Goal: Task Accomplishment & Management: Manage account settings

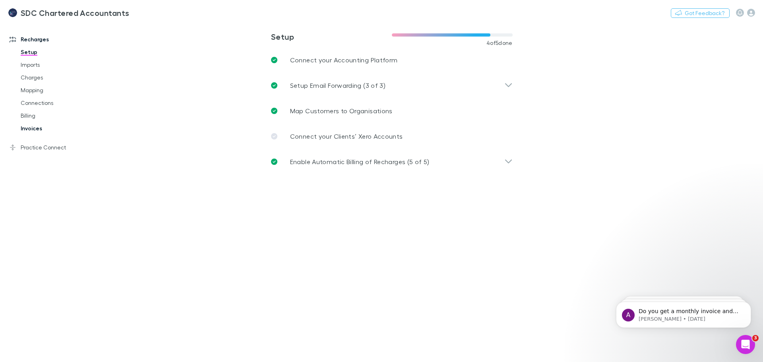
click at [31, 129] on link "Invoices" at bounding box center [60, 128] width 95 height 13
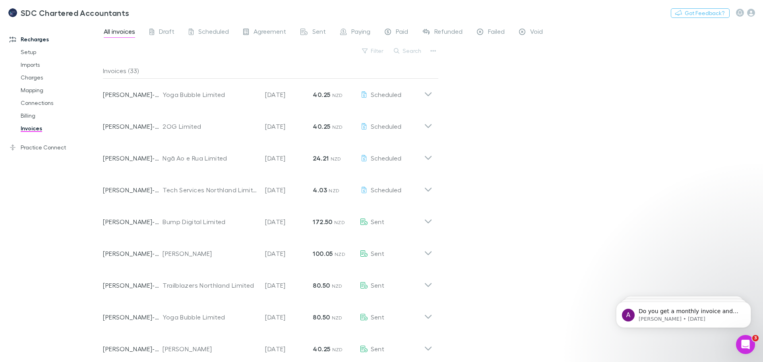
scroll to position [375, 0]
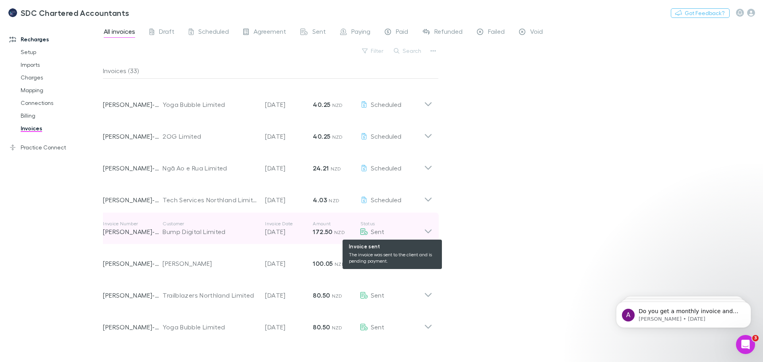
click at [423, 229] on div "Sent" at bounding box center [392, 232] width 64 height 10
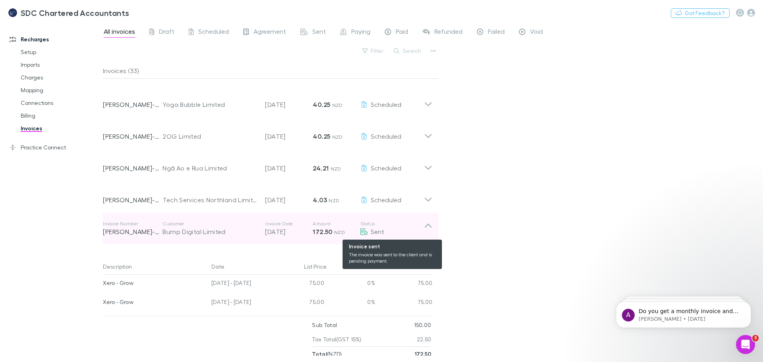
click at [423, 229] on div "Sent" at bounding box center [392, 232] width 64 height 10
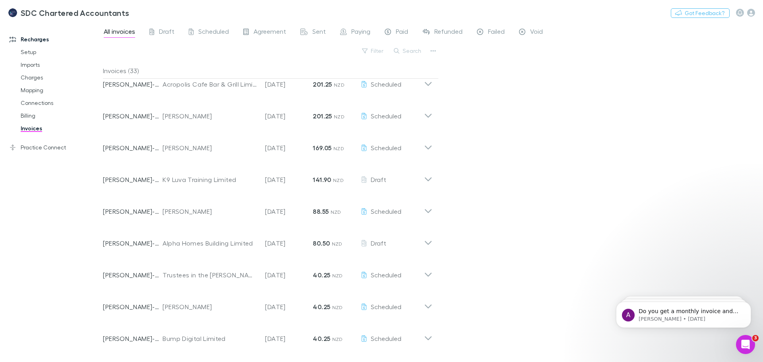
scroll to position [0, 0]
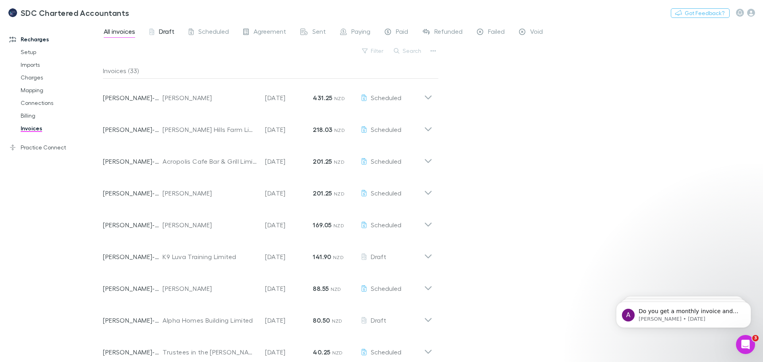
click at [155, 31] on div "Draft" at bounding box center [161, 32] width 25 height 10
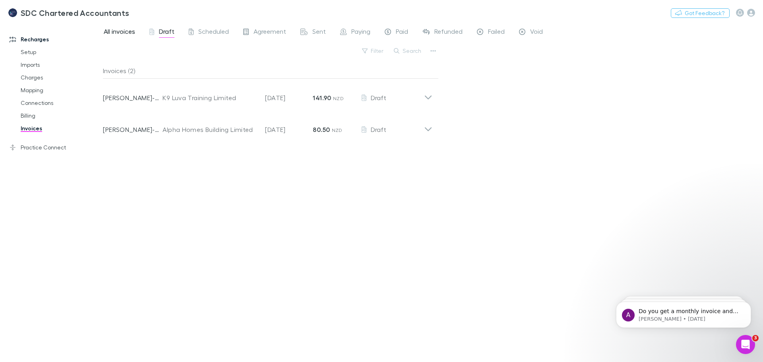
click at [122, 33] on span "All invoices" at bounding box center [119, 32] width 31 height 10
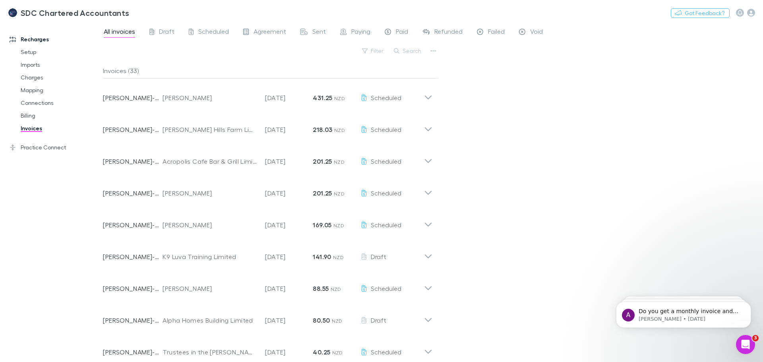
click at [123, 70] on div "Invoices (33)" at bounding box center [270, 71] width 335 height 16
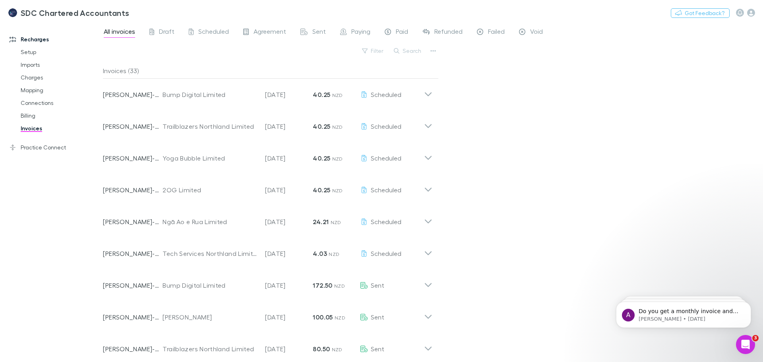
scroll to position [318, 0]
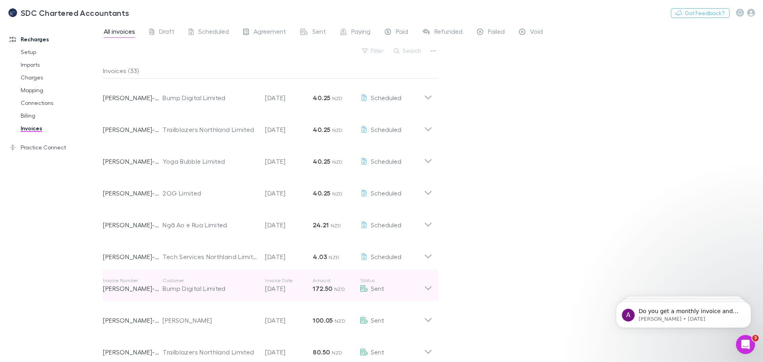
click at [428, 293] on icon at bounding box center [428, 285] width 8 height 16
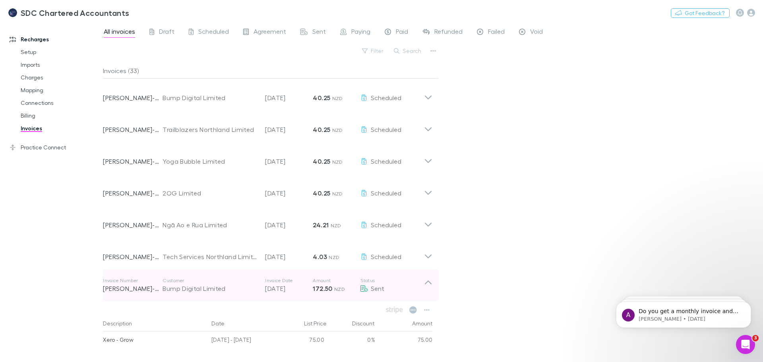
click at [428, 293] on icon at bounding box center [428, 285] width 8 height 16
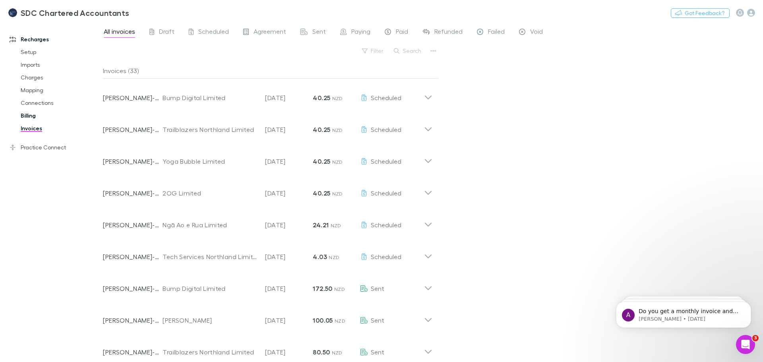
click at [27, 116] on link "Billing" at bounding box center [60, 115] width 95 height 13
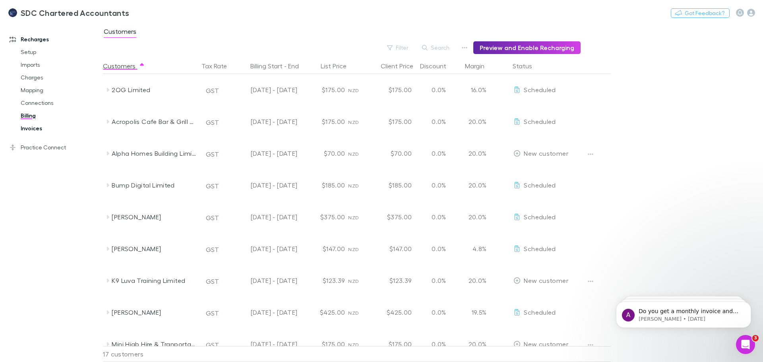
click at [29, 130] on link "Invoices" at bounding box center [60, 128] width 95 height 13
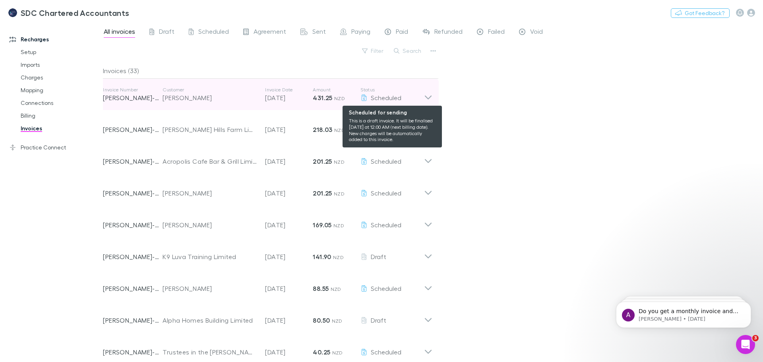
click at [409, 98] on div "Scheduled" at bounding box center [392, 98] width 64 height 10
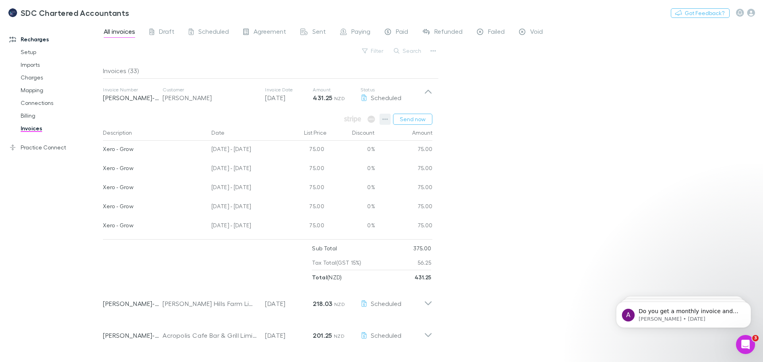
click at [387, 118] on icon "button" at bounding box center [385, 119] width 6 height 6
click at [335, 200] on p "View charges" at bounding box center [336, 203] width 97 height 10
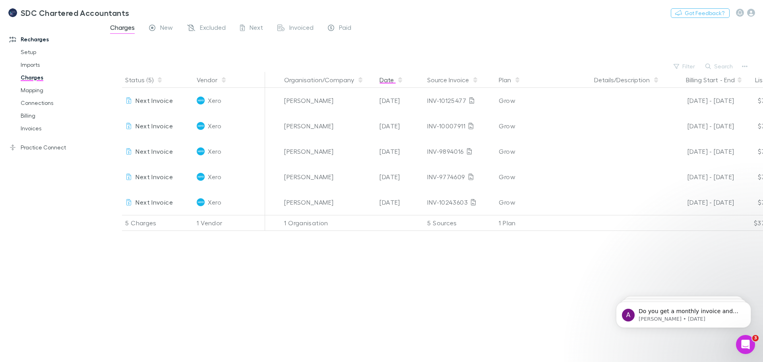
click at [391, 81] on button "Date" at bounding box center [391, 80] width 24 height 16
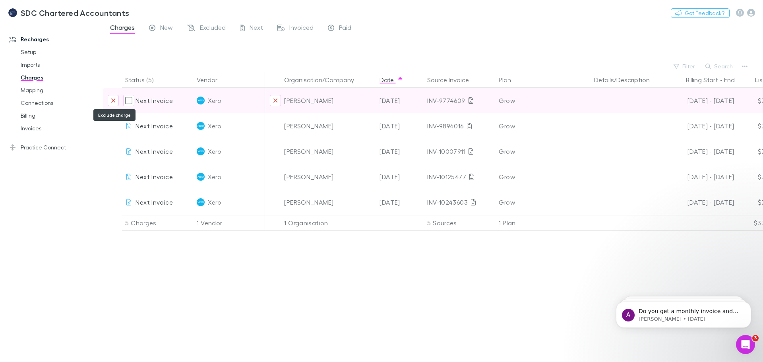
click at [114, 102] on icon "Exclude charge" at bounding box center [113, 100] width 5 height 6
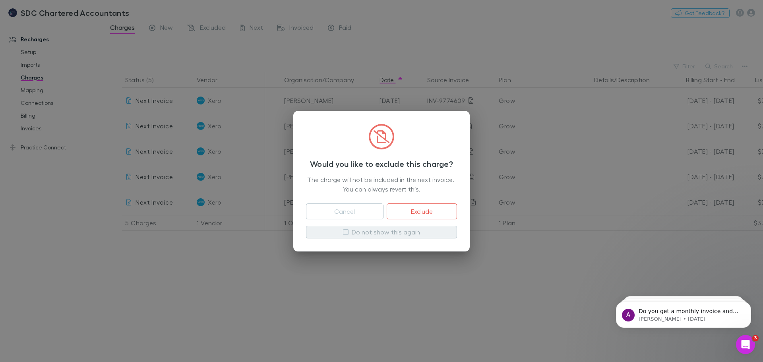
click at [399, 237] on button "Do not show this again" at bounding box center [381, 232] width 151 height 13
click at [422, 213] on button "Exclude" at bounding box center [422, 211] width 70 height 16
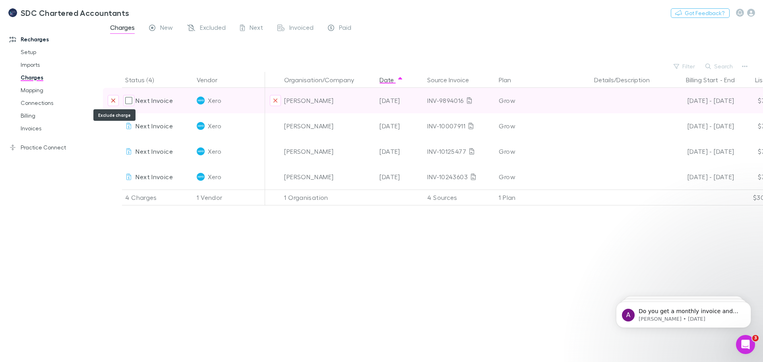
click at [114, 101] on icon "Exclude charge" at bounding box center [113, 101] width 4 height 4
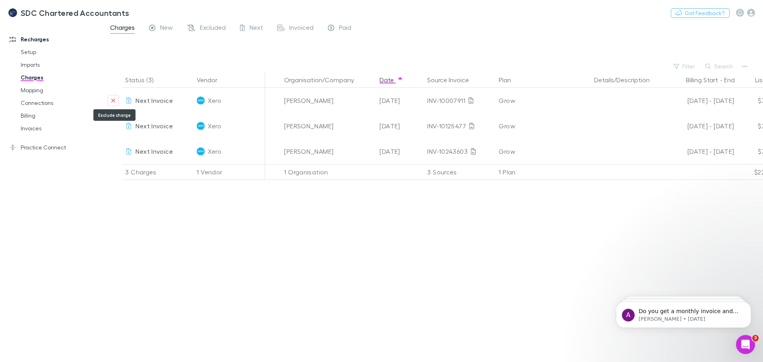
click at [114, 101] on icon "Exclude charge" at bounding box center [113, 101] width 4 height 4
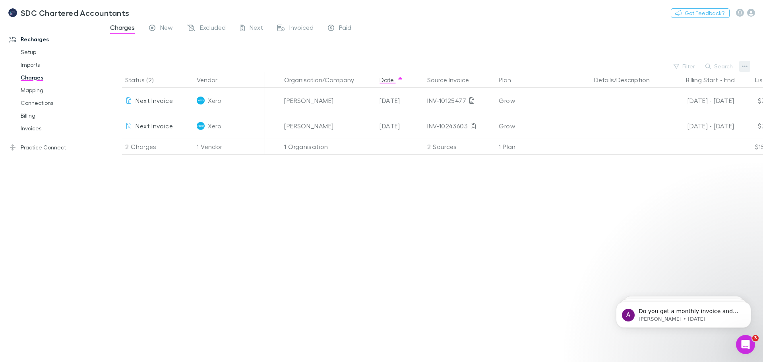
click at [744, 65] on icon "button" at bounding box center [745, 66] width 6 height 6
click at [663, 176] on div at bounding box center [381, 181] width 763 height 362
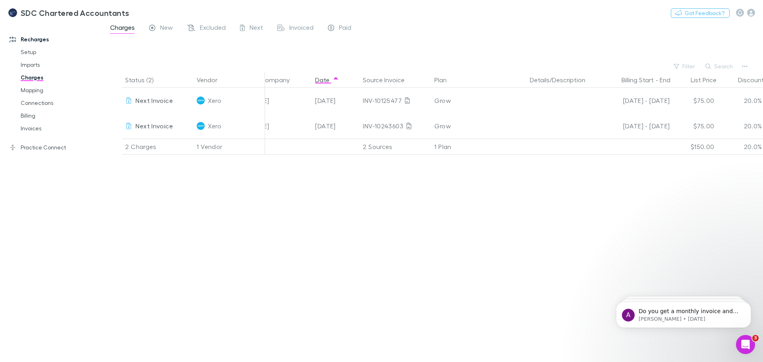
scroll to position [0, 147]
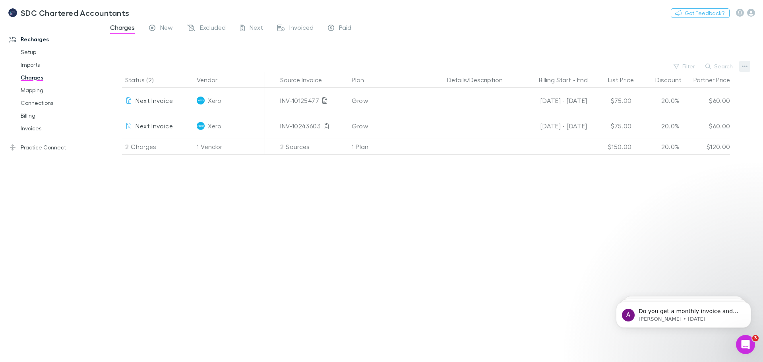
click at [746, 69] on icon "button" at bounding box center [745, 66] width 6 height 6
click at [591, 237] on div at bounding box center [381, 181] width 763 height 362
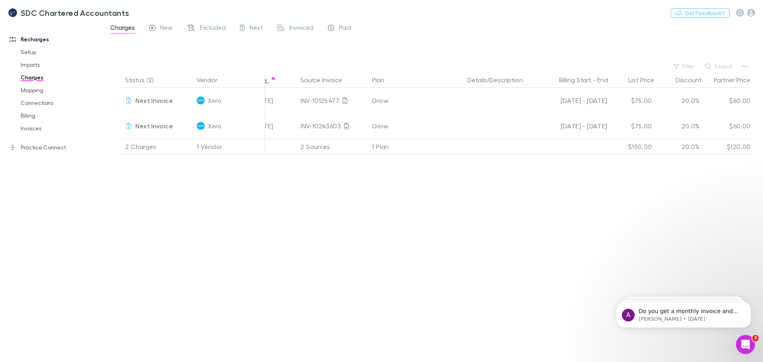
scroll to position [0, 0]
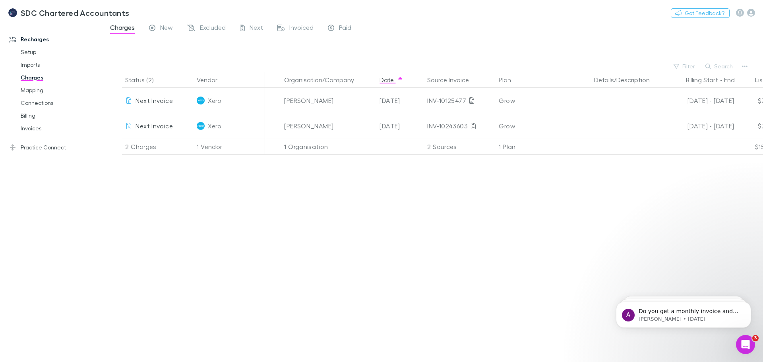
click at [123, 27] on span "Charges" at bounding box center [122, 28] width 25 height 10
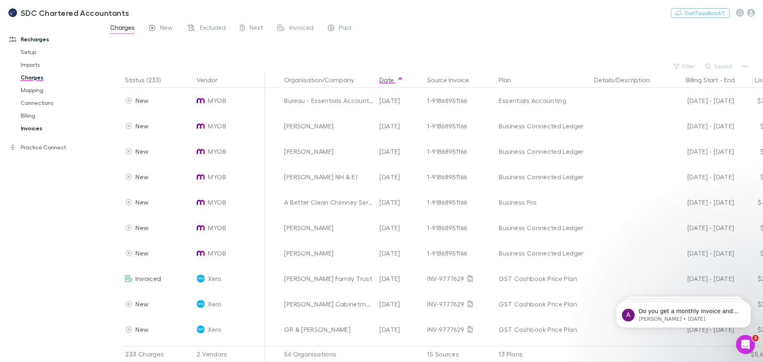
click at [33, 128] on link "Invoices" at bounding box center [60, 128] width 95 height 13
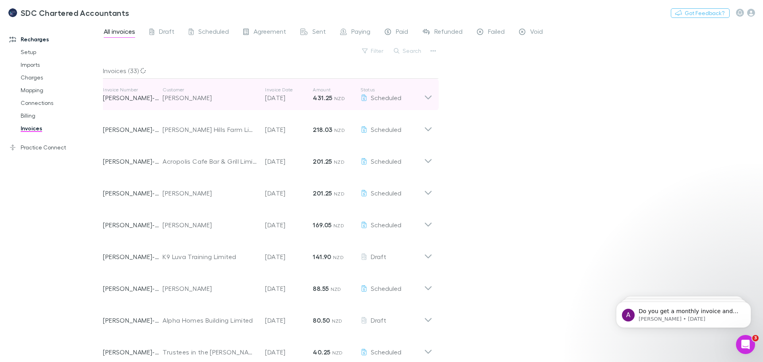
click at [193, 94] on div "[PERSON_NAME]" at bounding box center [209, 98] width 95 height 10
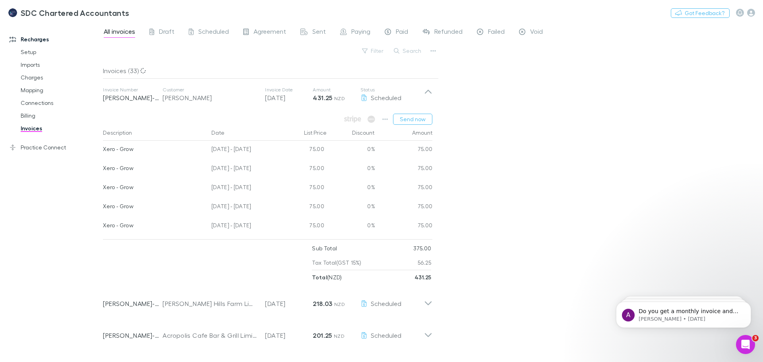
click at [440, 118] on div "All invoices Draft Scheduled Agreement Sent Paying Paid Refunded Failed Void Fi…" at bounding box center [433, 192] width 660 height 340
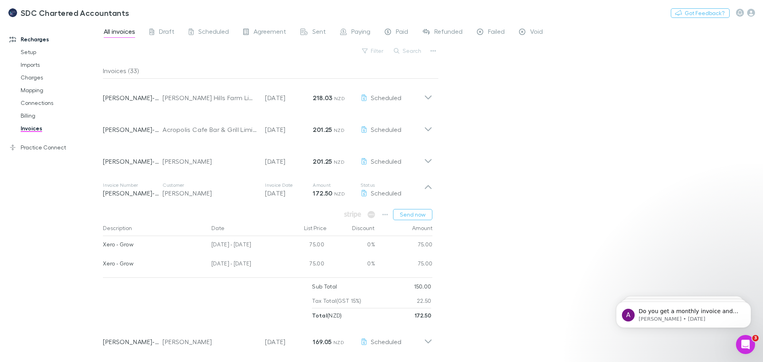
drag, startPoint x: 46, startPoint y: 264, endPoint x: 72, endPoint y: 191, distance: 76.6
click at [46, 263] on div "Recharges Setup Imports Charges Mapping Connections Billing Invoices Practice C…" at bounding box center [54, 190] width 109 height 330
click at [383, 213] on button "button" at bounding box center [384, 214] width 11 height 11
click at [316, 249] on p "Send now" at bounding box center [336, 247] width 97 height 10
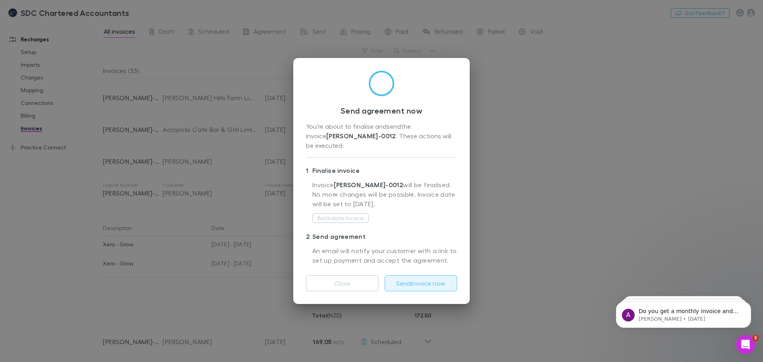
click at [427, 282] on button "Send invoice now" at bounding box center [421, 283] width 72 height 16
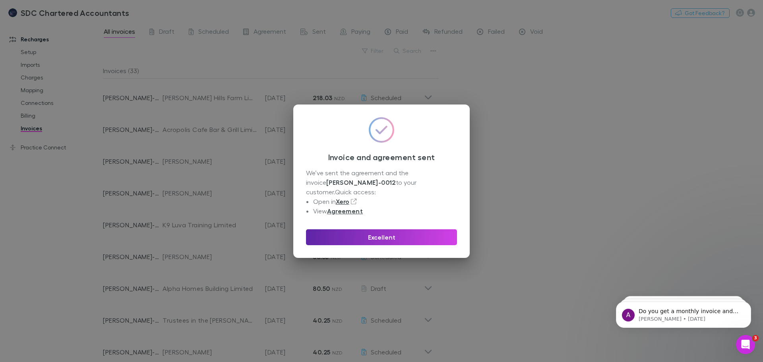
scroll to position [387, 0]
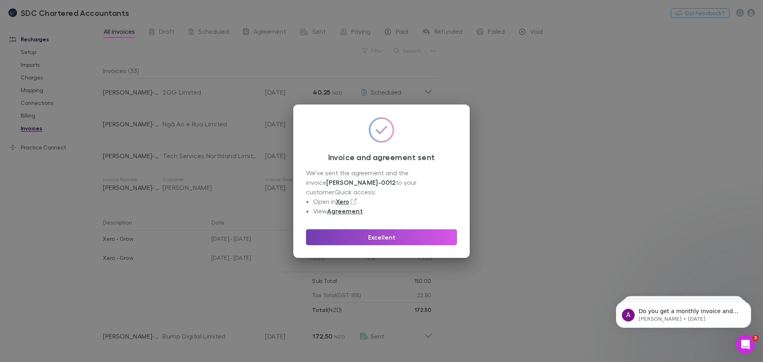
click at [353, 236] on button "Excellent" at bounding box center [381, 237] width 151 height 16
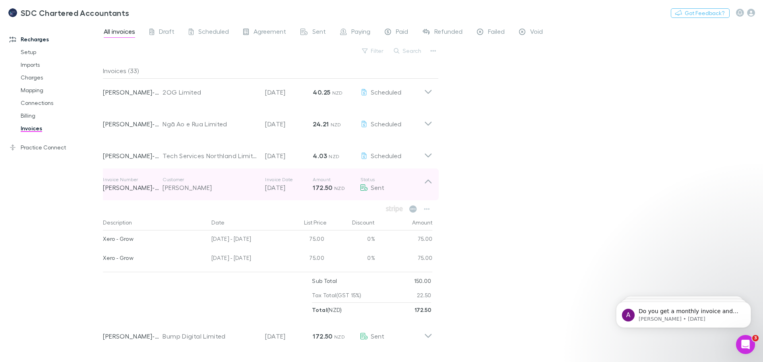
click at [427, 181] on icon at bounding box center [428, 182] width 7 height 4
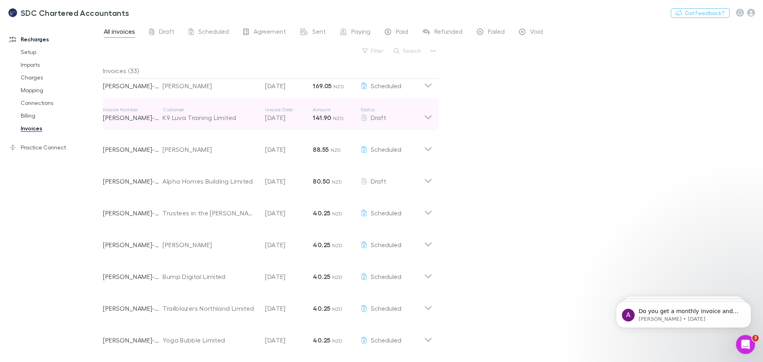
scroll to position [0, 0]
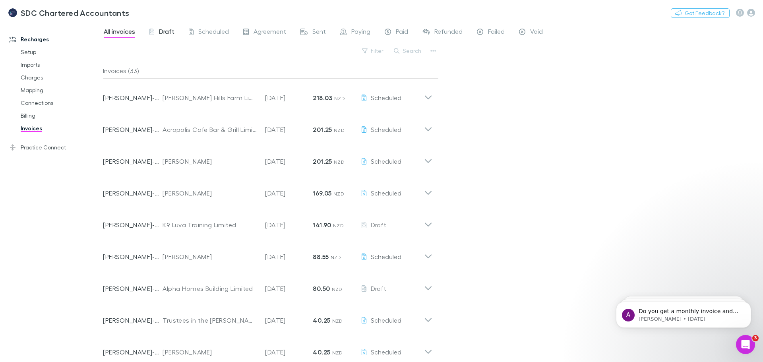
click at [152, 30] on icon at bounding box center [151, 33] width 5 height 8
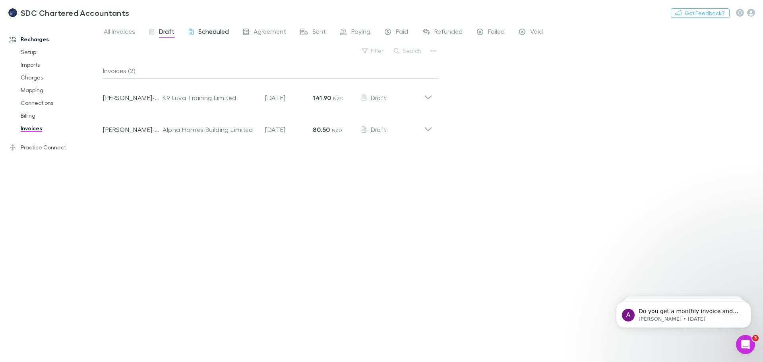
click at [212, 33] on span "Scheduled" at bounding box center [213, 32] width 31 height 10
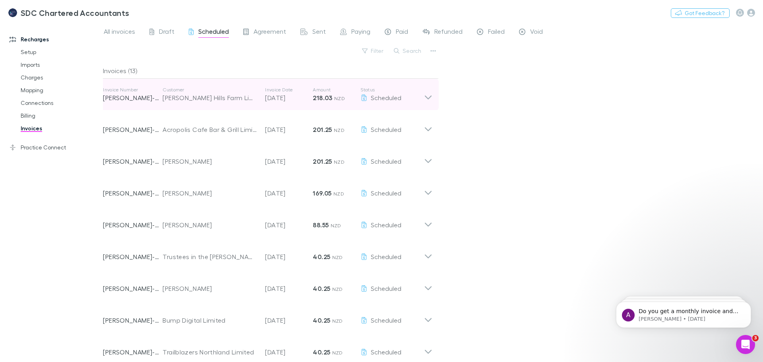
click at [430, 97] on icon at bounding box center [428, 97] width 7 height 4
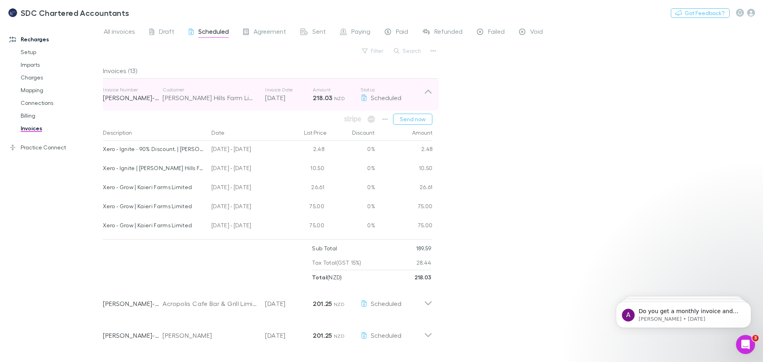
click at [430, 97] on icon at bounding box center [428, 95] width 8 height 16
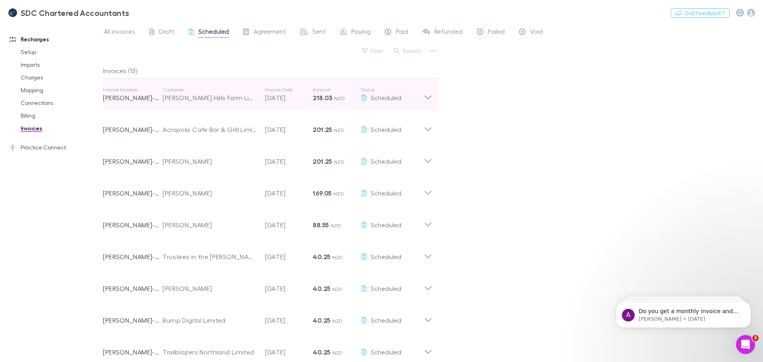
click at [430, 97] on icon at bounding box center [428, 97] width 7 height 4
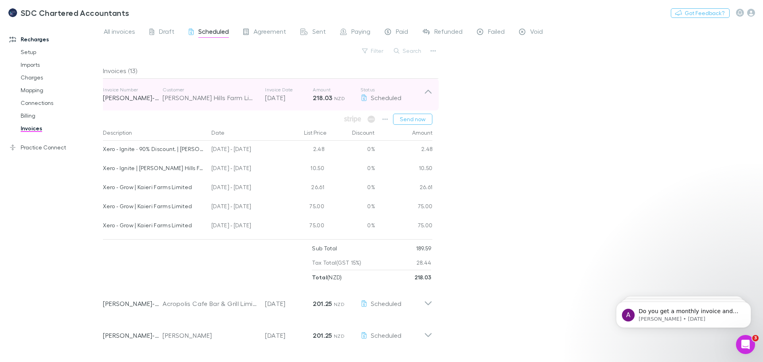
click at [430, 97] on icon at bounding box center [428, 95] width 8 height 16
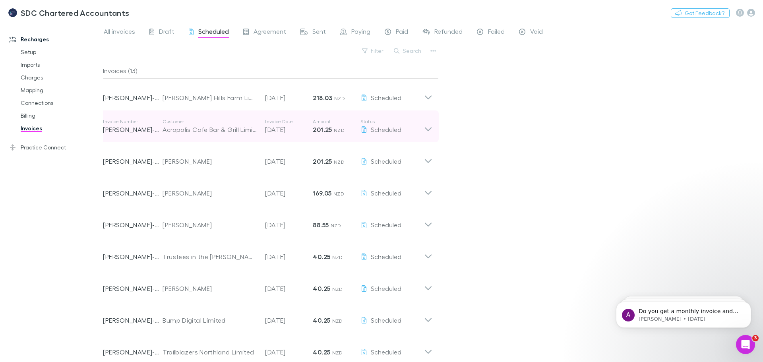
click at [424, 127] on icon at bounding box center [428, 126] width 8 height 16
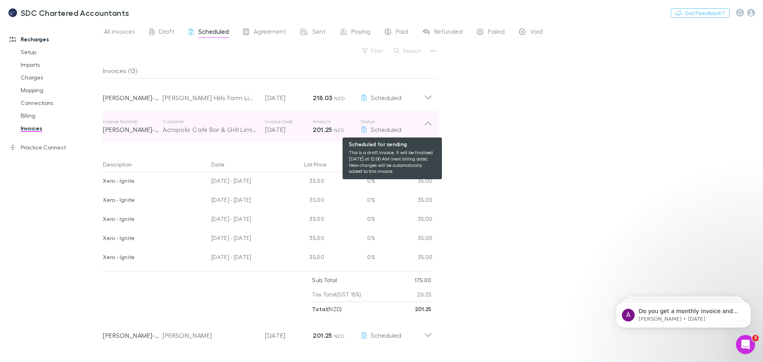
click at [424, 127] on div "Scheduled" at bounding box center [392, 130] width 64 height 10
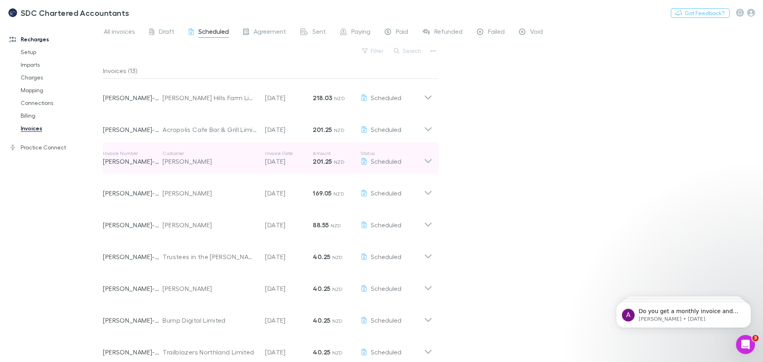
click at [427, 159] on icon at bounding box center [428, 158] width 8 height 16
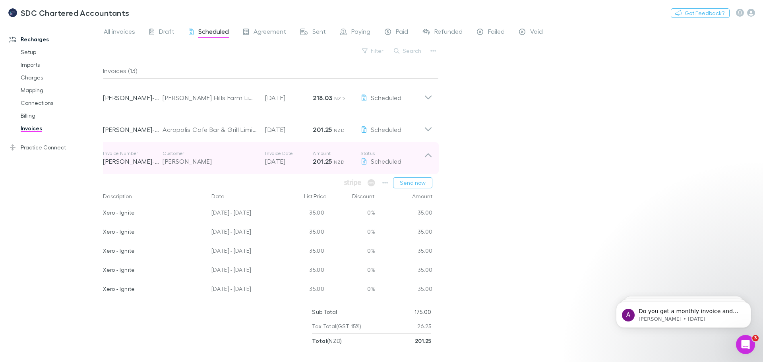
click at [427, 159] on icon at bounding box center [428, 158] width 8 height 16
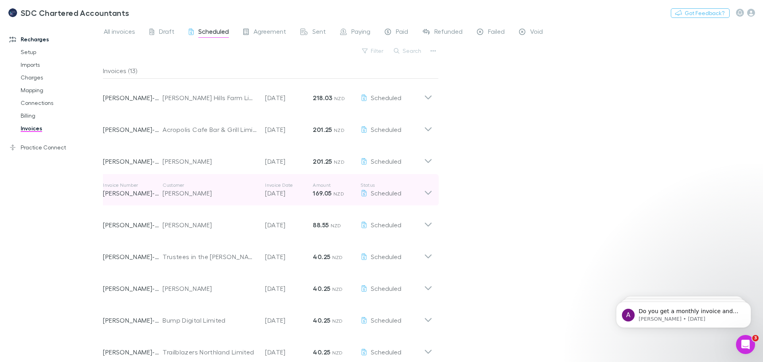
click at [428, 178] on div "Invoice Number RECH-0028 Customer James Watene Invoice Date 30 Aug 2025 Amount …" at bounding box center [268, 190] width 342 height 32
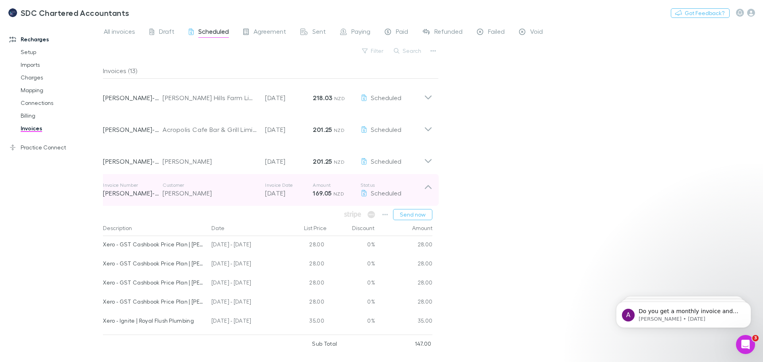
click at [430, 190] on icon at bounding box center [428, 190] width 8 height 16
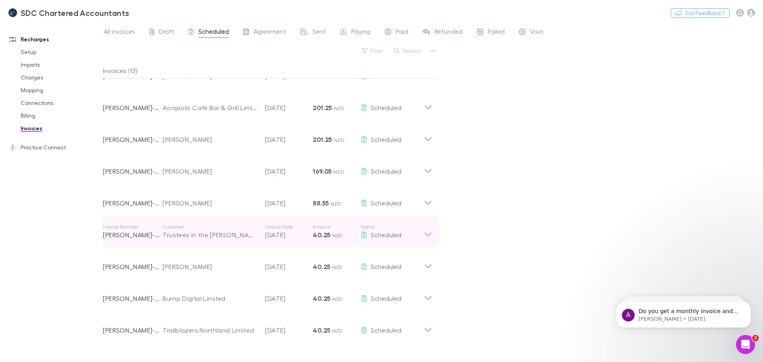
scroll to position [79, 0]
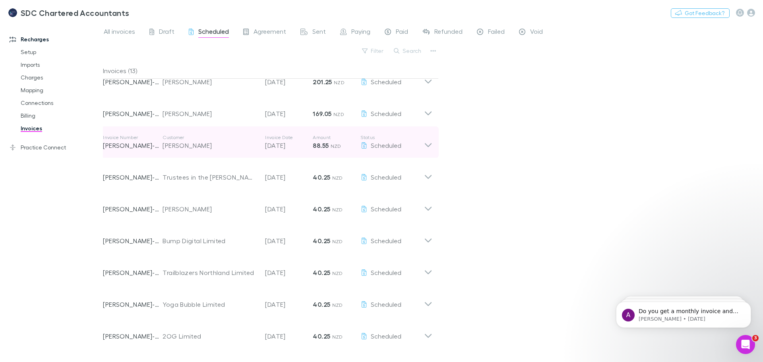
click at [422, 145] on div "Scheduled" at bounding box center [392, 146] width 64 height 10
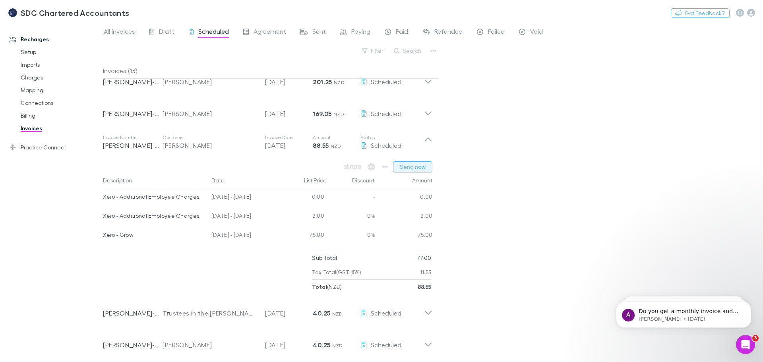
click at [402, 167] on button "Send now" at bounding box center [412, 166] width 39 height 11
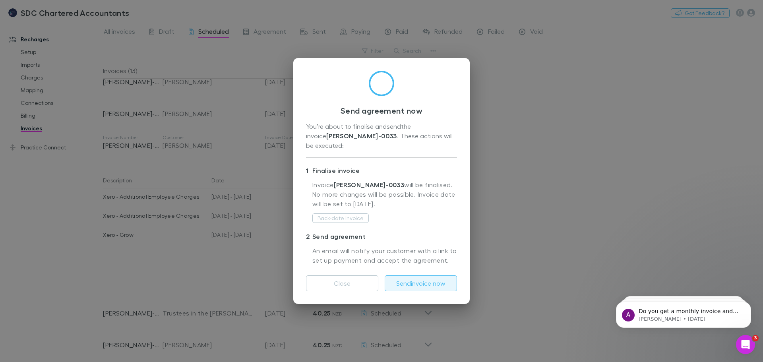
click at [425, 284] on button "Send invoice now" at bounding box center [421, 283] width 72 height 16
click at [492, 250] on div "Send agreement now You’re about to finalise and send the invoice RECH-0033 . Th…" at bounding box center [381, 181] width 763 height 362
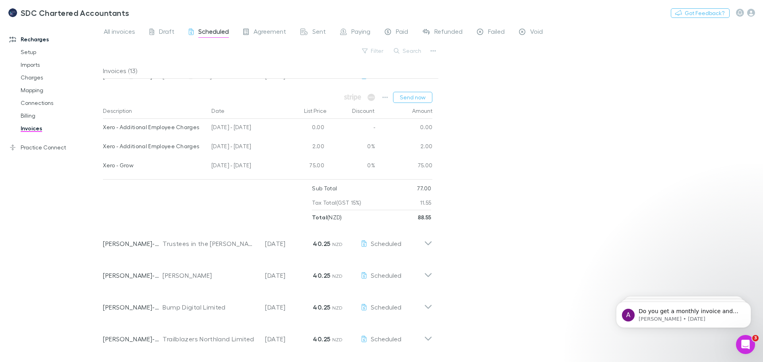
scroll to position [159, 0]
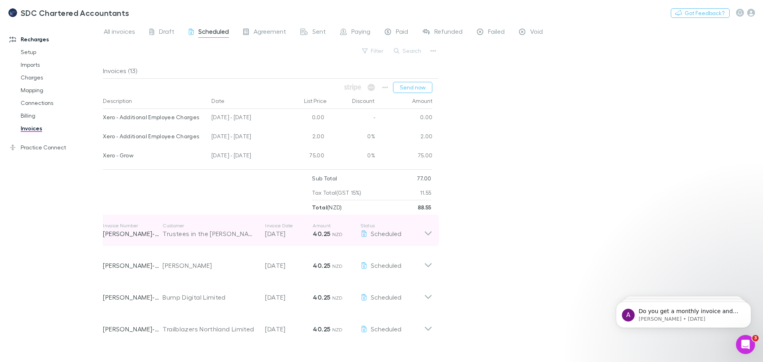
click at [429, 232] on icon at bounding box center [428, 230] width 8 height 16
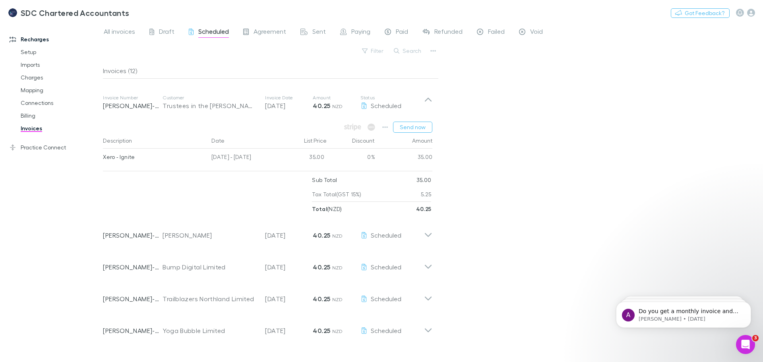
scroll to position [40, 0]
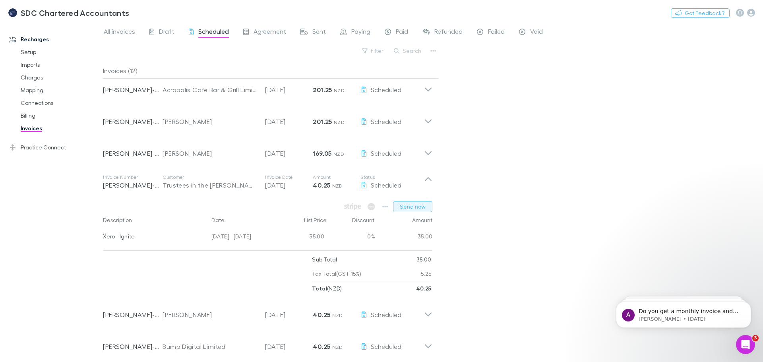
click at [416, 205] on button "Send now" at bounding box center [412, 206] width 39 height 11
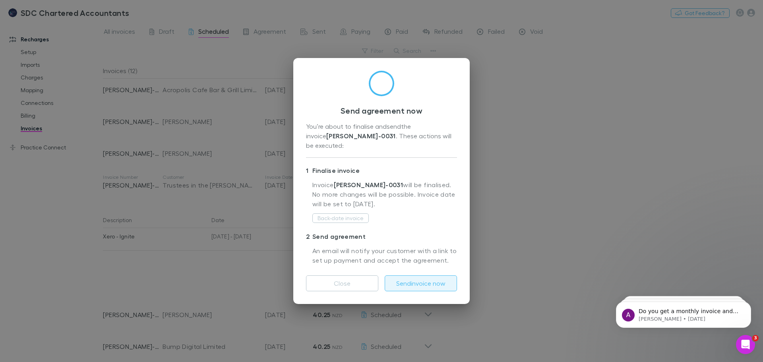
click at [433, 279] on button "Send invoice now" at bounding box center [421, 283] width 72 height 16
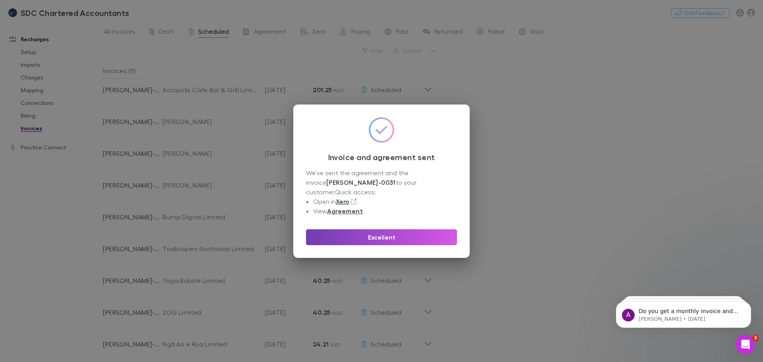
click at [409, 235] on button "Excellent" at bounding box center [381, 237] width 151 height 16
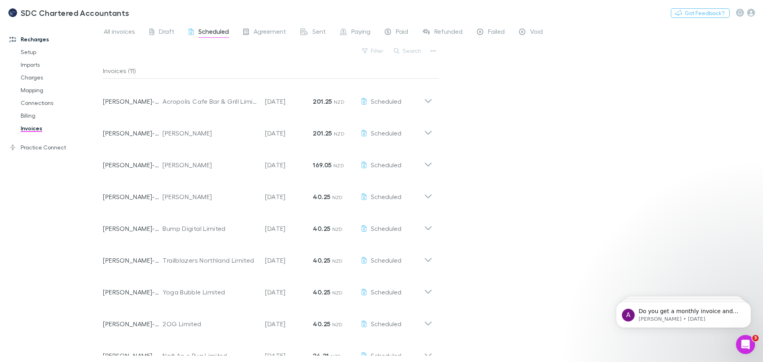
scroll to position [0, 0]
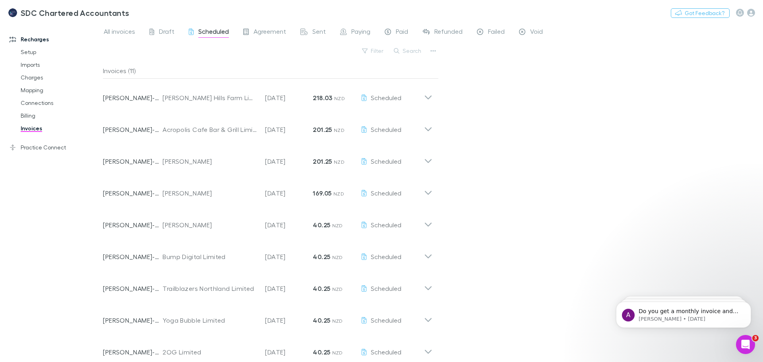
click at [526, 178] on div "All invoices Draft Scheduled Agreement Sent Paying Paid Refunded Failed Void Fi…" at bounding box center [433, 192] width 660 height 340
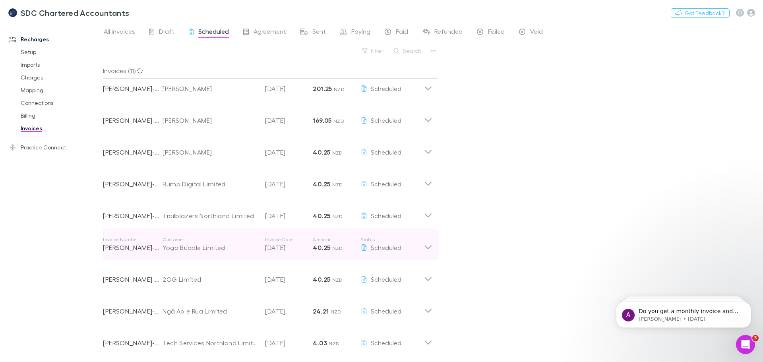
click at [431, 247] on icon at bounding box center [428, 244] width 8 height 16
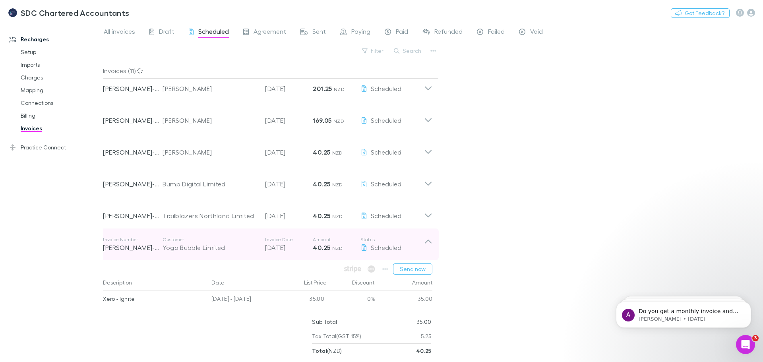
scroll to position [112, 0]
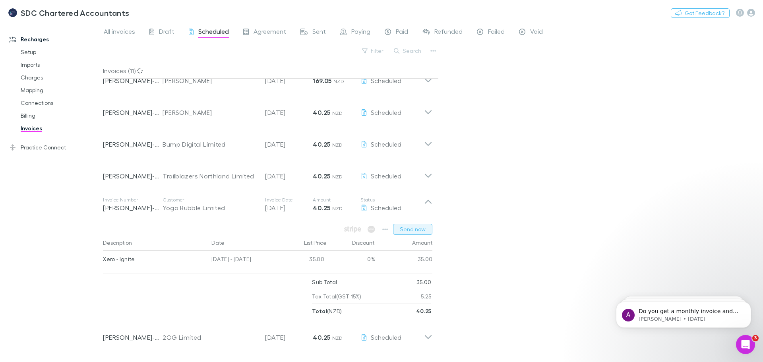
click at [424, 230] on button "Send now" at bounding box center [412, 229] width 39 height 11
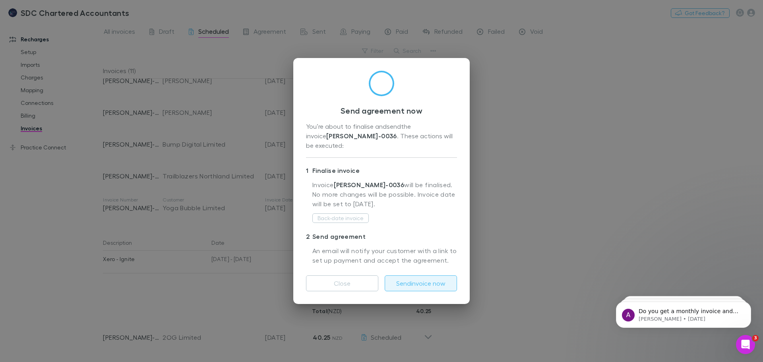
click at [409, 285] on button "Send invoice now" at bounding box center [421, 283] width 72 height 16
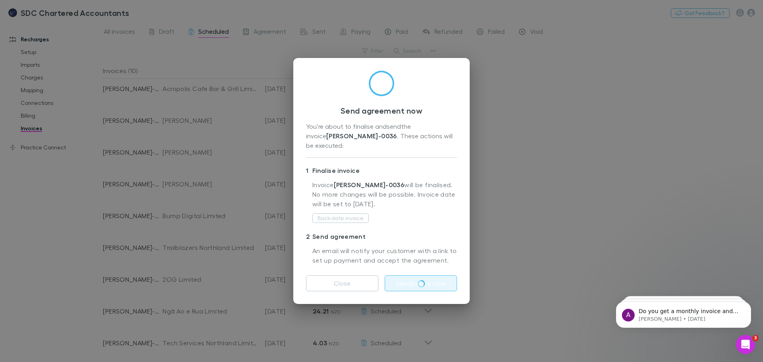
scroll to position [41, 0]
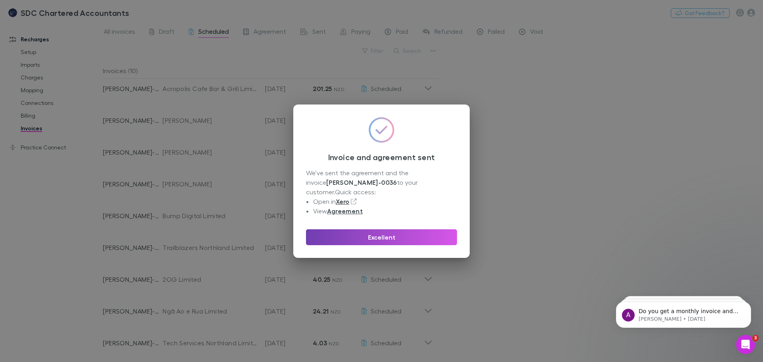
click at [404, 232] on button "Excellent" at bounding box center [381, 237] width 151 height 16
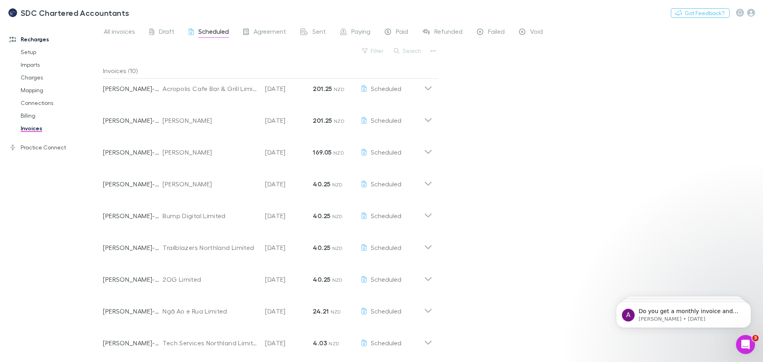
click at [516, 238] on div "All invoices Draft Scheduled Agreement Sent Paying Paid Refunded Failed Void Fi…" at bounding box center [433, 192] width 660 height 340
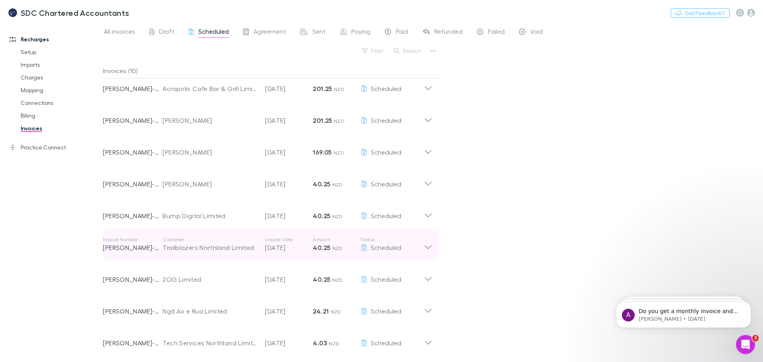
click at [426, 245] on icon at bounding box center [428, 244] width 8 height 16
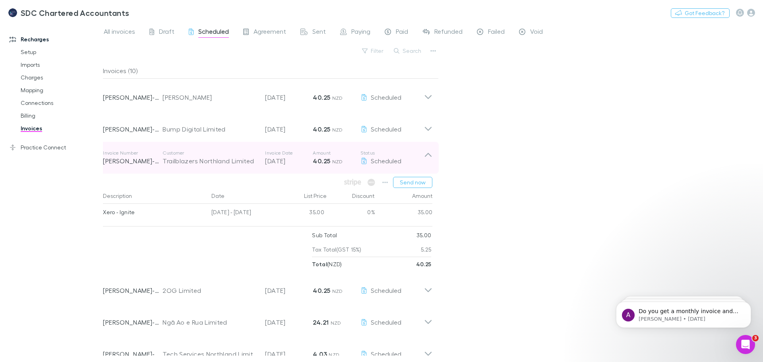
scroll to position [139, 0]
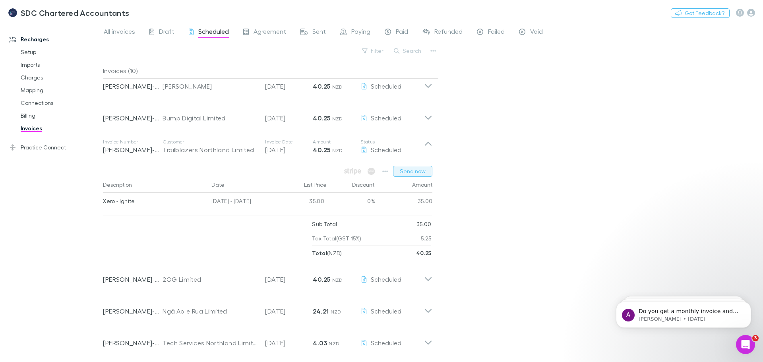
click at [421, 172] on button "Send now" at bounding box center [412, 171] width 39 height 11
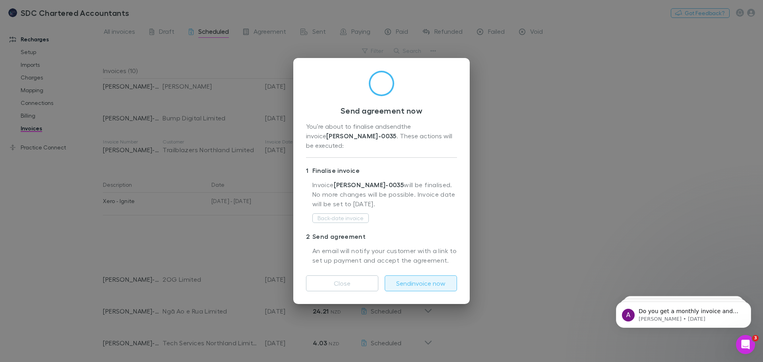
click at [433, 280] on button "Send invoice now" at bounding box center [421, 283] width 72 height 16
click at [504, 267] on div "Send agreement now You’re about to finalise and send the invoice RECH-0035 . Th…" at bounding box center [381, 181] width 763 height 362
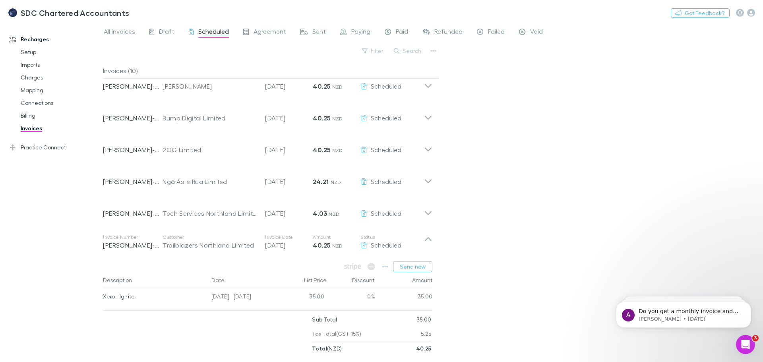
scroll to position [9, 0]
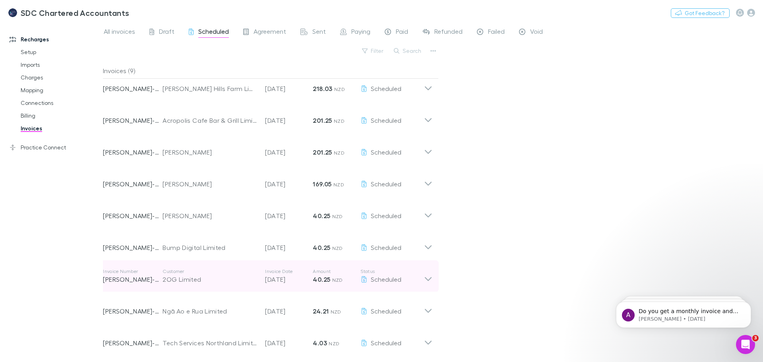
click at [430, 279] on icon at bounding box center [428, 279] width 7 height 4
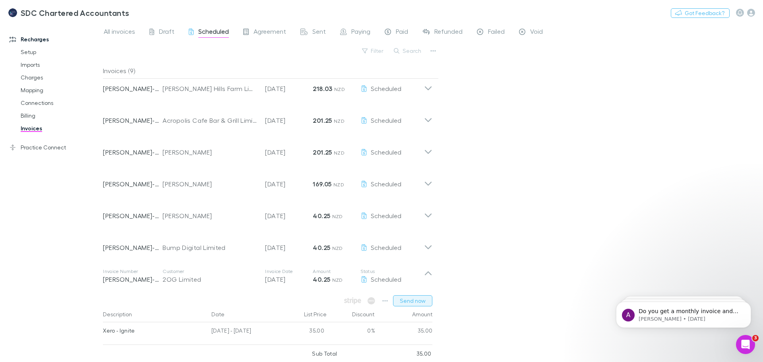
click at [427, 302] on button "Send now" at bounding box center [412, 300] width 39 height 11
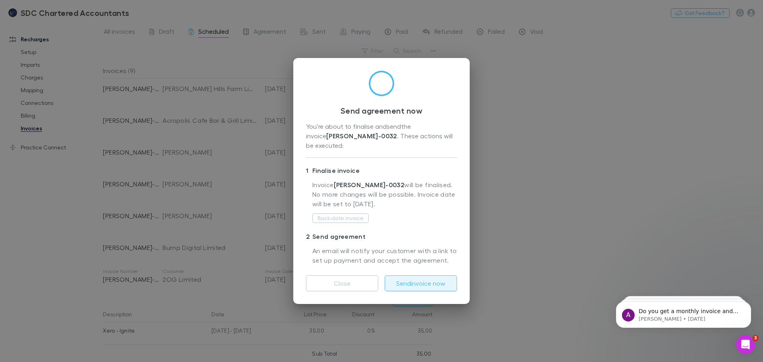
click at [433, 275] on button "Send invoice now" at bounding box center [421, 283] width 72 height 16
click at [487, 274] on div "Send agreement now You’re about to finalise and send the invoice RECH-0032 . Th…" at bounding box center [381, 181] width 763 height 362
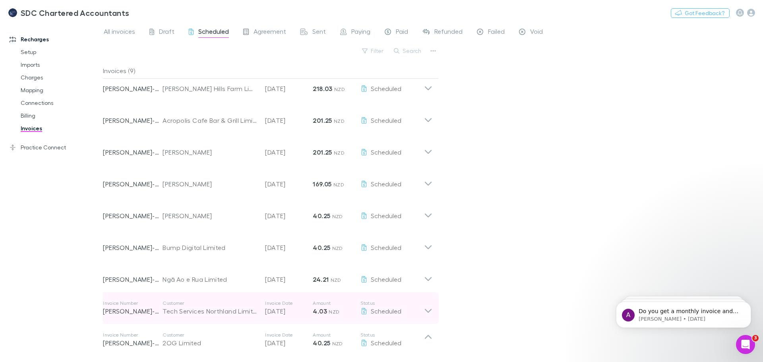
click at [410, 303] on p "Status" at bounding box center [392, 303] width 64 height 6
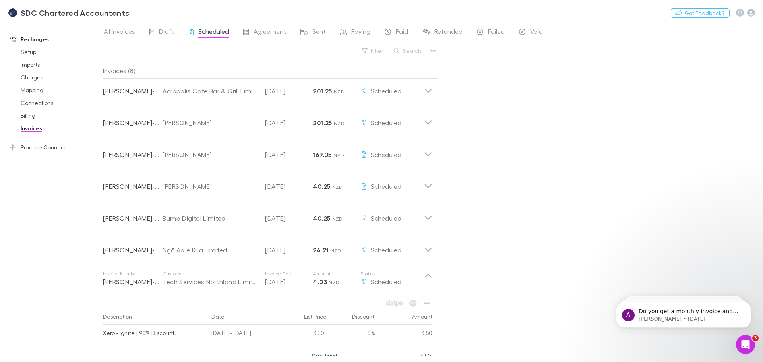
scroll to position [75, 0]
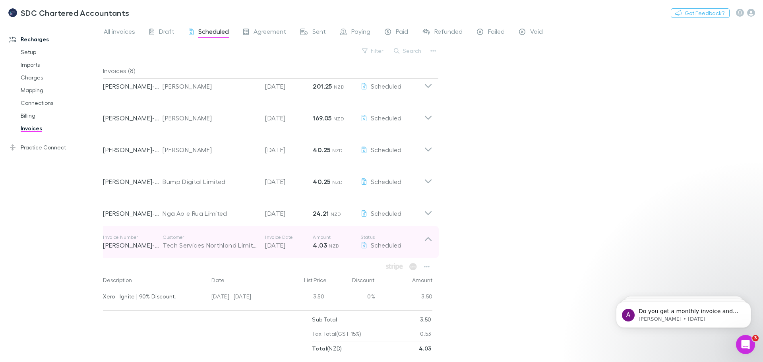
click at [431, 240] on icon at bounding box center [428, 239] width 7 height 4
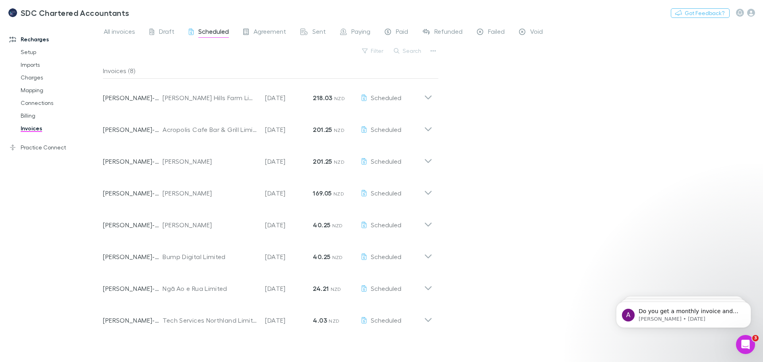
scroll to position [0, 0]
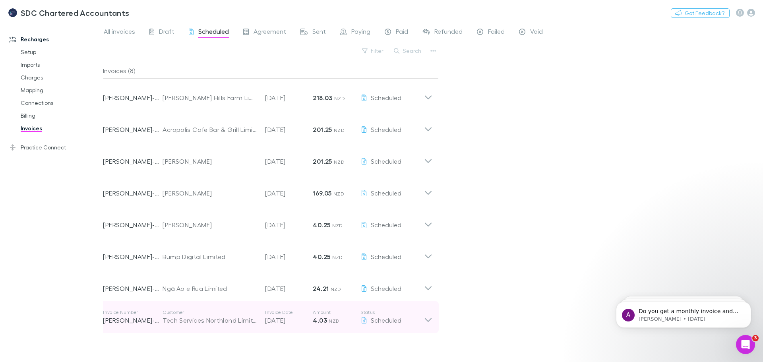
click at [424, 319] on icon at bounding box center [428, 317] width 8 height 16
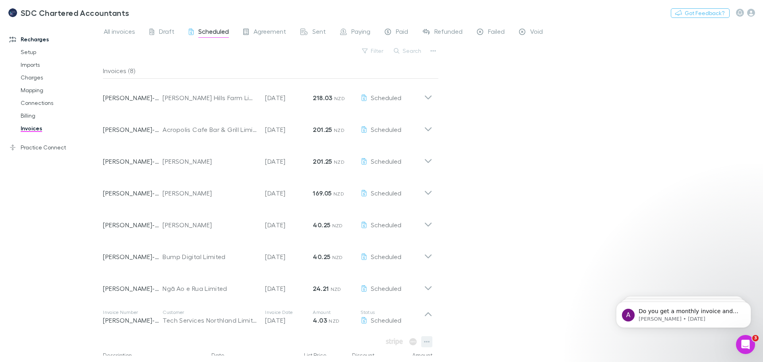
click at [424, 342] on button "button" at bounding box center [426, 341] width 11 height 11
click at [505, 264] on div at bounding box center [381, 181] width 763 height 362
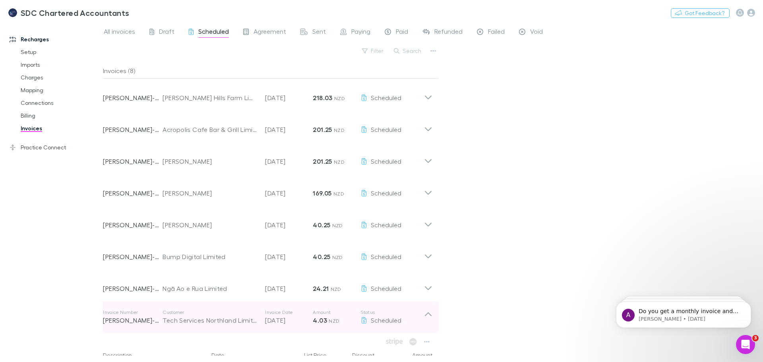
click at [427, 313] on icon at bounding box center [428, 317] width 8 height 16
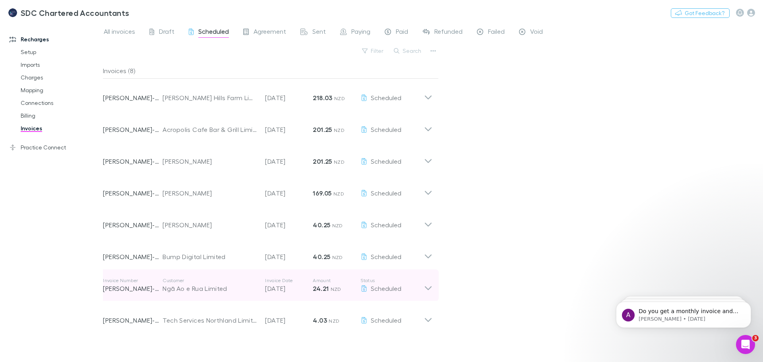
click at [431, 290] on icon at bounding box center [428, 285] width 8 height 16
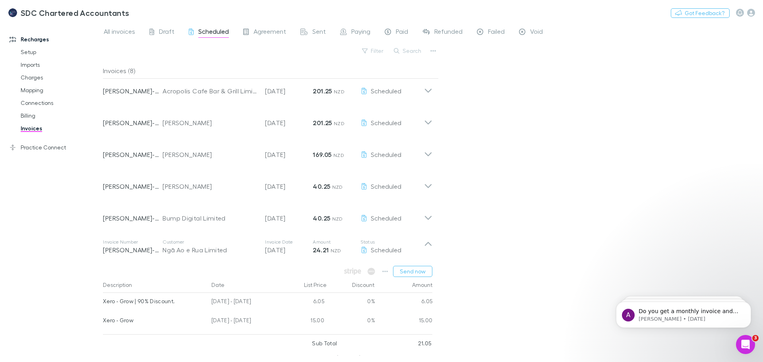
scroll to position [94, 0]
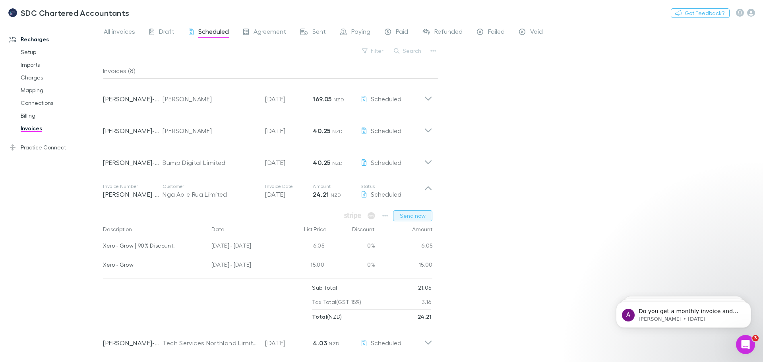
click at [417, 216] on button "Send now" at bounding box center [412, 215] width 39 height 11
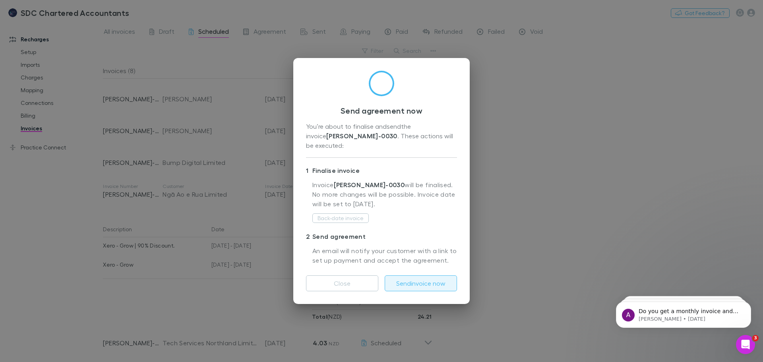
click at [431, 284] on button "Send invoice now" at bounding box center [421, 283] width 72 height 16
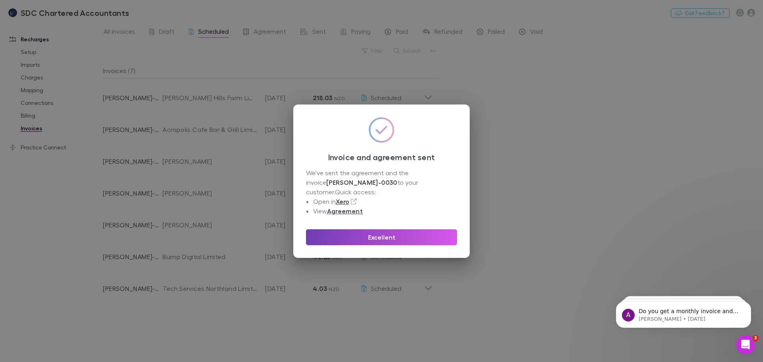
click at [402, 234] on button "Excellent" at bounding box center [381, 237] width 151 height 16
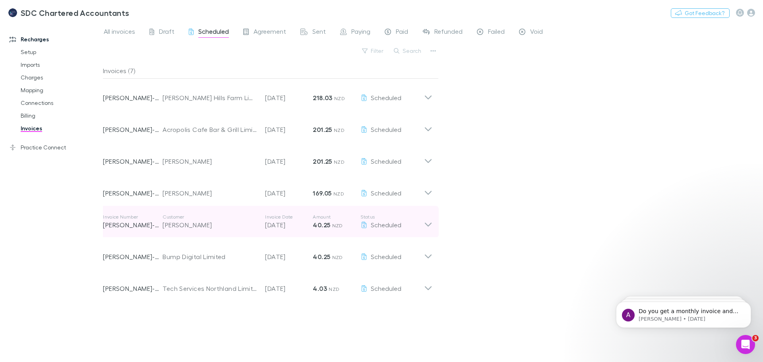
click at [425, 219] on icon at bounding box center [428, 222] width 8 height 16
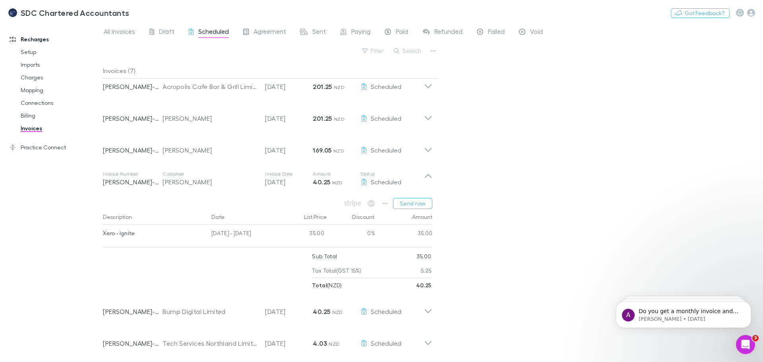
scroll to position [43, 0]
click at [418, 202] on button "Send now" at bounding box center [412, 202] width 39 height 11
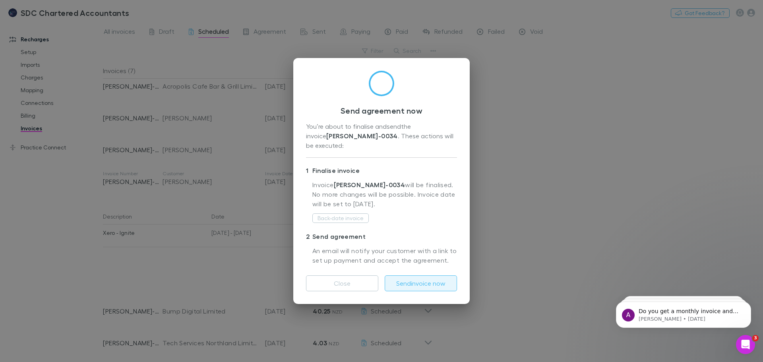
click at [426, 276] on button "Send invoice now" at bounding box center [421, 283] width 72 height 16
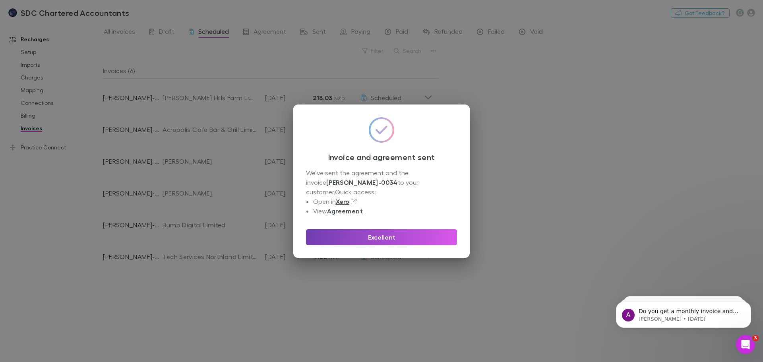
click at [385, 234] on button "Excellent" at bounding box center [381, 237] width 151 height 16
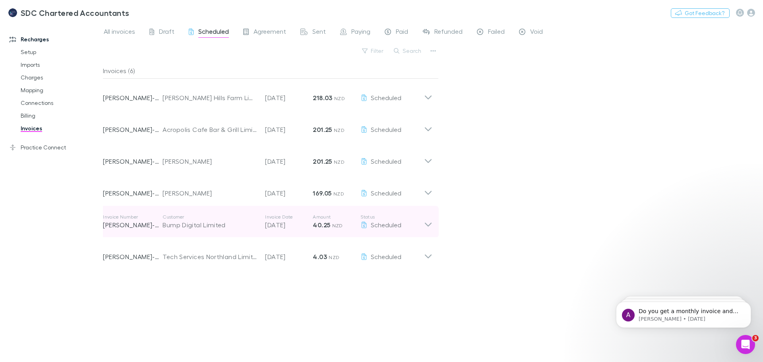
click at [211, 230] on div "Invoice Number RECH-0038 Customer Bump Digital Limited Invoice Date 30 Aug 2025…" at bounding box center [263, 221] width 321 height 29
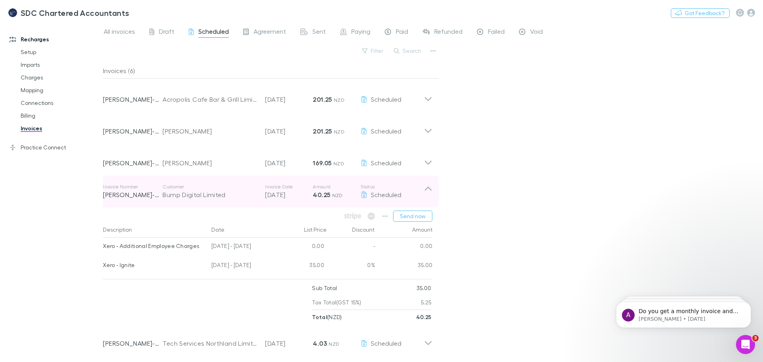
scroll to position [31, 0]
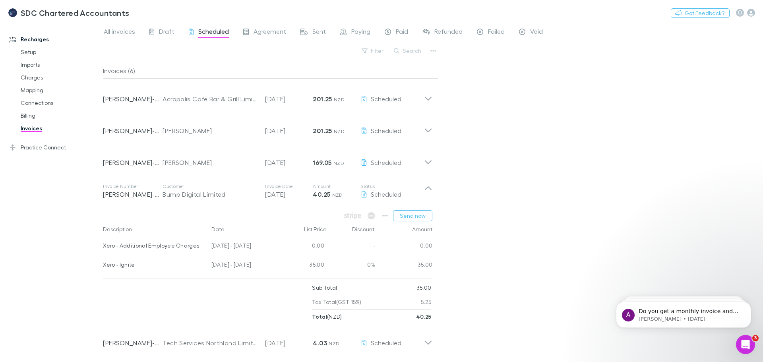
click at [578, 114] on div "All invoices Draft Scheduled Agreement Sent Paying Paid Refunded Failed Void Fi…" at bounding box center [433, 192] width 660 height 340
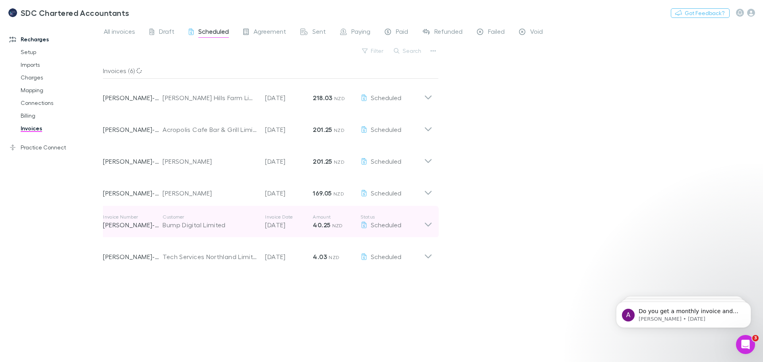
click at [206, 226] on div "Bump Digital Limited" at bounding box center [209, 225] width 95 height 10
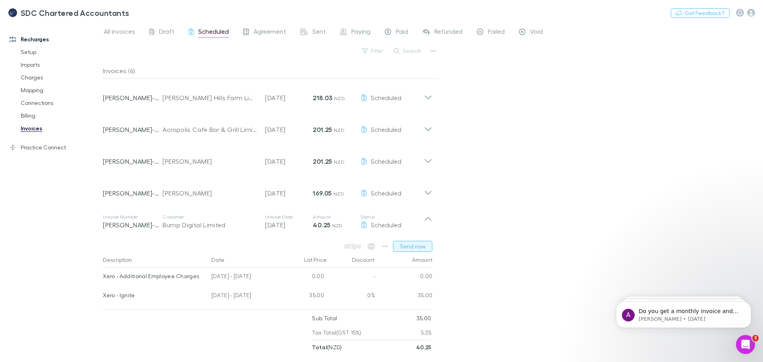
click at [412, 246] on button "Send now" at bounding box center [412, 246] width 39 height 11
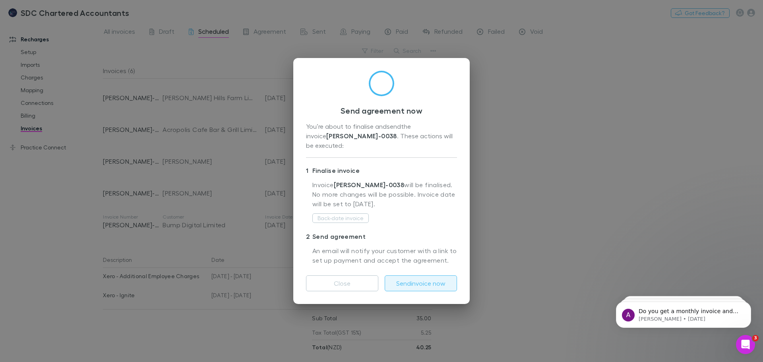
click at [422, 275] on button "Send invoice now" at bounding box center [421, 283] width 72 height 16
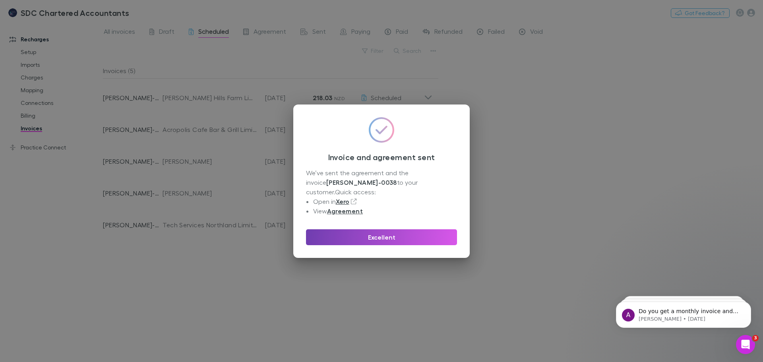
click at [342, 229] on button "Excellent" at bounding box center [381, 237] width 151 height 16
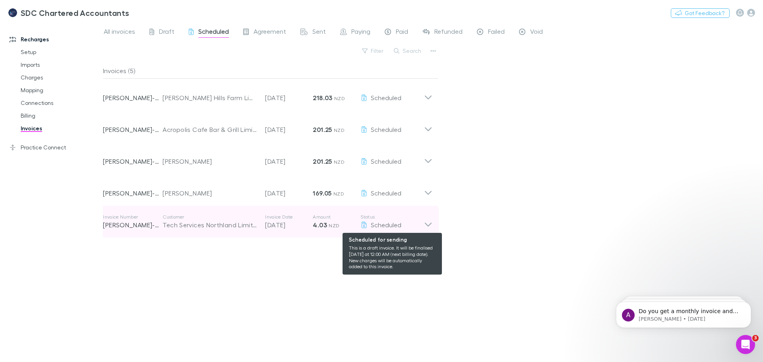
click at [399, 222] on span "Scheduled" at bounding box center [386, 225] width 31 height 8
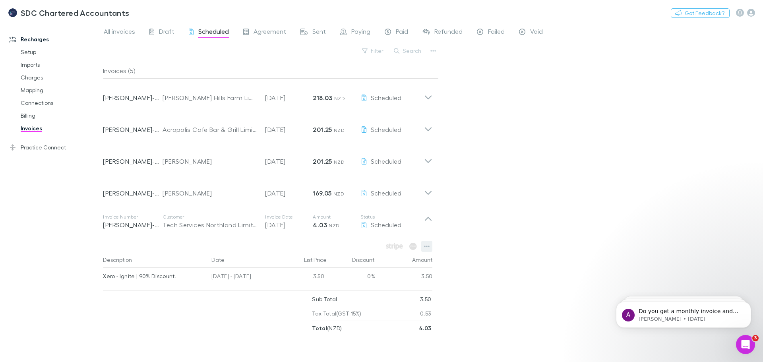
click at [427, 247] on icon "button" at bounding box center [427, 247] width 6 height 2
click at [504, 257] on div at bounding box center [381, 181] width 763 height 362
click at [429, 249] on icon "button" at bounding box center [427, 246] width 6 height 6
click at [270, 333] on div at bounding box center [381, 181] width 763 height 362
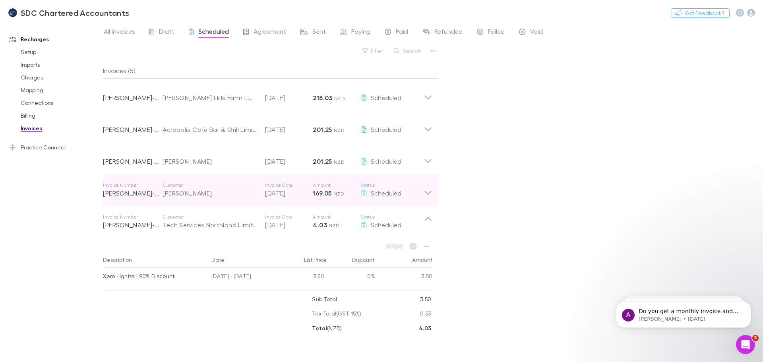
click at [426, 194] on icon at bounding box center [428, 190] width 8 height 16
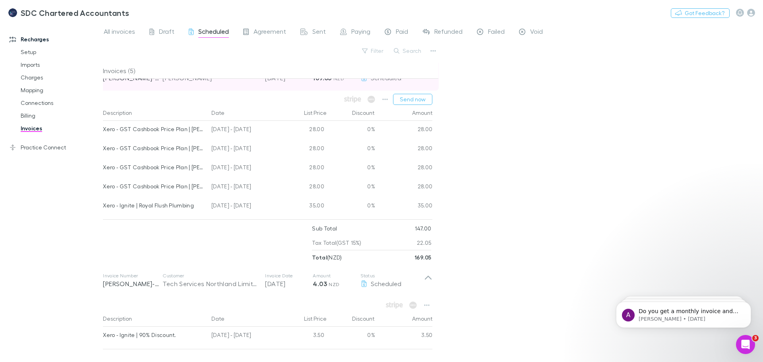
scroll to position [119, 0]
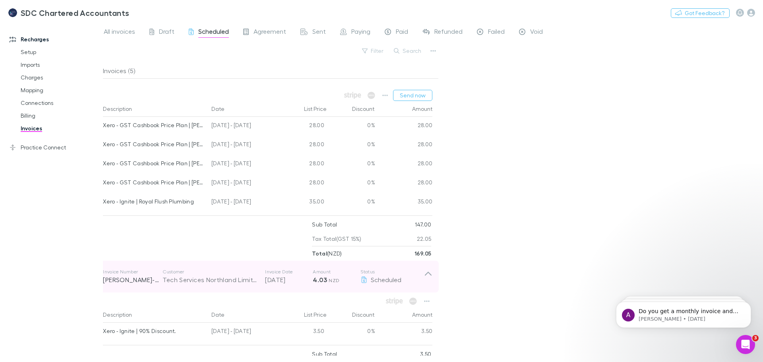
click at [427, 274] on icon at bounding box center [428, 274] width 7 height 4
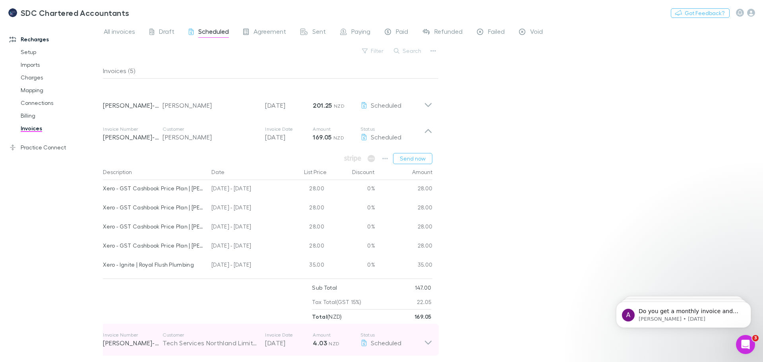
scroll to position [56, 0]
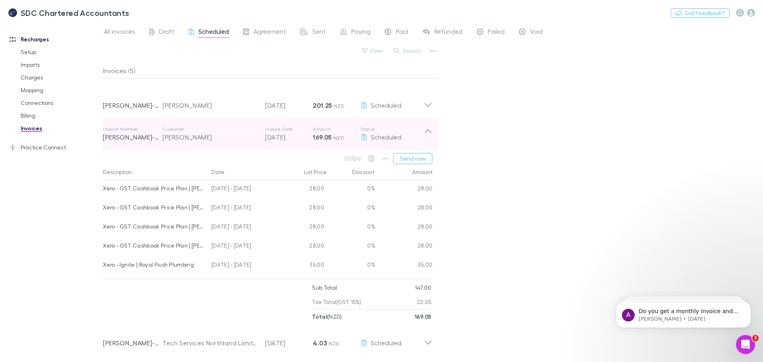
click at [426, 131] on icon at bounding box center [428, 131] width 7 height 4
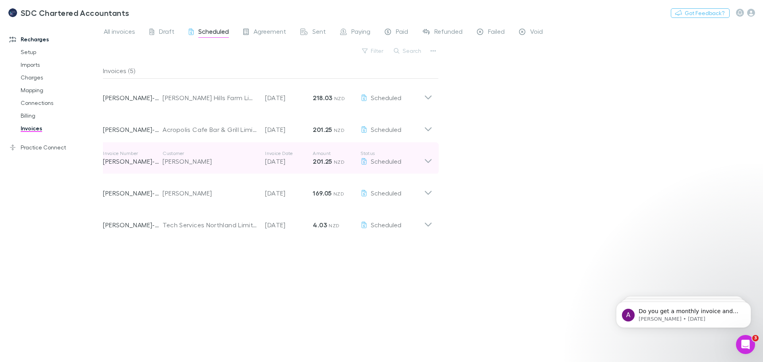
scroll to position [0, 0]
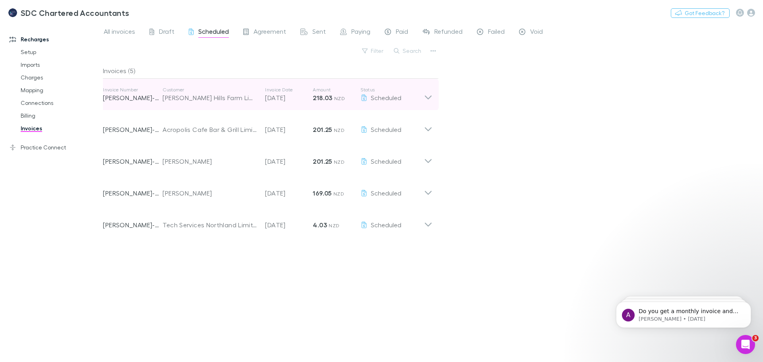
click at [420, 101] on div "Scheduled" at bounding box center [392, 98] width 64 height 10
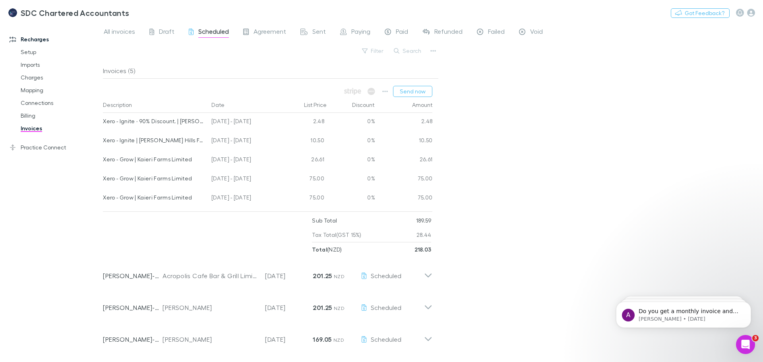
scroll to position [56, 0]
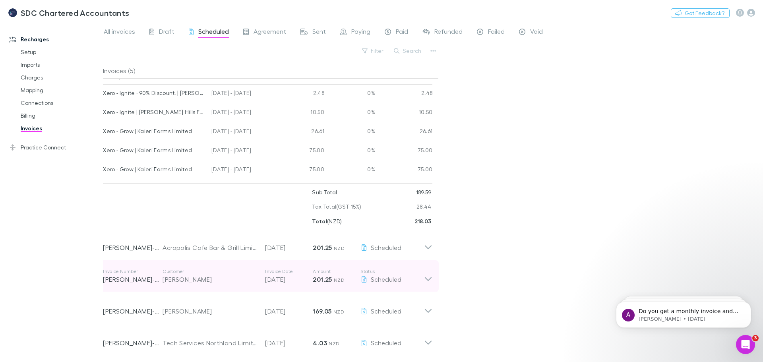
click at [427, 280] on icon at bounding box center [428, 276] width 8 height 16
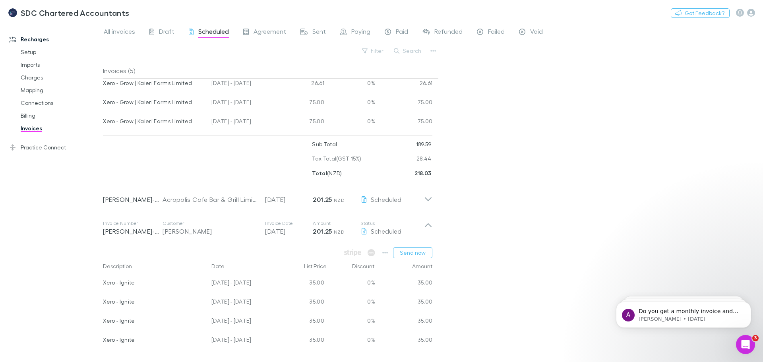
scroll to position [175, 0]
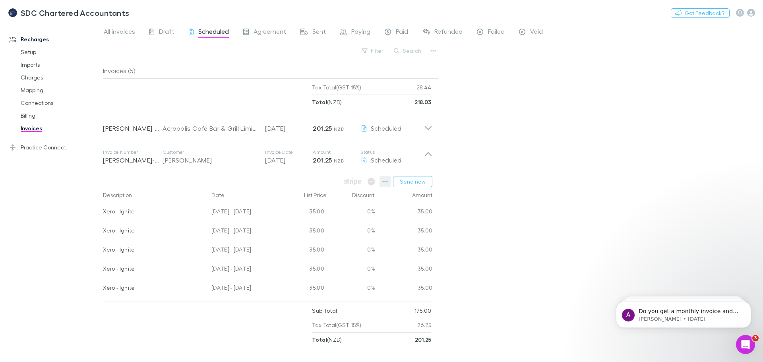
click at [388, 180] on icon "button" at bounding box center [385, 181] width 6 height 6
click at [317, 265] on p "View charges" at bounding box center [336, 265] width 97 height 10
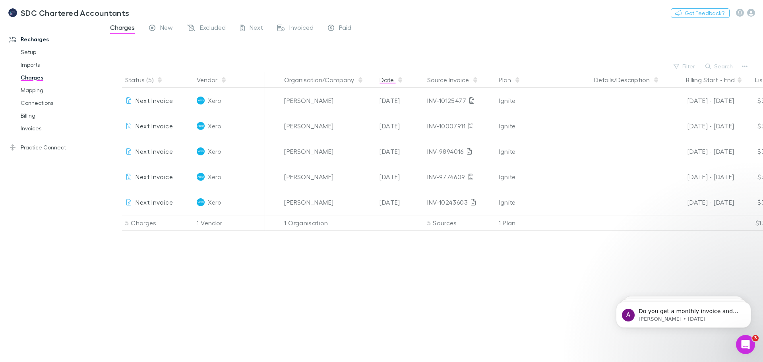
click at [398, 82] on icon "button" at bounding box center [400, 80] width 4 height 6
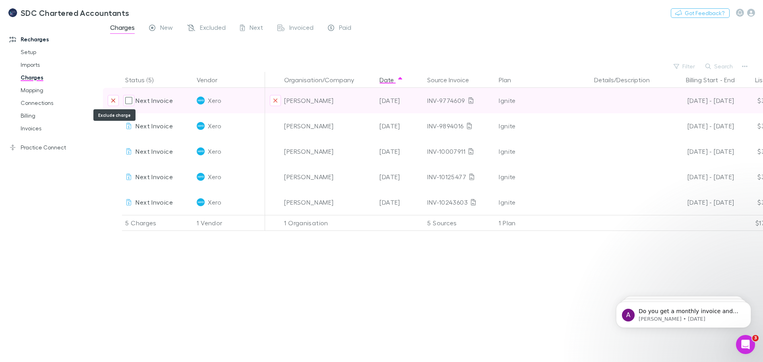
click at [114, 100] on icon "Exclude charge" at bounding box center [113, 101] width 4 height 4
click at [114, 104] on button "Exclude charge" at bounding box center [113, 100] width 11 height 11
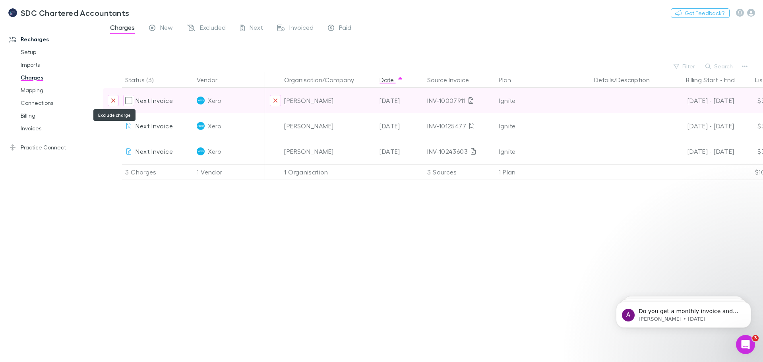
click at [113, 101] on icon "Exclude charge" at bounding box center [113, 101] width 4 height 4
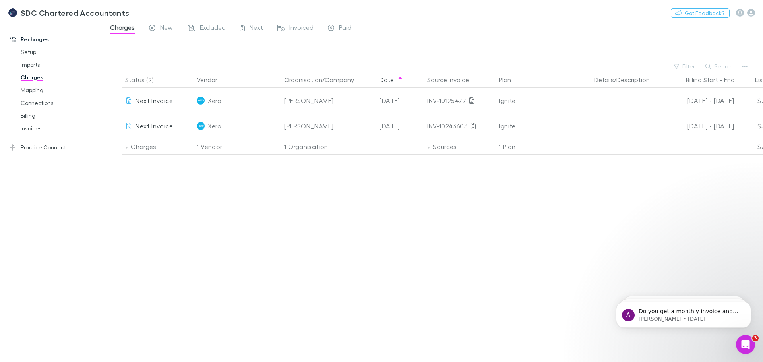
click at [122, 29] on span "Charges" at bounding box center [122, 28] width 25 height 10
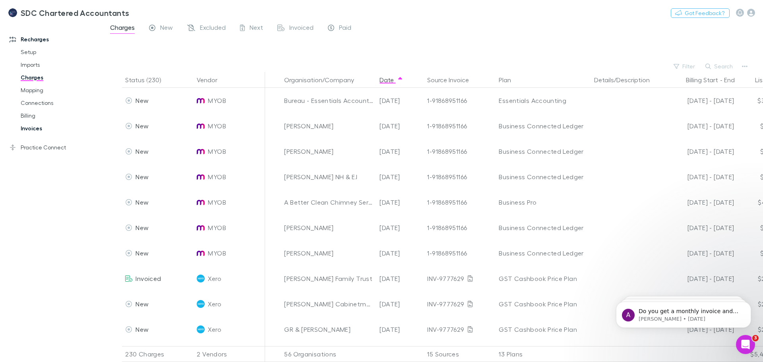
click at [33, 130] on link "Invoices" at bounding box center [60, 128] width 95 height 13
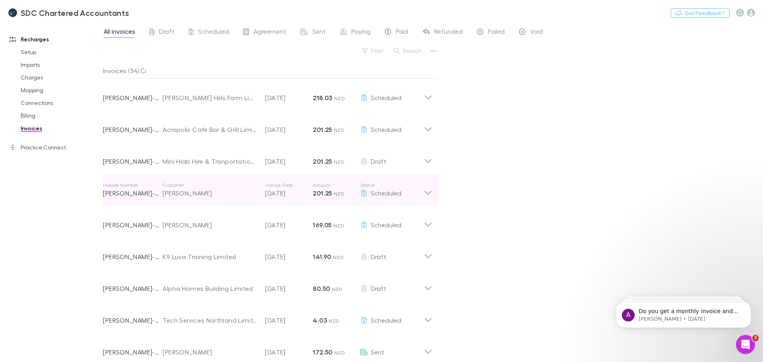
click at [427, 187] on icon at bounding box center [428, 190] width 8 height 16
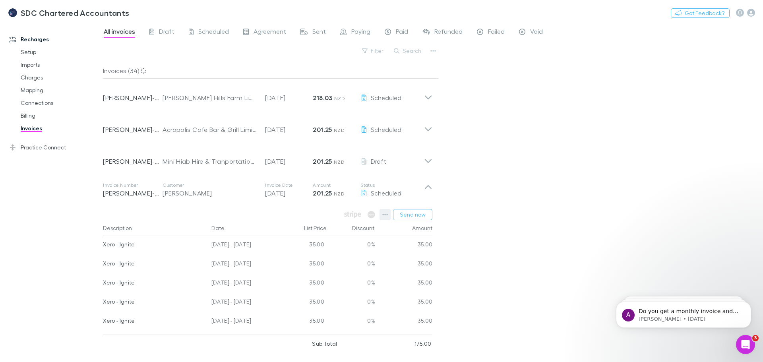
click at [385, 215] on icon "button" at bounding box center [385, 214] width 6 height 6
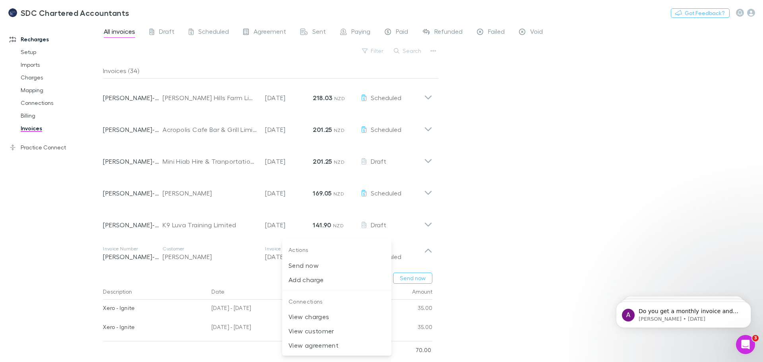
click at [481, 226] on div at bounding box center [381, 181] width 763 height 362
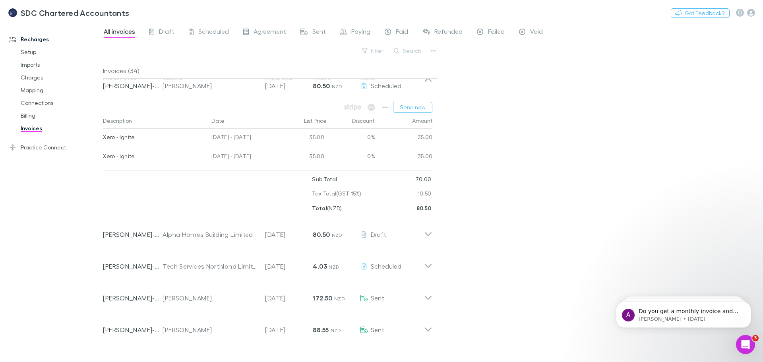
scroll to position [159, 0]
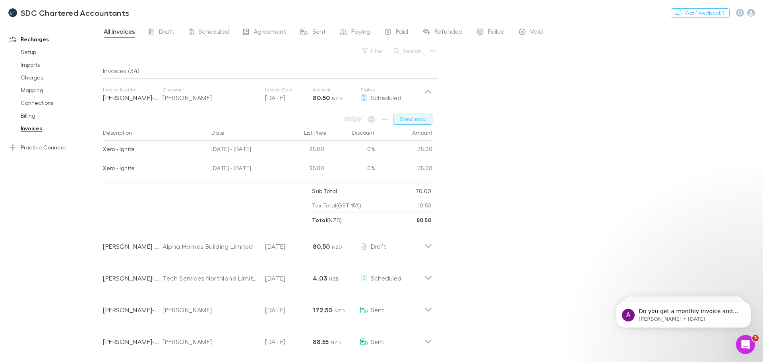
click at [403, 118] on button "Send now" at bounding box center [412, 119] width 39 height 11
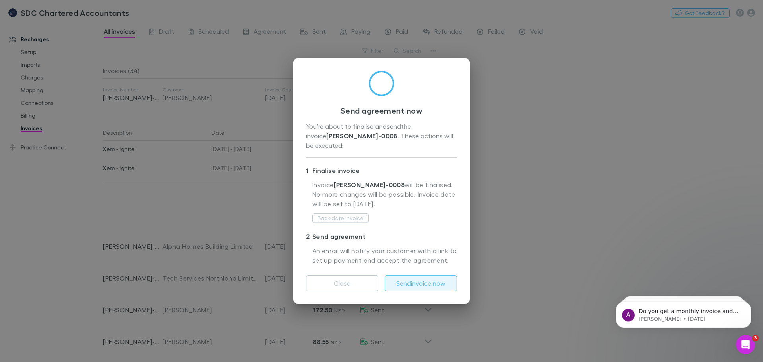
click at [437, 280] on button "Send invoice now" at bounding box center [421, 283] width 72 height 16
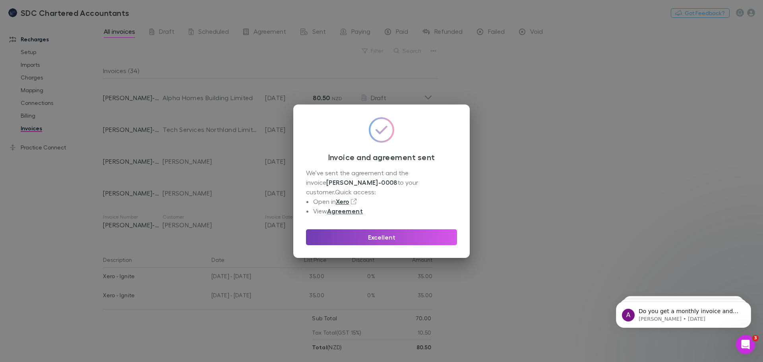
click at [375, 232] on button "Excellent" at bounding box center [381, 237] width 151 height 16
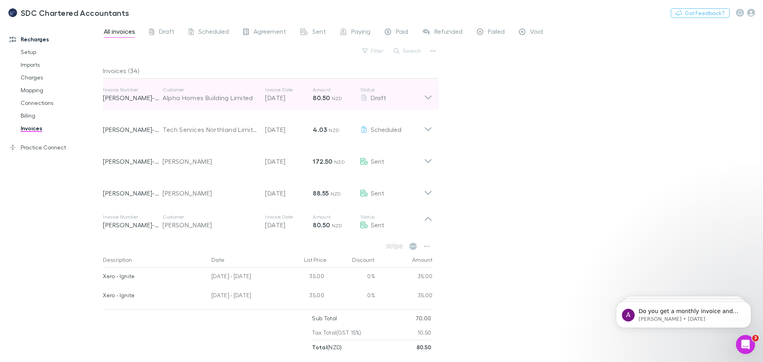
click at [427, 98] on icon at bounding box center [428, 97] width 7 height 4
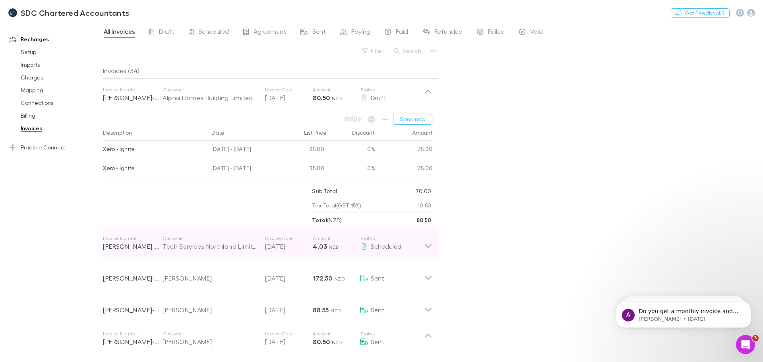
click at [267, 244] on p "[DATE]" at bounding box center [289, 247] width 48 height 10
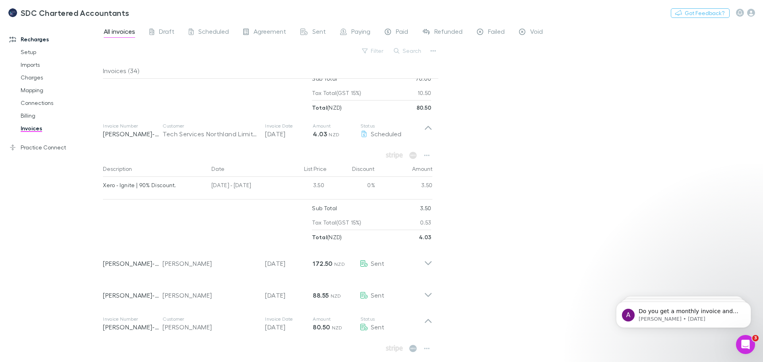
scroll to position [278, 0]
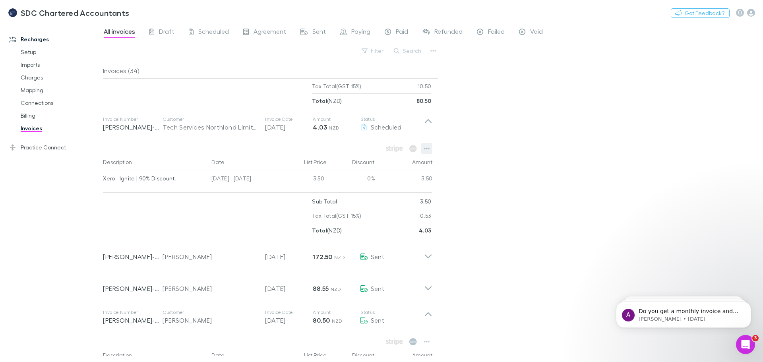
click at [426, 149] on icon "button" at bounding box center [427, 148] width 6 height 6
click at [30, 90] on div at bounding box center [381, 181] width 763 height 362
click at [31, 90] on link "Mapping" at bounding box center [60, 90] width 95 height 13
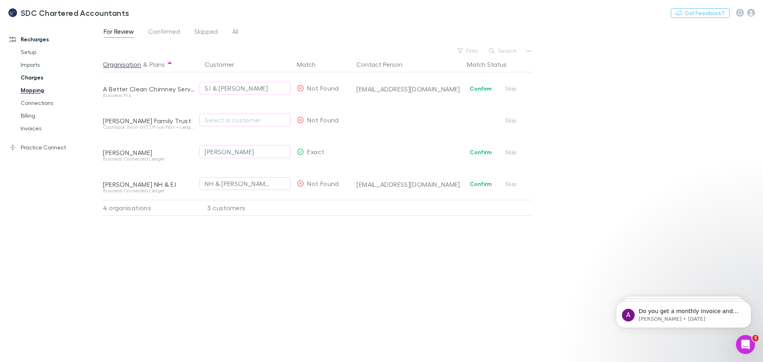
click at [28, 79] on link "Charges" at bounding box center [60, 77] width 95 height 13
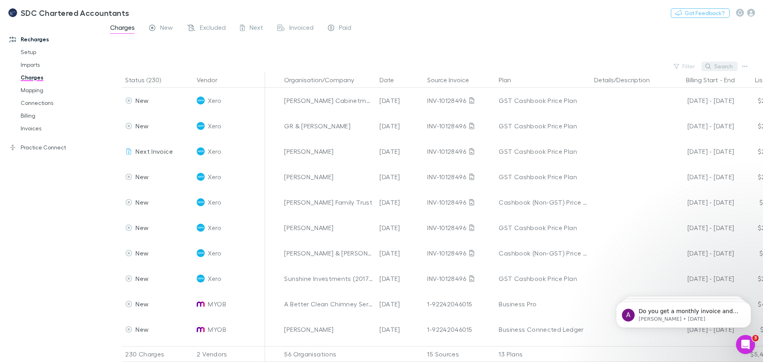
click at [725, 66] on button "Search" at bounding box center [719, 67] width 36 height 10
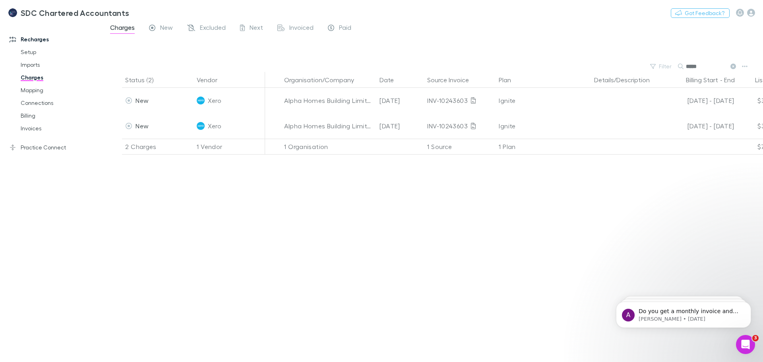
type input "*****"
click at [149, 240] on div "Status (2) Vendor Organisation/Company Date Source Invoice Plan Details/Descrip…" at bounding box center [433, 217] width 660 height 290
click at [28, 68] on link "Imports" at bounding box center [60, 64] width 95 height 13
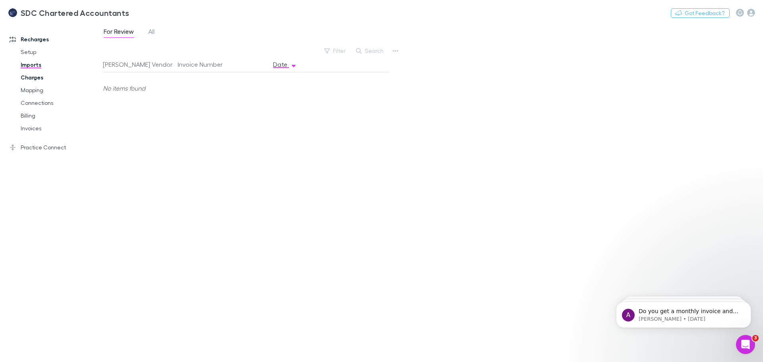
click at [29, 79] on link "Charges" at bounding box center [60, 77] width 95 height 13
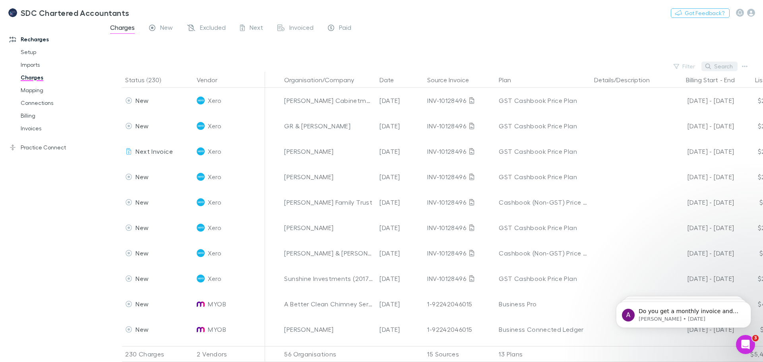
click at [729, 69] on button "Search" at bounding box center [719, 67] width 36 height 10
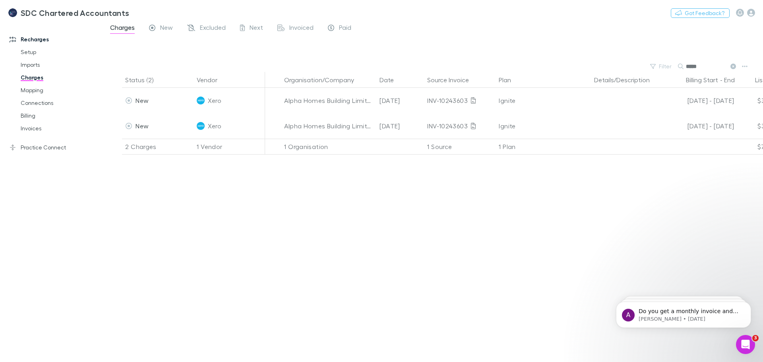
type input "*****"
click at [31, 88] on link "Mapping" at bounding box center [60, 90] width 95 height 13
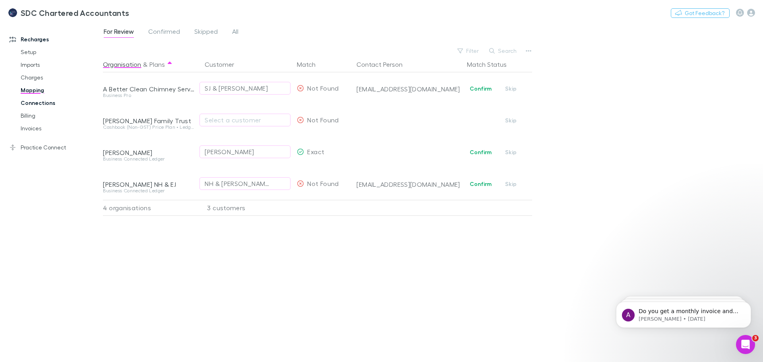
click at [33, 104] on link "Connections" at bounding box center [60, 103] width 95 height 13
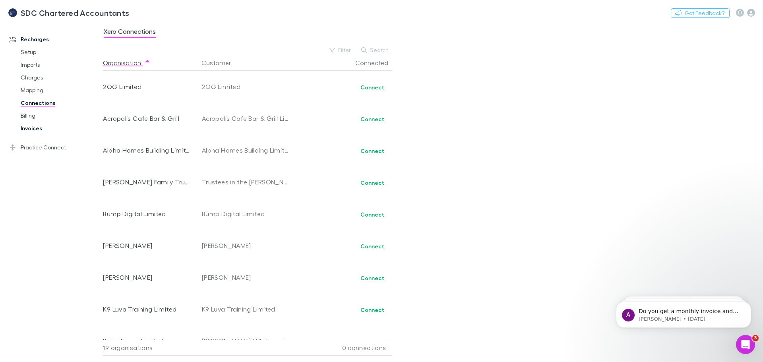
click at [26, 130] on link "Invoices" at bounding box center [60, 128] width 95 height 13
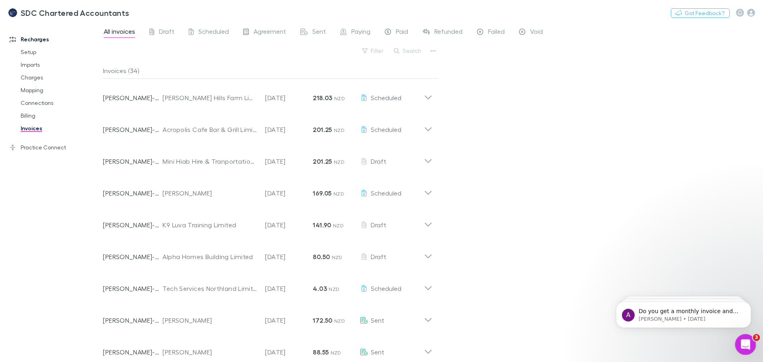
click at [747, 344] on icon "Open Intercom Messenger" at bounding box center [744, 343] width 13 height 13
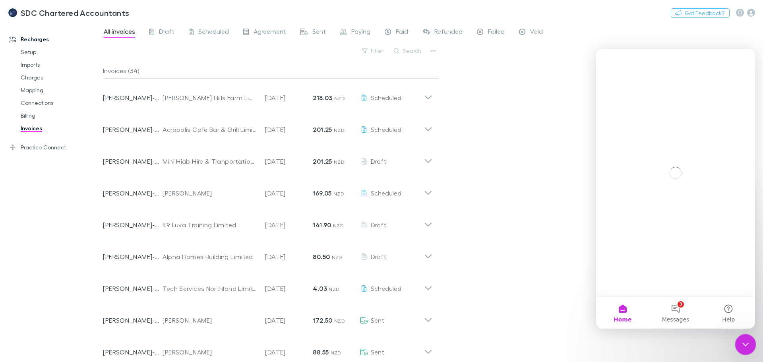
click at [747, 344] on icon "Close Intercom Messenger" at bounding box center [744, 343] width 10 height 10
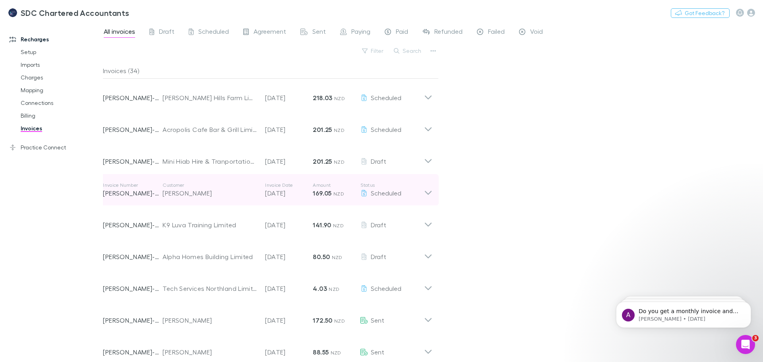
scroll to position [79, 0]
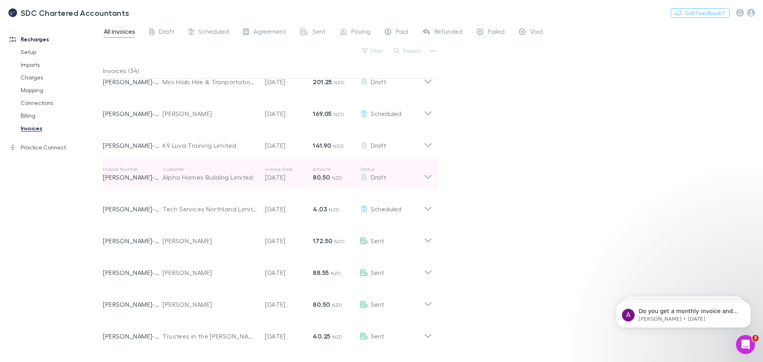
click at [211, 177] on div "Alpha Homes Building Limited" at bounding box center [209, 177] width 95 height 10
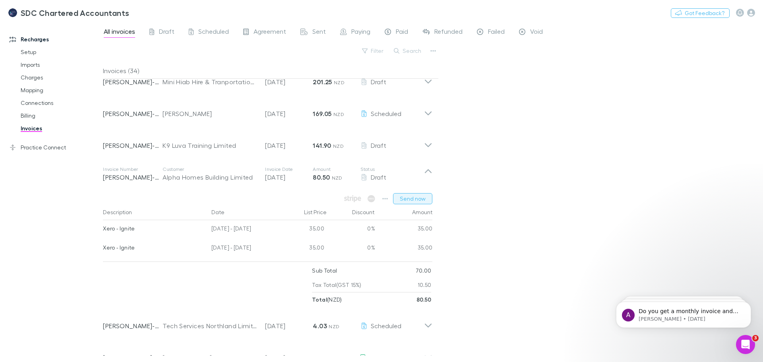
click at [407, 196] on button "Send now" at bounding box center [412, 198] width 39 height 11
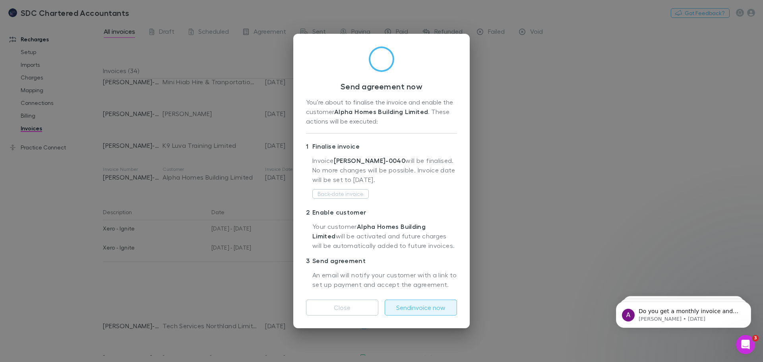
click at [422, 301] on button "Send invoice now" at bounding box center [421, 308] width 72 height 16
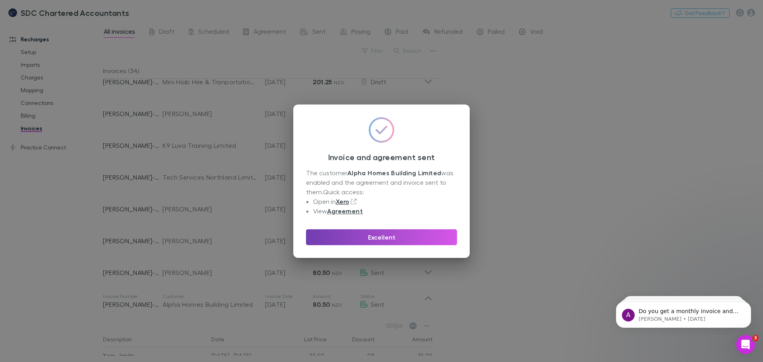
click at [425, 244] on button "Excellent" at bounding box center [381, 237] width 151 height 16
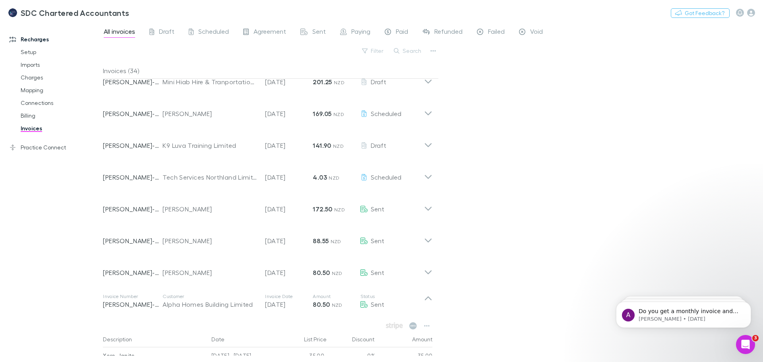
click at [546, 213] on div "All invoices Draft Scheduled Agreement Sent Paying Paid Refunded Failed Void Fi…" at bounding box center [433, 192] width 660 height 340
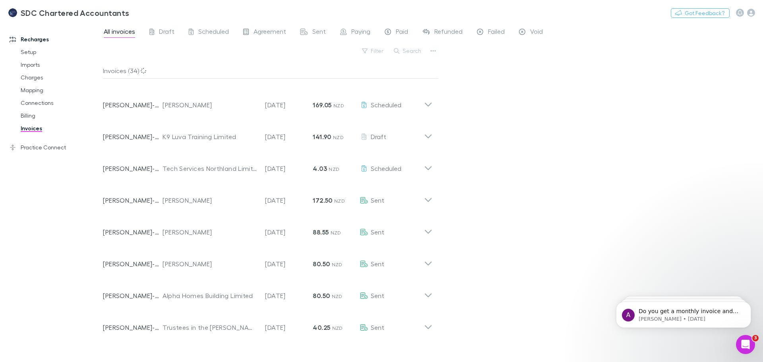
scroll to position [40, 0]
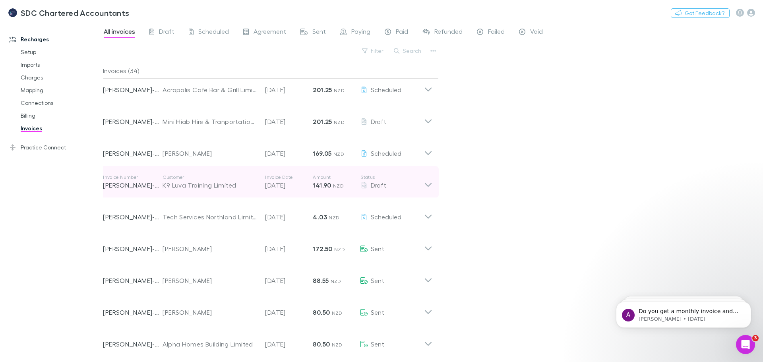
click at [124, 187] on p "[PERSON_NAME]-0039" at bounding box center [133, 185] width 60 height 10
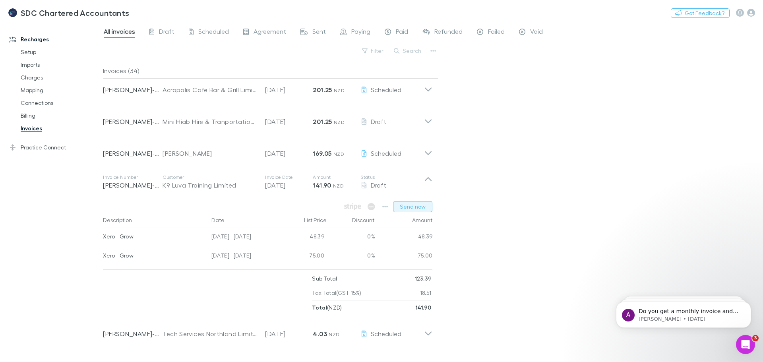
click at [415, 209] on button "Send now" at bounding box center [412, 206] width 39 height 11
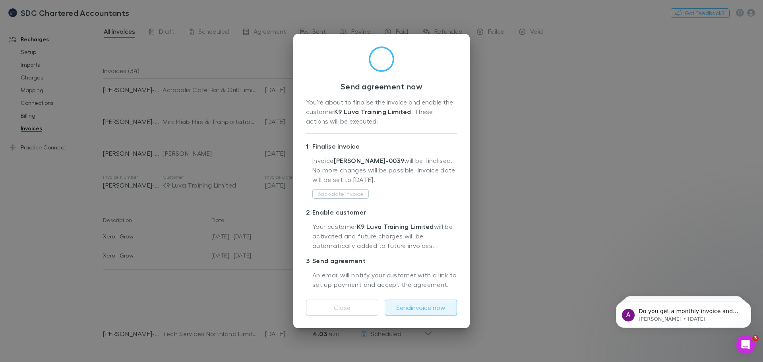
click at [414, 311] on button "Send invoice now" at bounding box center [421, 308] width 72 height 16
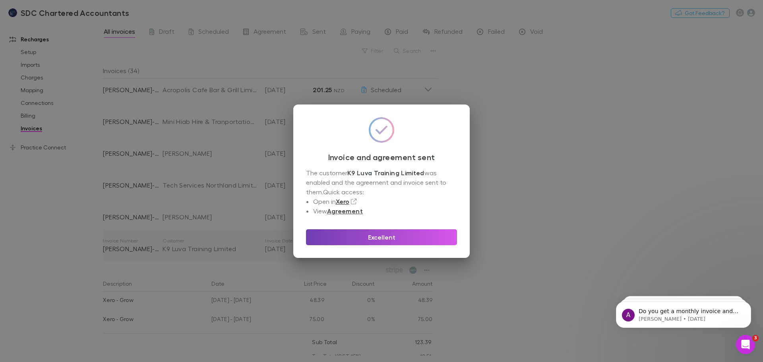
click at [342, 236] on button "Excellent" at bounding box center [381, 237] width 151 height 16
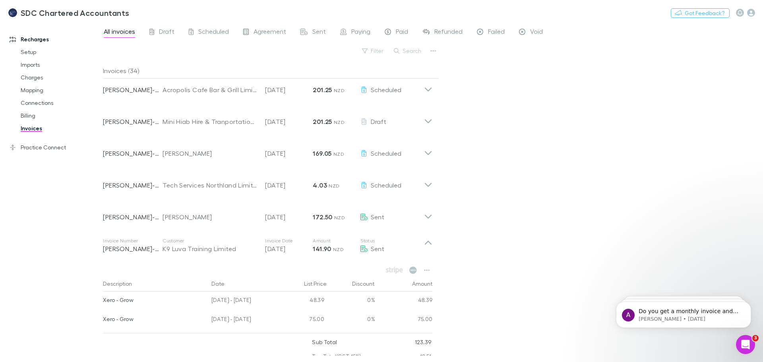
click at [44, 234] on div "Recharges Setup Imports Charges Mapping Connections Billing Invoices Practice C…" at bounding box center [54, 190] width 109 height 330
click at [40, 211] on div "Recharges Setup Imports Charges Mapping Connections Billing Invoices Practice C…" at bounding box center [54, 190] width 109 height 330
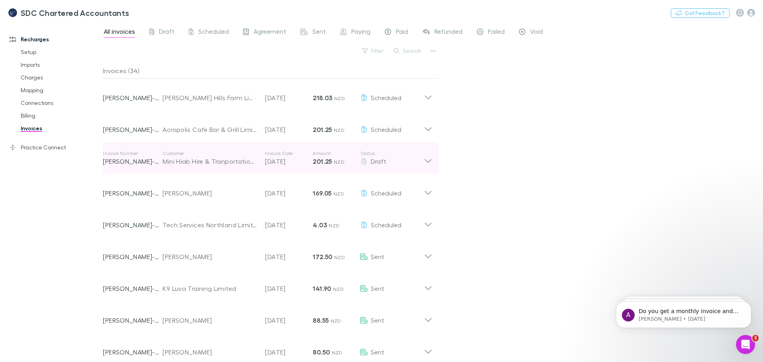
click at [427, 158] on icon at bounding box center [428, 158] width 8 height 16
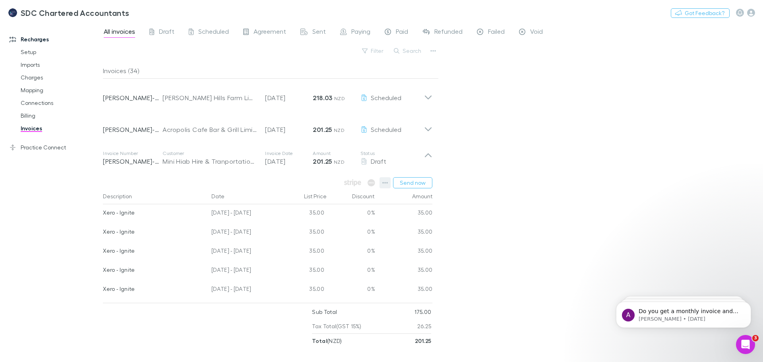
click at [382, 182] on button "button" at bounding box center [384, 182] width 11 height 11
click at [321, 266] on p "View charges" at bounding box center [336, 266] width 97 height 10
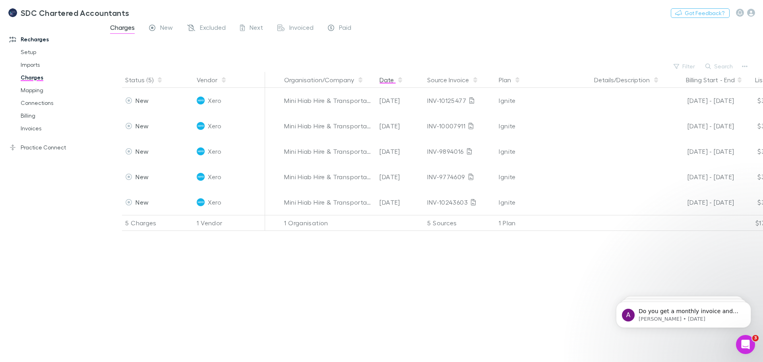
click at [396, 81] on button "Date" at bounding box center [391, 80] width 24 height 16
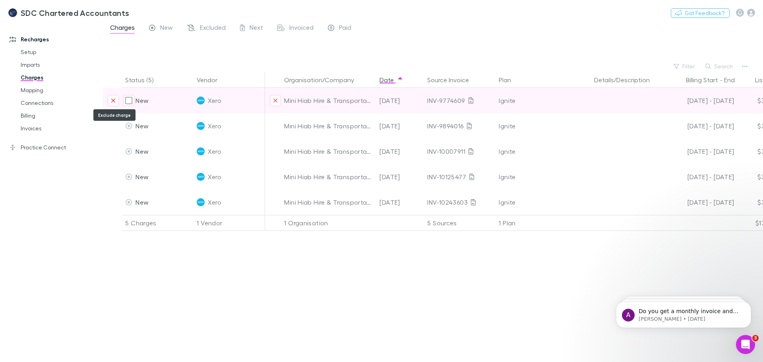
click at [115, 102] on icon "Exclude charge" at bounding box center [113, 100] width 5 height 6
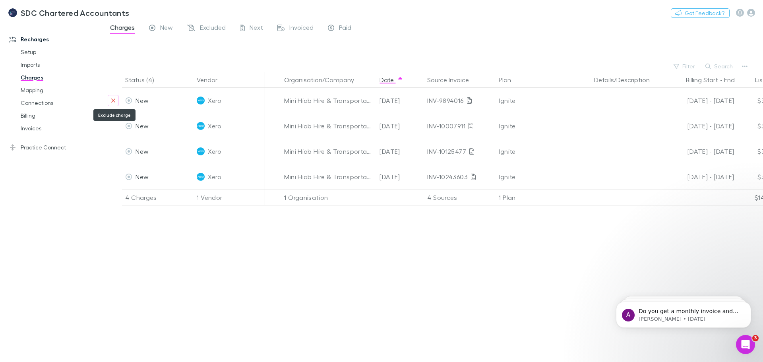
click at [115, 102] on icon "Exclude charge" at bounding box center [113, 100] width 5 height 6
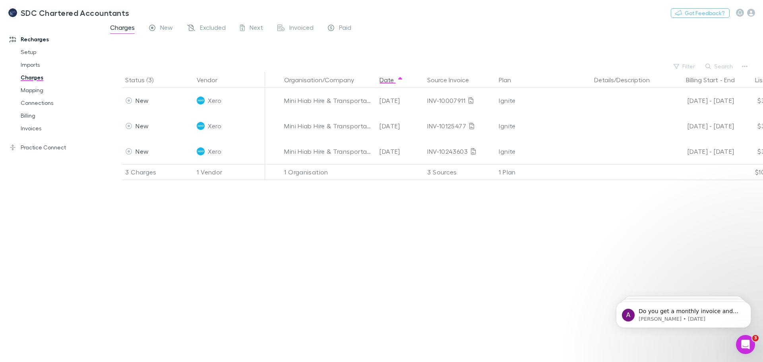
click at [350, 271] on div "Status (3) Vendor Organisation/Company Date Source Invoice Plan Details/Descrip…" at bounding box center [433, 217] width 660 height 290
click at [128, 25] on span "Charges" at bounding box center [122, 28] width 25 height 10
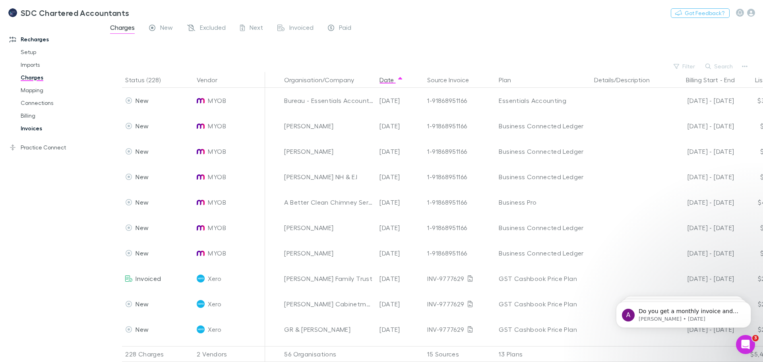
click at [35, 130] on link "Invoices" at bounding box center [60, 128] width 95 height 13
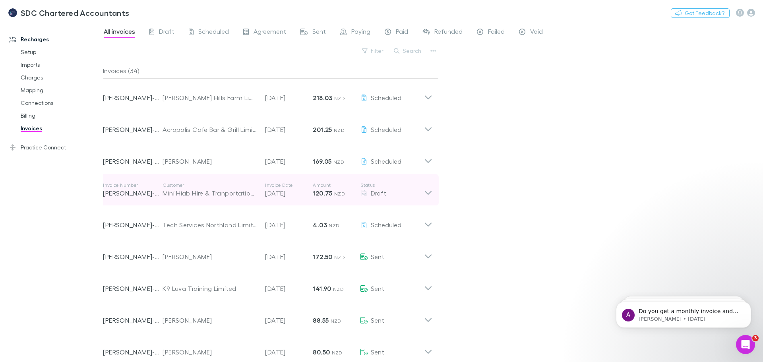
click at [431, 193] on icon at bounding box center [428, 190] width 8 height 16
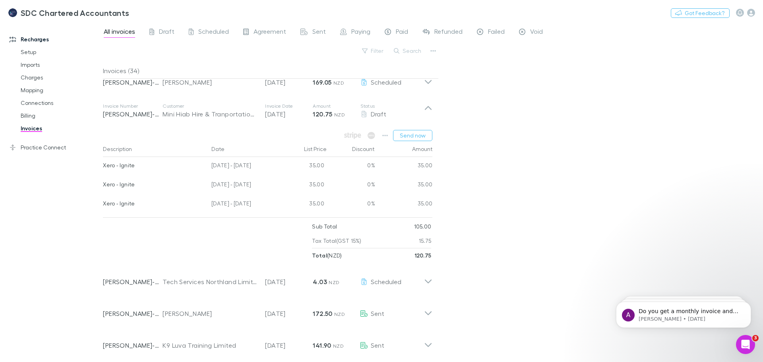
scroll to position [79, 0]
click at [212, 146] on div "Date" at bounding box center [244, 149] width 72 height 16
click at [383, 134] on icon "button" at bounding box center [385, 135] width 6 height 6
click at [324, 167] on p "Send now" at bounding box center [336, 167] width 97 height 10
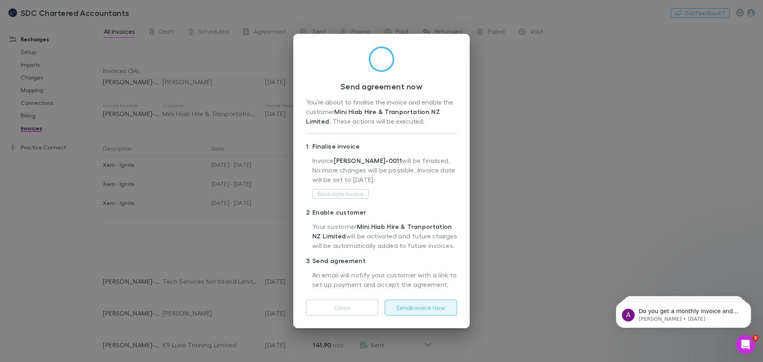
click at [419, 307] on button "Send invoice now" at bounding box center [421, 308] width 72 height 16
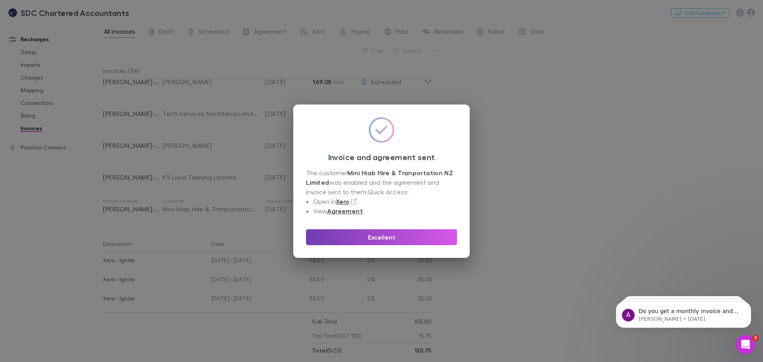
click at [391, 239] on button "Excellent" at bounding box center [381, 237] width 151 height 16
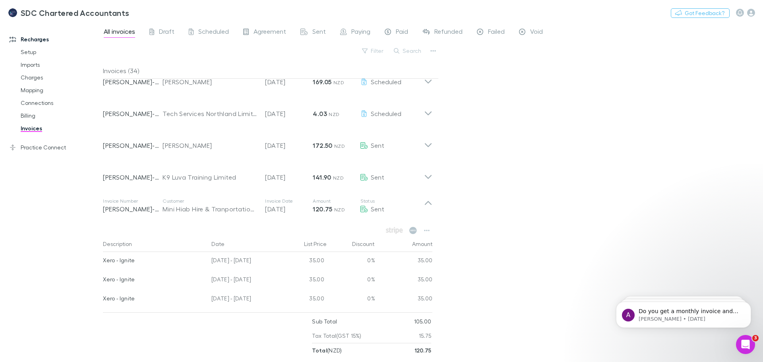
click at [37, 128] on link "Invoices" at bounding box center [60, 128] width 95 height 13
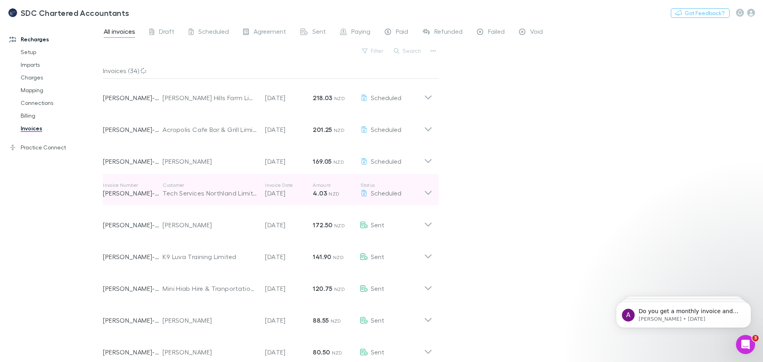
click at [418, 187] on p "Status" at bounding box center [392, 185] width 64 height 6
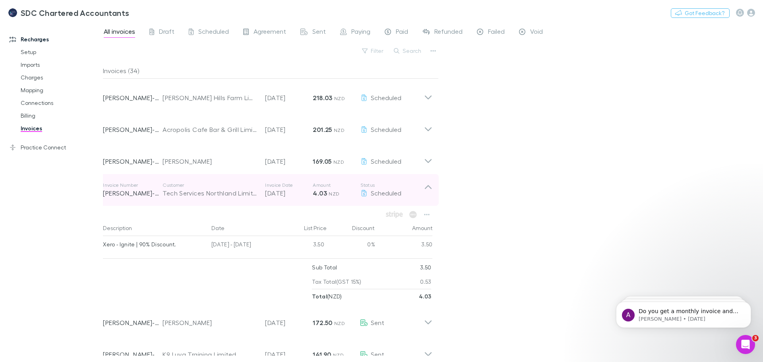
click at [424, 187] on p "Status" at bounding box center [392, 185] width 64 height 6
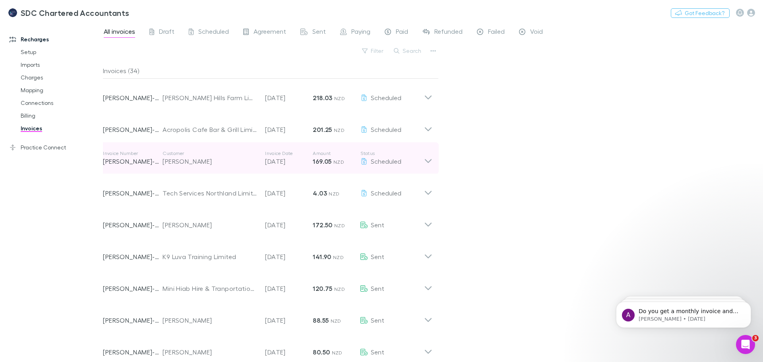
click at [429, 160] on icon at bounding box center [428, 158] width 8 height 16
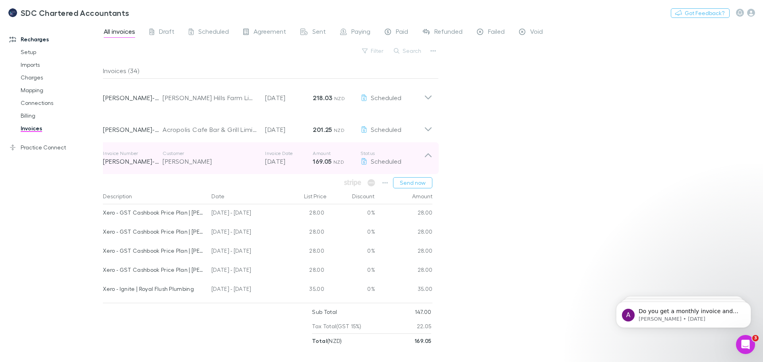
click at [429, 160] on icon at bounding box center [428, 158] width 8 height 16
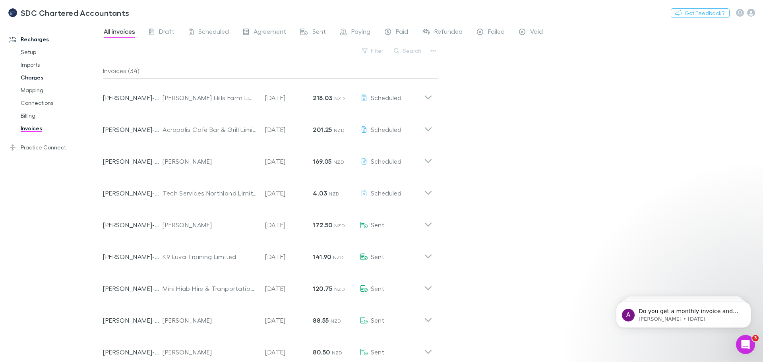
click at [29, 78] on link "Charges" at bounding box center [60, 77] width 95 height 13
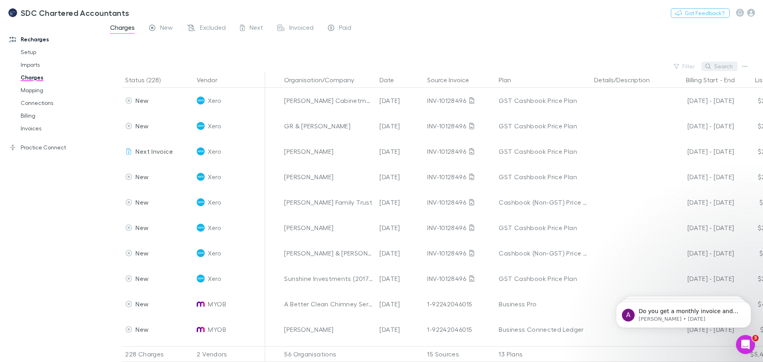
click at [720, 67] on button "Search" at bounding box center [719, 67] width 36 height 10
click at [720, 67] on input "text" at bounding box center [706, 66] width 40 height 11
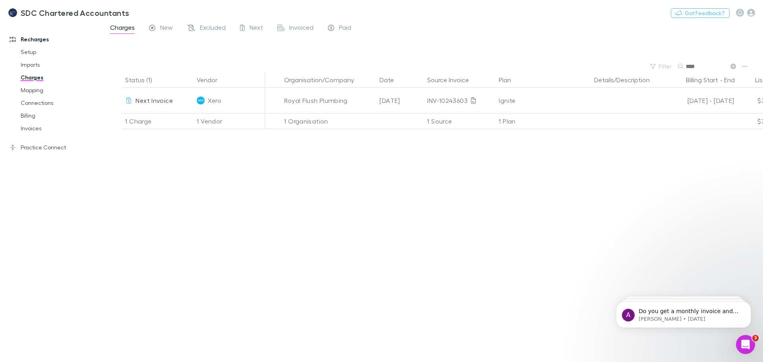
type input "*****"
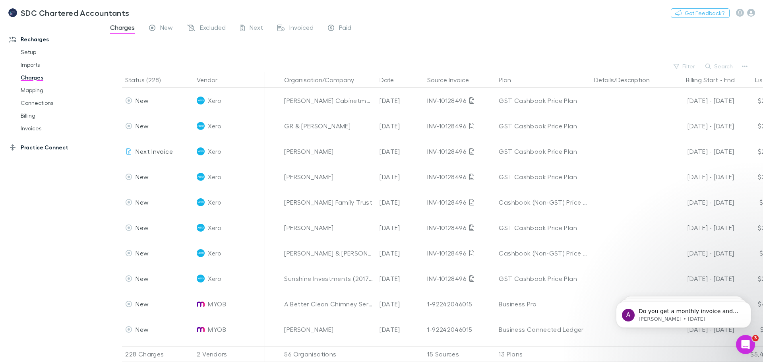
drag, startPoint x: 40, startPoint y: 133, endPoint x: 40, endPoint y: 144, distance: 11.1
click at [40, 133] on link "Invoices" at bounding box center [60, 128] width 95 height 13
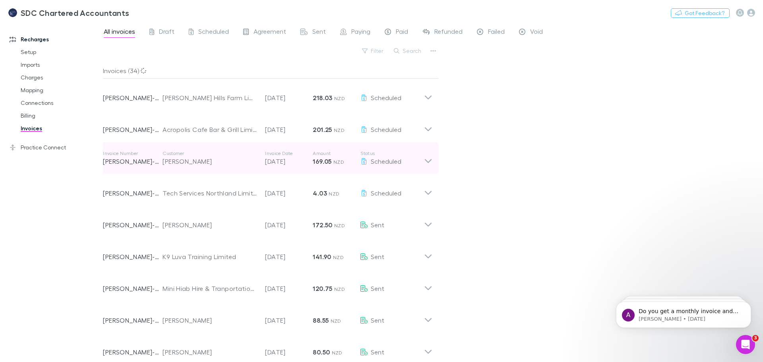
click at [225, 164] on div "[PERSON_NAME]" at bounding box center [209, 162] width 95 height 10
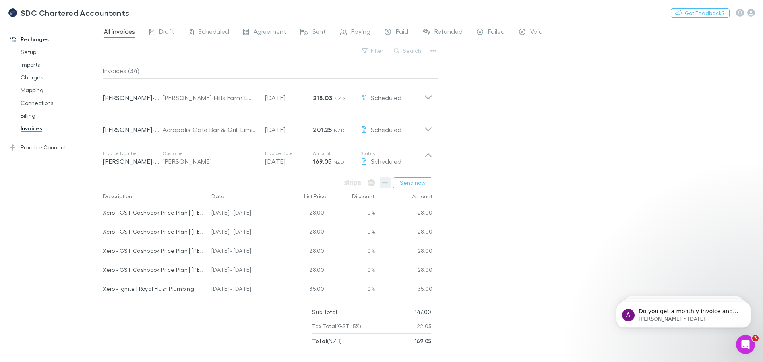
click at [388, 186] on icon "button" at bounding box center [385, 183] width 6 height 6
click at [348, 267] on p "View charges" at bounding box center [336, 266] width 97 height 10
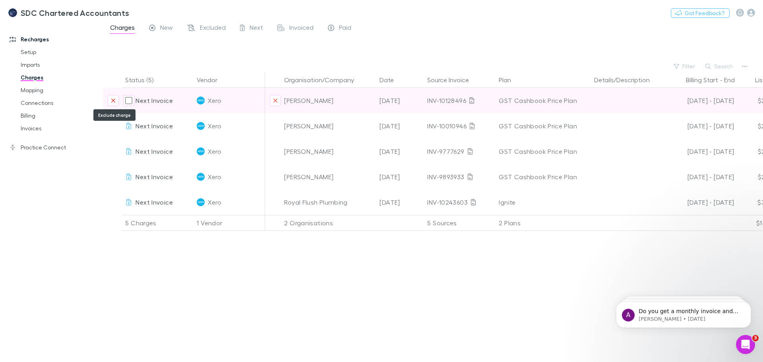
click at [109, 101] on button "Exclude charge" at bounding box center [113, 100] width 11 height 11
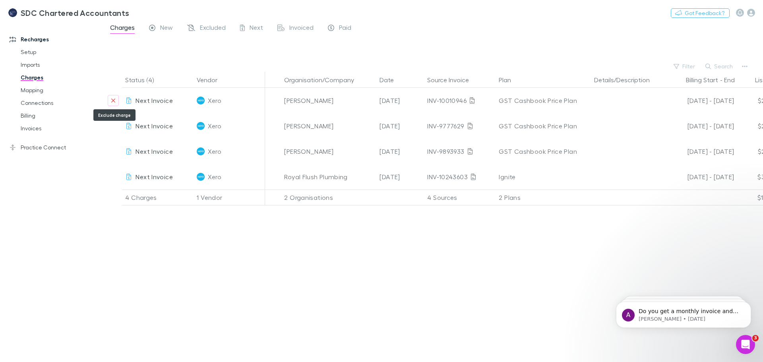
click at [109, 101] on button "Exclude charge" at bounding box center [113, 100] width 11 height 11
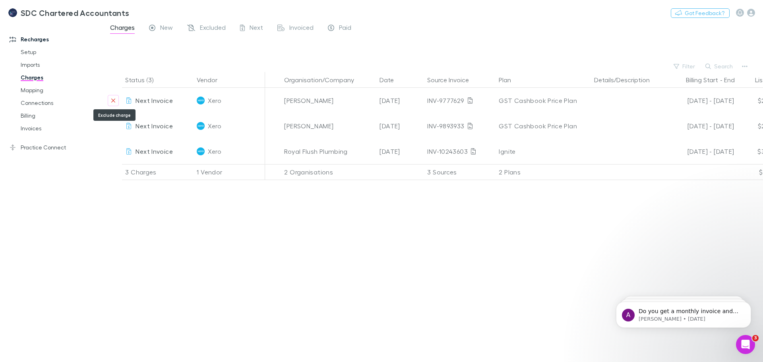
click at [109, 101] on button "Exclude charge" at bounding box center [113, 100] width 11 height 11
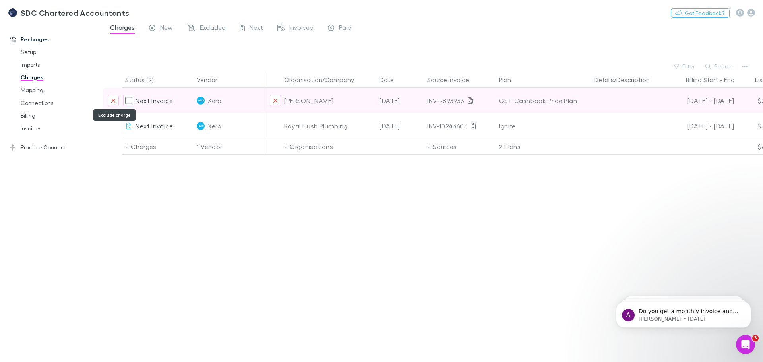
click at [110, 96] on button "Exclude charge" at bounding box center [113, 100] width 11 height 11
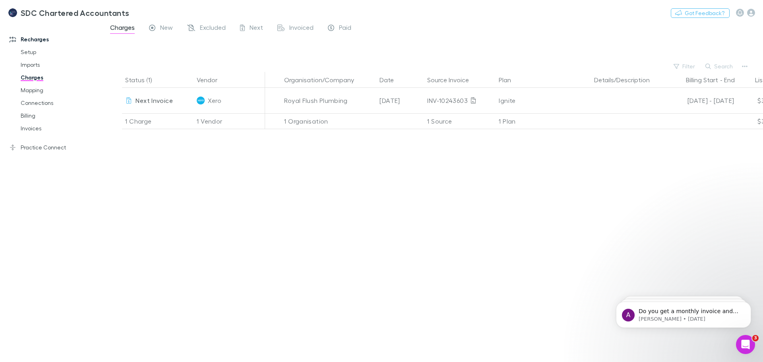
click at [36, 77] on link "Charges" at bounding box center [60, 77] width 95 height 13
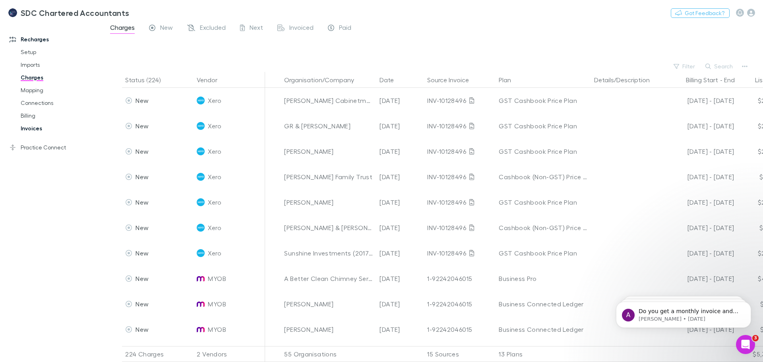
click at [32, 128] on link "Invoices" at bounding box center [60, 128] width 95 height 13
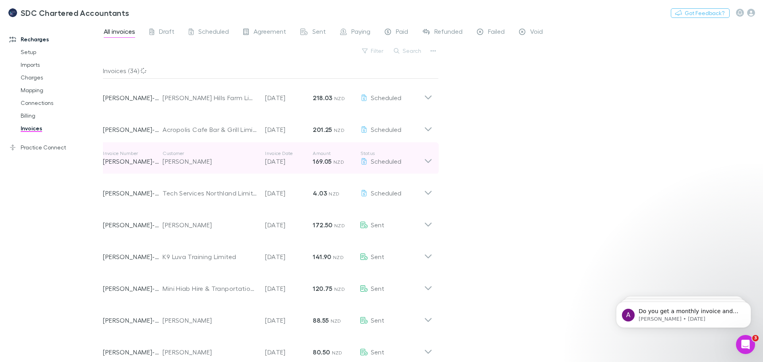
click at [429, 159] on icon at bounding box center [428, 158] width 8 height 16
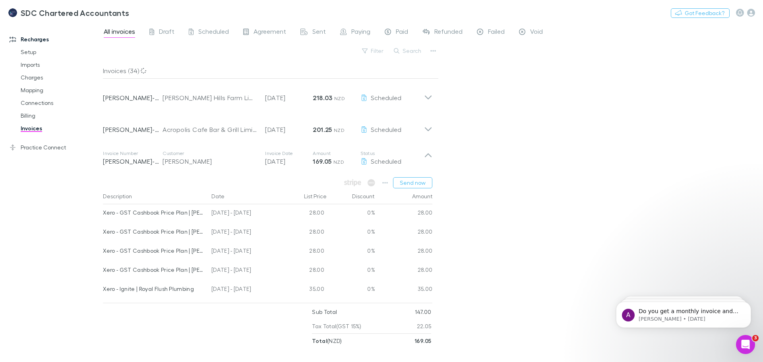
click at [416, 188] on div "Amount" at bounding box center [404, 196] width 58 height 16
click at [416, 182] on button "Send now" at bounding box center [412, 182] width 39 height 11
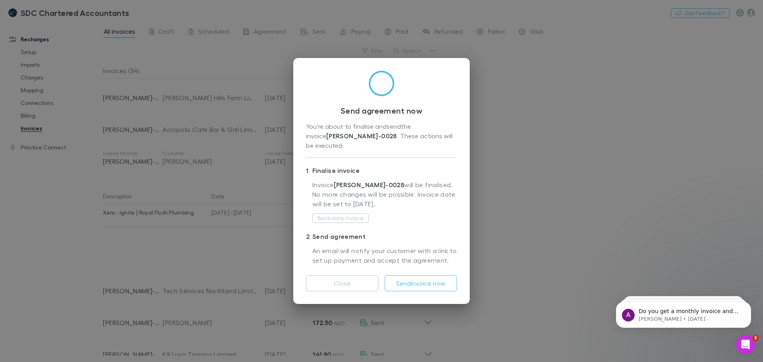
click at [431, 288] on div "Send agreement now You’re about to finalise and send the invoice RECH-0028 . Th…" at bounding box center [381, 181] width 176 height 246
click at [433, 277] on button "Send invoice now" at bounding box center [421, 283] width 72 height 16
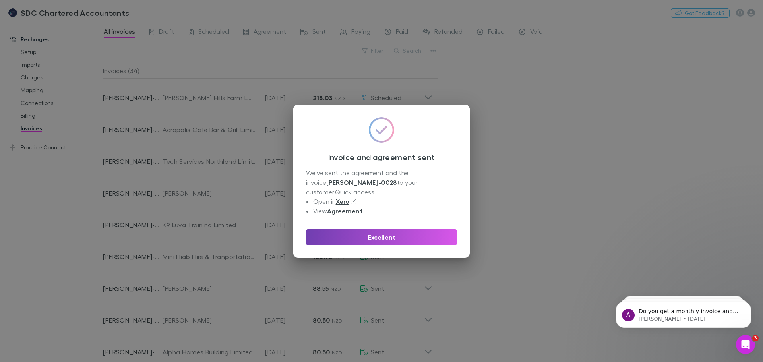
click at [387, 238] on button "Excellent" at bounding box center [381, 237] width 151 height 16
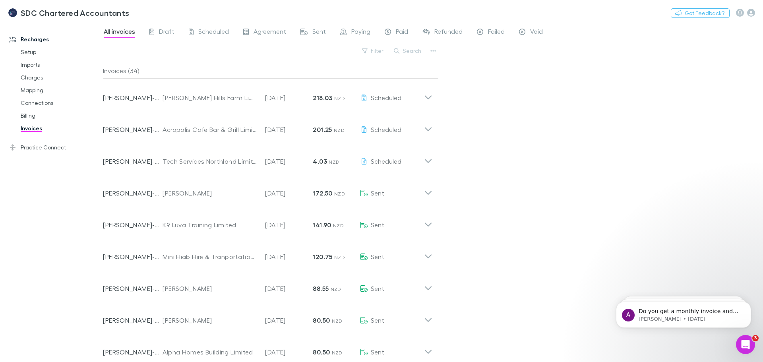
click at [555, 138] on div "All invoices Draft Scheduled Agreement Sent Paying Paid Refunded Failed Void Fi…" at bounding box center [433, 192] width 660 height 340
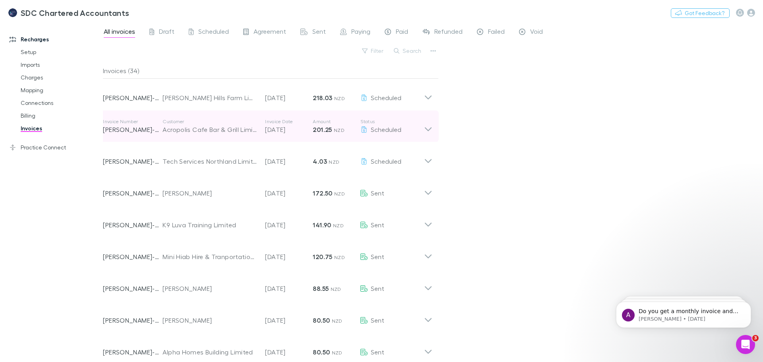
click at [425, 129] on icon at bounding box center [428, 126] width 8 height 16
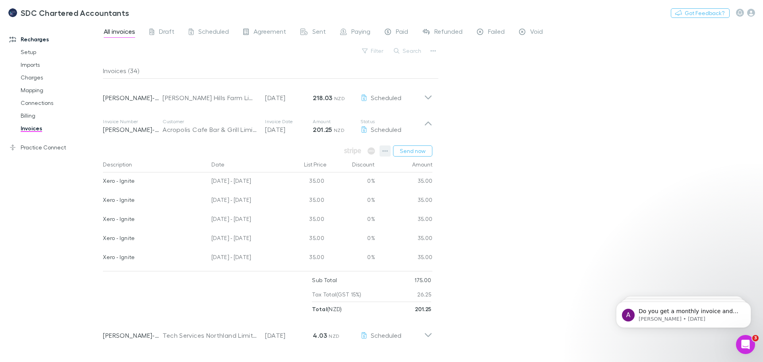
click at [384, 151] on icon "button" at bounding box center [386, 151] width 6 height 2
click at [333, 234] on p "View charges" at bounding box center [336, 235] width 97 height 10
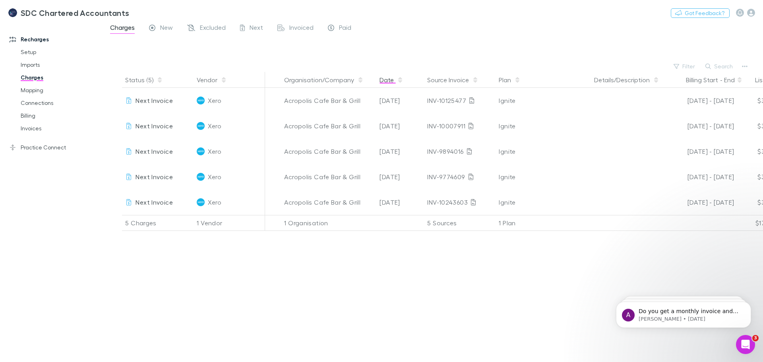
click at [385, 81] on button "Date" at bounding box center [391, 80] width 24 height 16
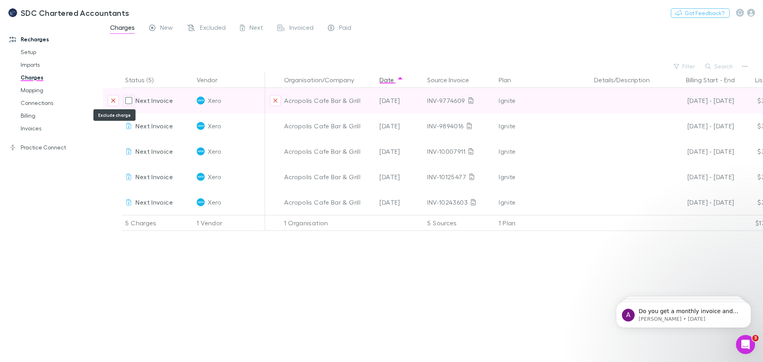
click at [114, 101] on icon "Exclude charge" at bounding box center [113, 100] width 5 height 6
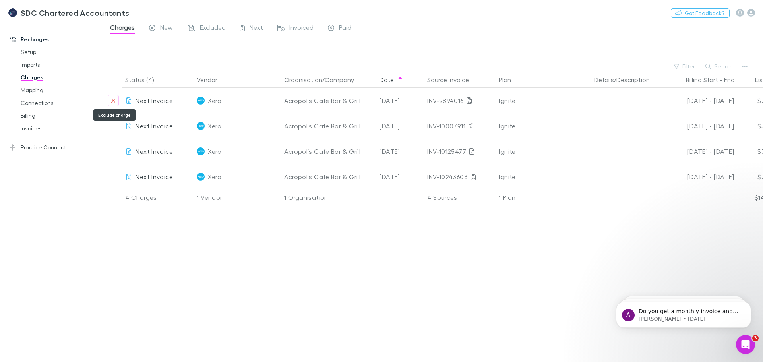
click at [114, 101] on icon "Exclude charge" at bounding box center [113, 100] width 5 height 6
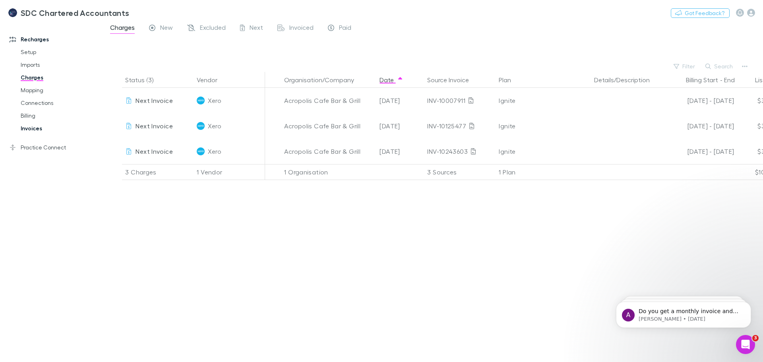
click at [29, 130] on link "Invoices" at bounding box center [60, 128] width 95 height 13
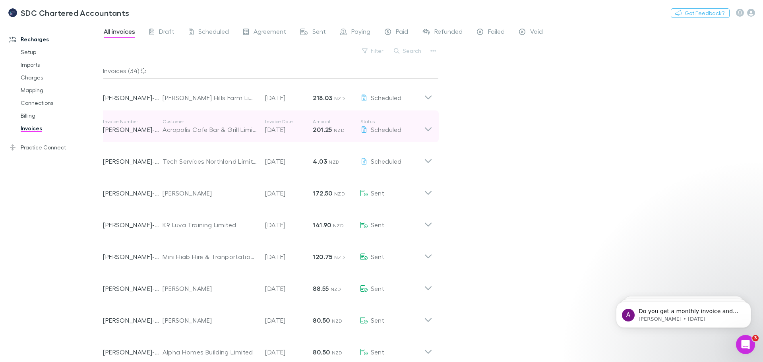
click at [433, 126] on div "Invoice Number RECH-0002 Customer Acropolis Cafe Bar & Grill Limited Invoice Da…" at bounding box center [268, 126] width 342 height 32
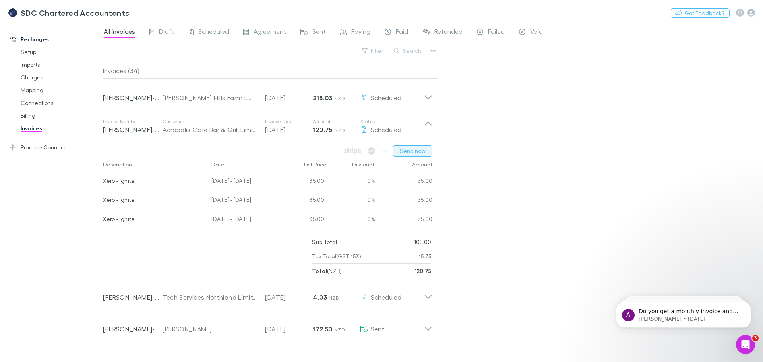
click at [415, 148] on button "Send now" at bounding box center [412, 150] width 39 height 11
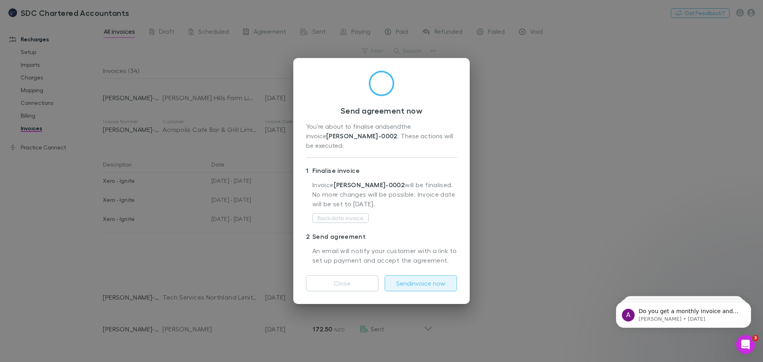
click at [416, 280] on button "Send invoice now" at bounding box center [421, 283] width 72 height 16
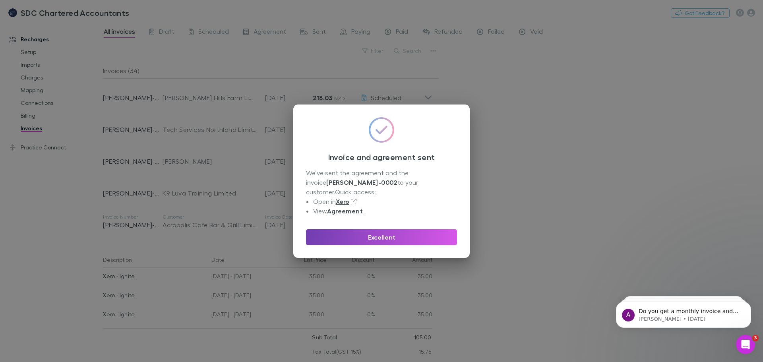
click at [420, 229] on button "Excellent" at bounding box center [381, 237] width 151 height 16
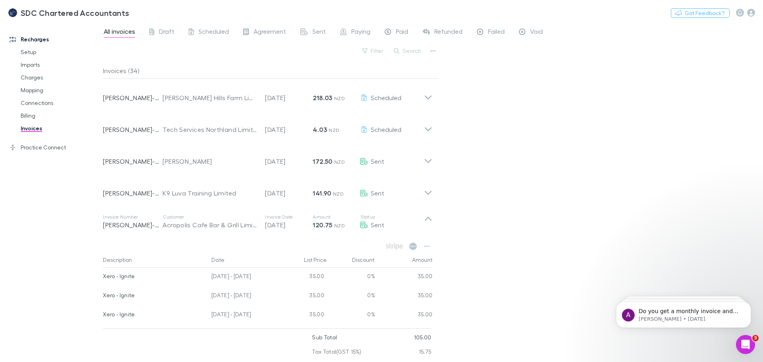
click at [489, 126] on div "All invoices Draft Scheduled Agreement Sent Paying Paid Refunded Failed Void Fi…" at bounding box center [433, 192] width 660 height 340
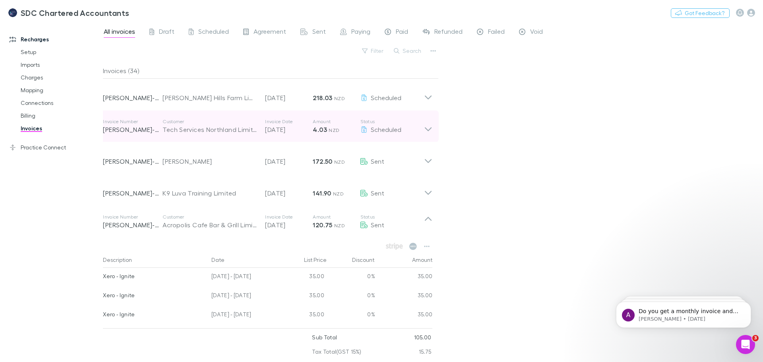
click at [435, 126] on div "Invoice Number RECH-0037 Customer Tech Services Northland Limited Invoice Date …" at bounding box center [268, 126] width 342 height 32
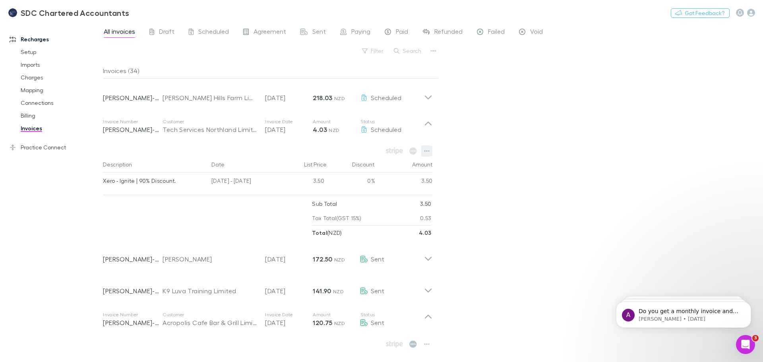
click at [426, 151] on icon "button" at bounding box center [427, 151] width 6 height 2
click at [489, 106] on div at bounding box center [381, 181] width 763 height 362
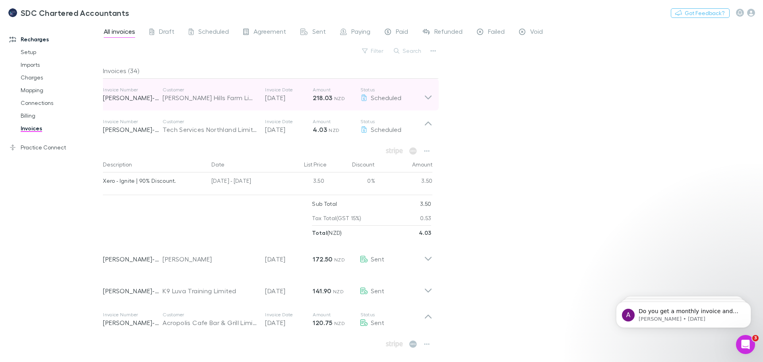
click at [435, 95] on div "Invoice Number RECH-0029 Customer Waller Hills Farm Limited Invoice Date 30 Aug…" at bounding box center [268, 95] width 342 height 32
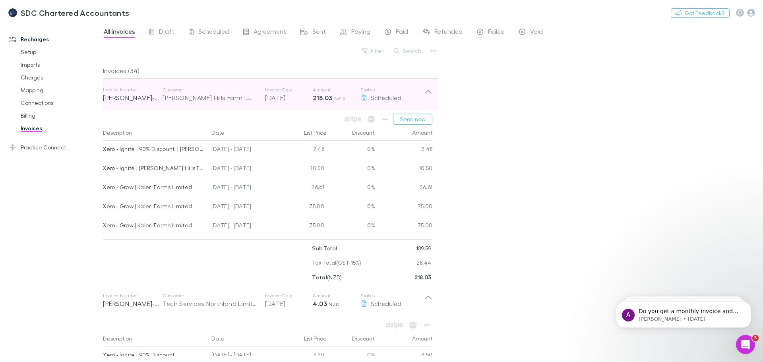
click at [433, 95] on div "Invoice Number RECH-0029 Customer Waller Hills Farm Limited Invoice Date 30 Aug…" at bounding box center [268, 95] width 342 height 32
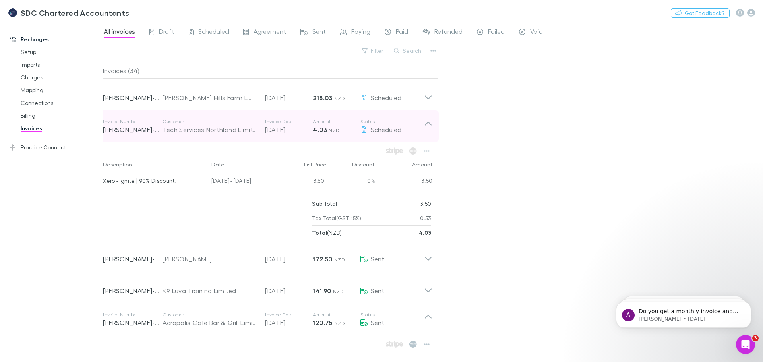
click at [430, 122] on icon at bounding box center [428, 126] width 8 height 16
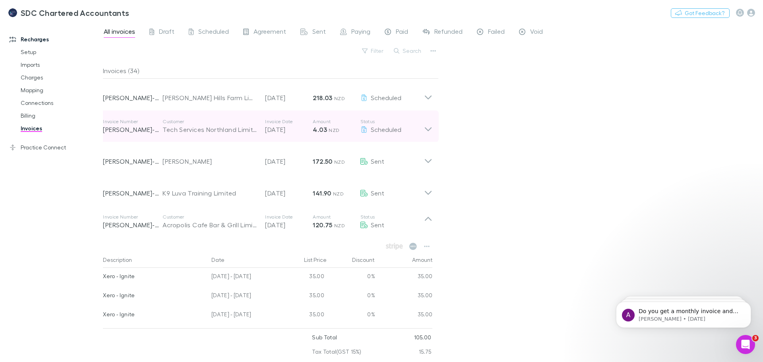
click at [430, 122] on icon at bounding box center [428, 126] width 8 height 16
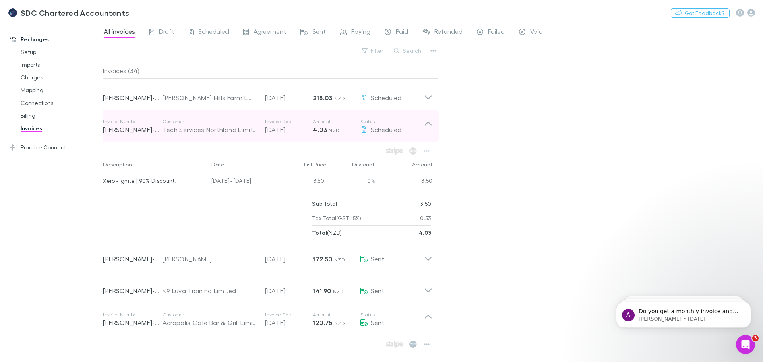
click at [430, 122] on icon at bounding box center [428, 126] width 8 height 16
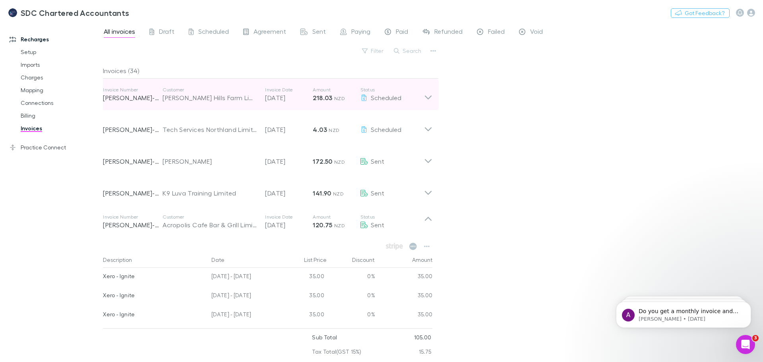
click at [429, 101] on icon at bounding box center [428, 95] width 8 height 16
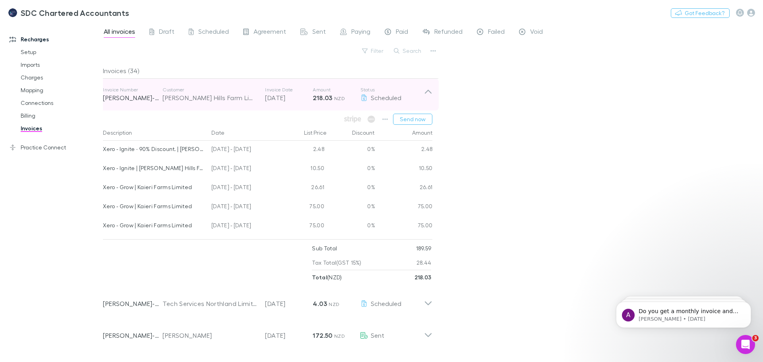
click at [429, 101] on icon at bounding box center [428, 95] width 8 height 16
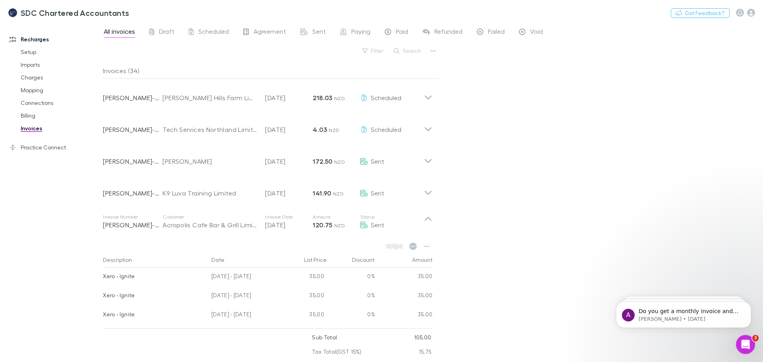
click at [514, 124] on div "All invoices Draft Scheduled Agreement Sent Paying Paid Refunded Failed Void Fi…" at bounding box center [433, 192] width 660 height 340
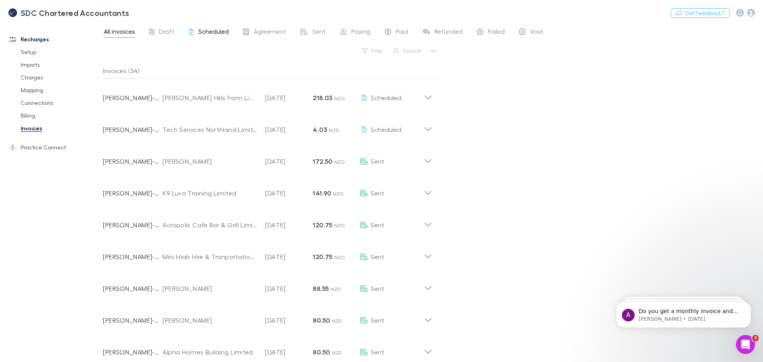
click at [201, 27] on span "Scheduled" at bounding box center [213, 32] width 31 height 10
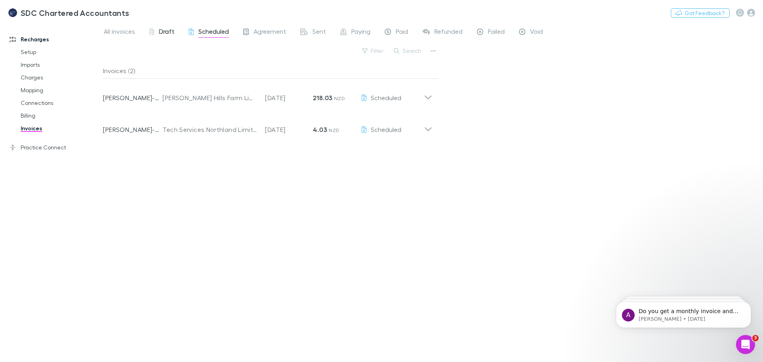
click at [149, 27] on link "Draft" at bounding box center [162, 32] width 27 height 13
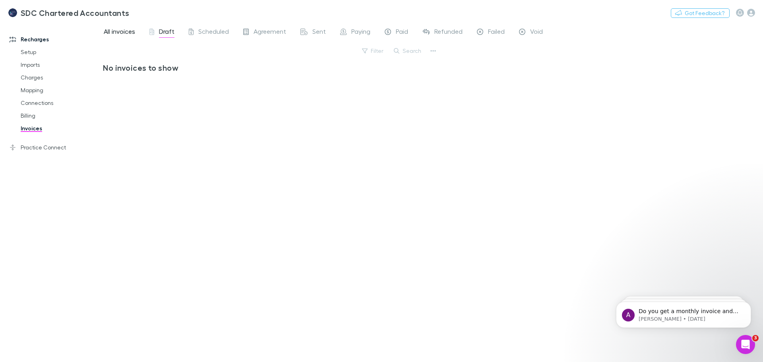
click at [110, 31] on span "All invoices" at bounding box center [119, 32] width 31 height 10
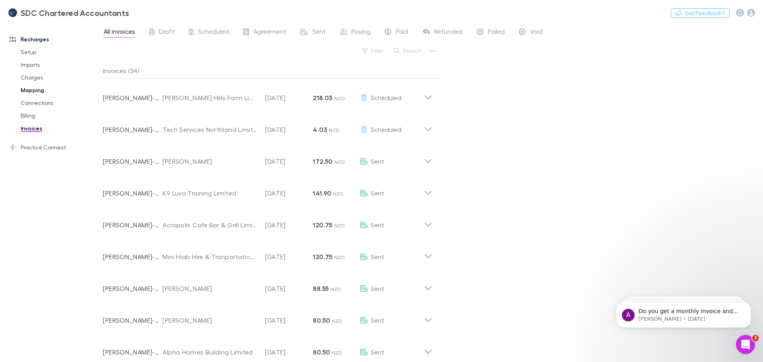
click at [29, 90] on link "Mapping" at bounding box center [60, 90] width 95 height 13
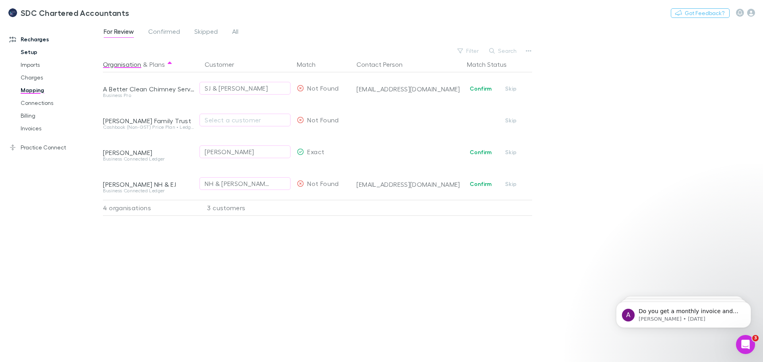
click at [30, 49] on link "Setup" at bounding box center [60, 52] width 95 height 13
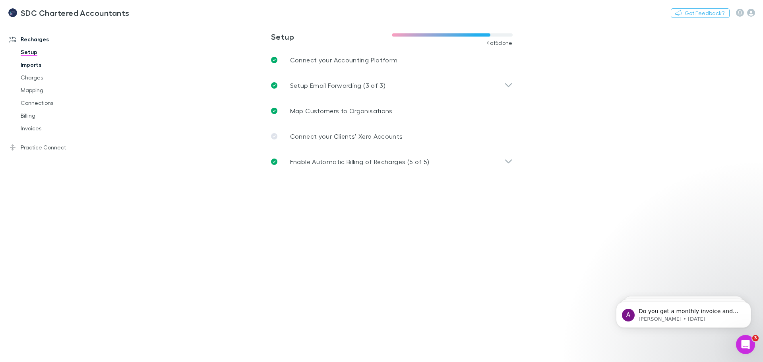
click at [29, 65] on link "Imports" at bounding box center [60, 64] width 95 height 13
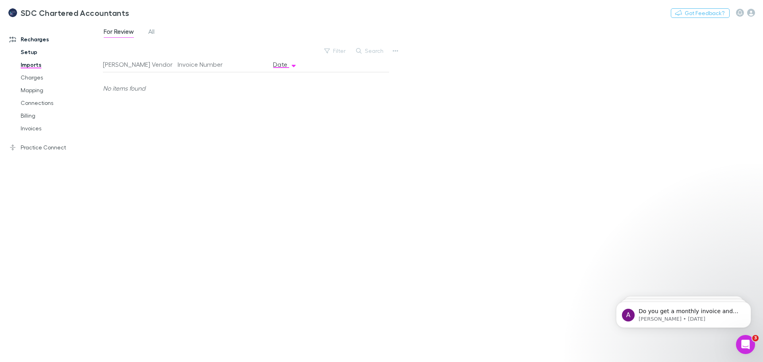
click at [29, 54] on link "Setup" at bounding box center [60, 52] width 95 height 13
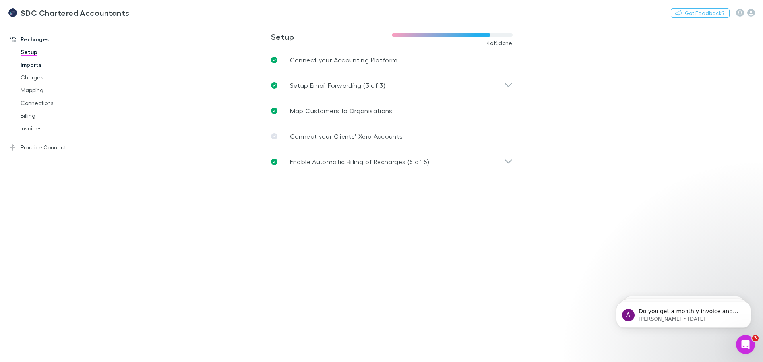
click at [29, 62] on link "Imports" at bounding box center [60, 64] width 95 height 13
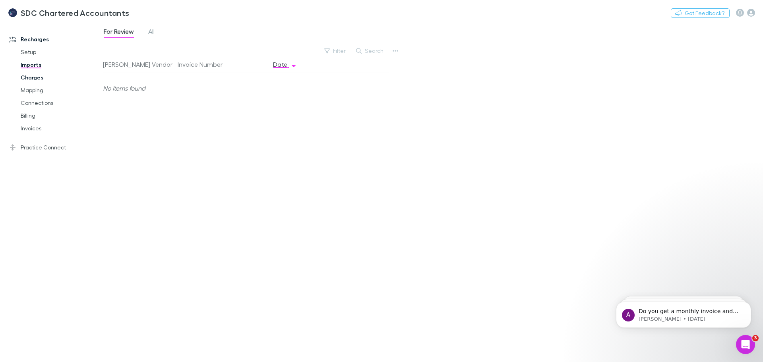
click at [27, 80] on link "Charges" at bounding box center [60, 77] width 95 height 13
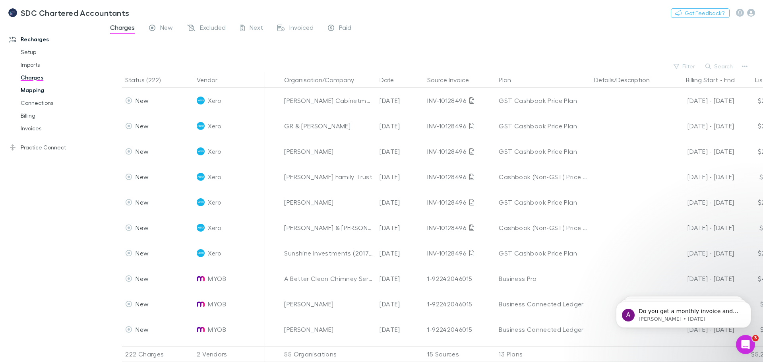
click at [29, 91] on link "Mapping" at bounding box center [60, 90] width 95 height 13
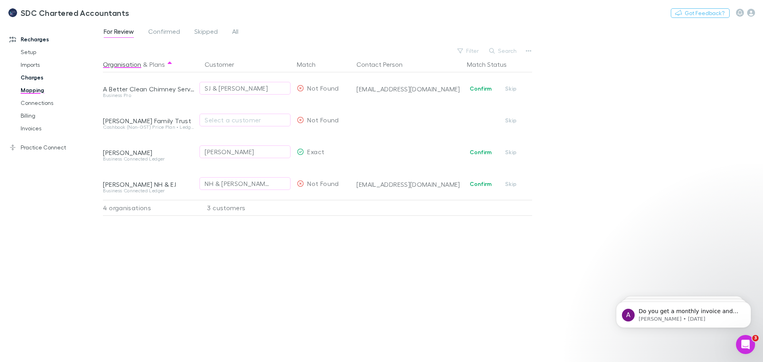
click at [29, 78] on link "Charges" at bounding box center [60, 77] width 95 height 13
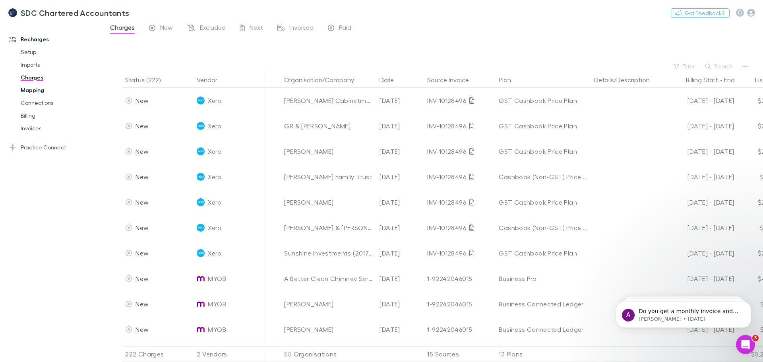
click at [30, 89] on link "Mapping" at bounding box center [60, 90] width 95 height 13
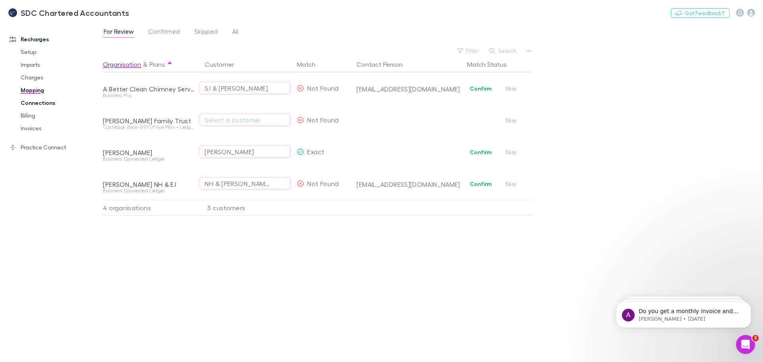
click at [30, 106] on link "Connections" at bounding box center [60, 103] width 95 height 13
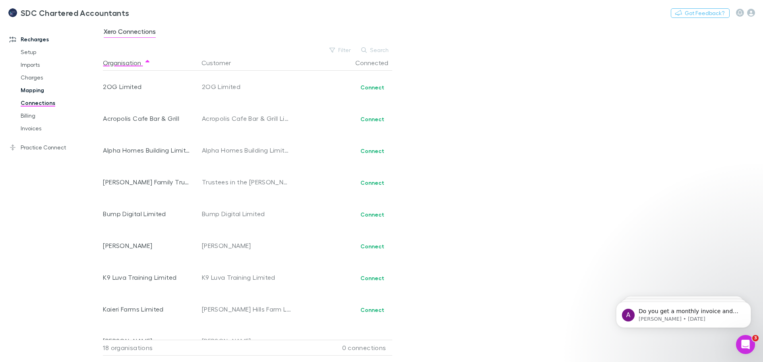
click at [30, 90] on link "Mapping" at bounding box center [60, 90] width 95 height 13
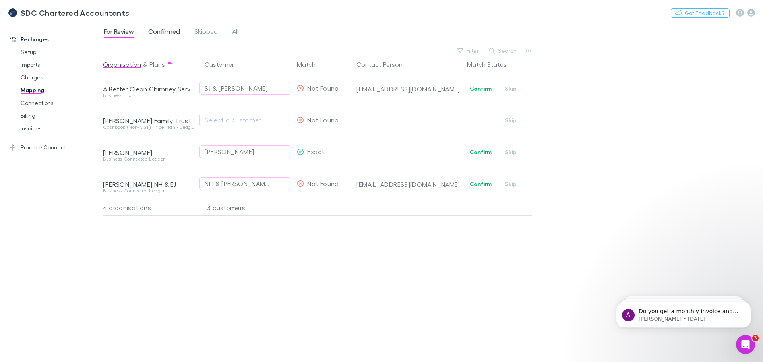
click at [163, 31] on span "Confirmed" at bounding box center [164, 32] width 32 height 10
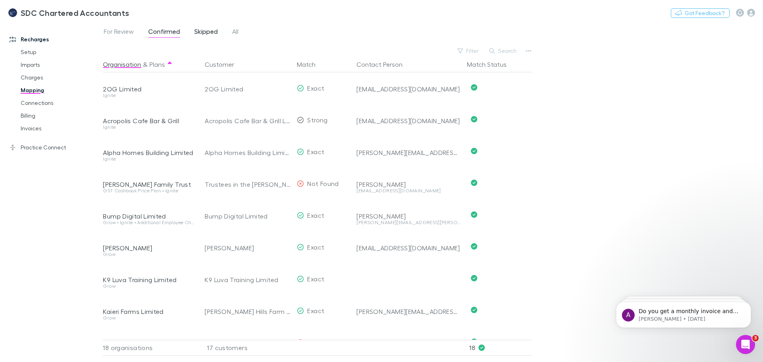
click at [203, 29] on span "Skipped" at bounding box center [205, 32] width 23 height 10
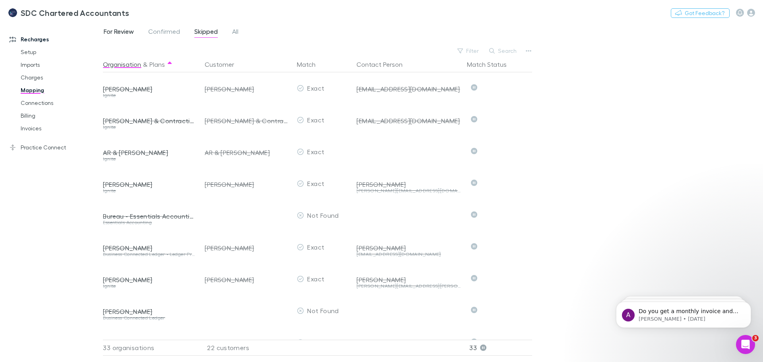
click at [125, 33] on span "For Review" at bounding box center [119, 32] width 30 height 10
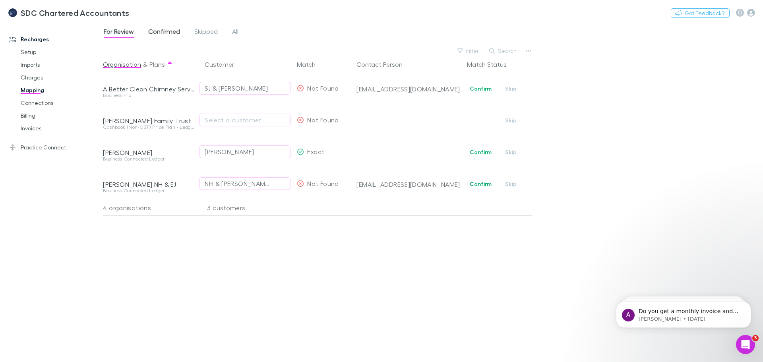
click at [164, 31] on span "Confirmed" at bounding box center [164, 32] width 32 height 10
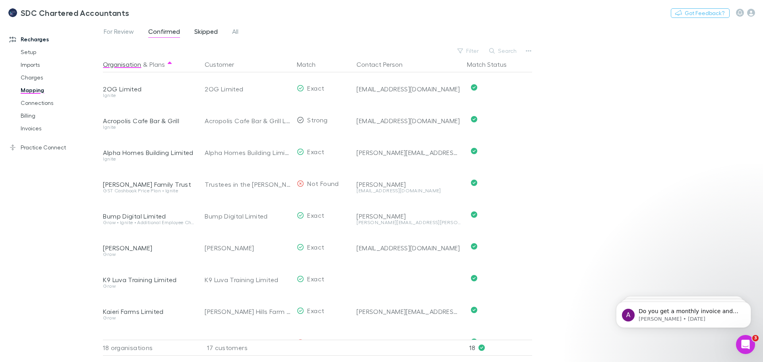
click at [203, 30] on span "Skipped" at bounding box center [205, 32] width 23 height 10
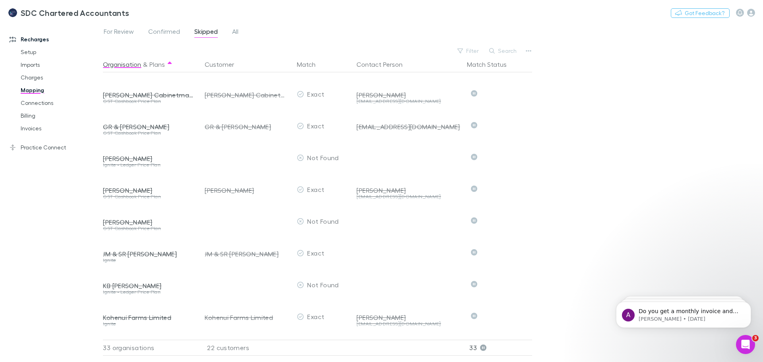
scroll to position [271, 0]
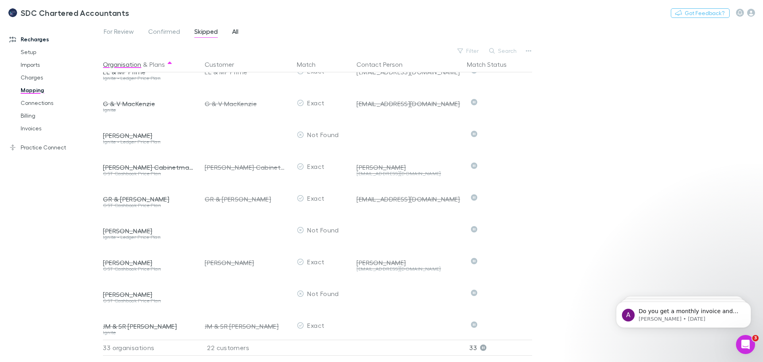
click at [231, 29] on link "All" at bounding box center [235, 32] width 8 height 13
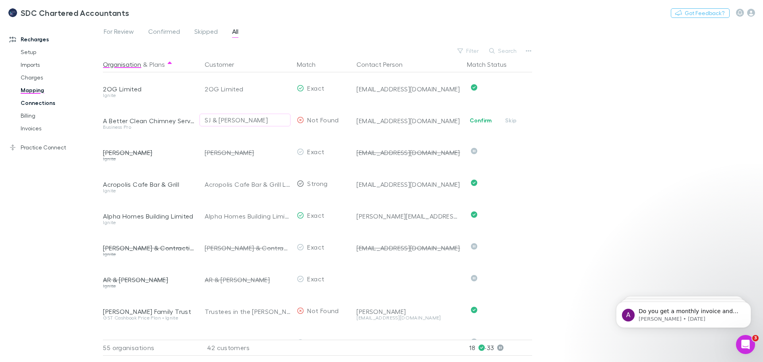
click at [38, 103] on link "Connections" at bounding box center [60, 103] width 95 height 13
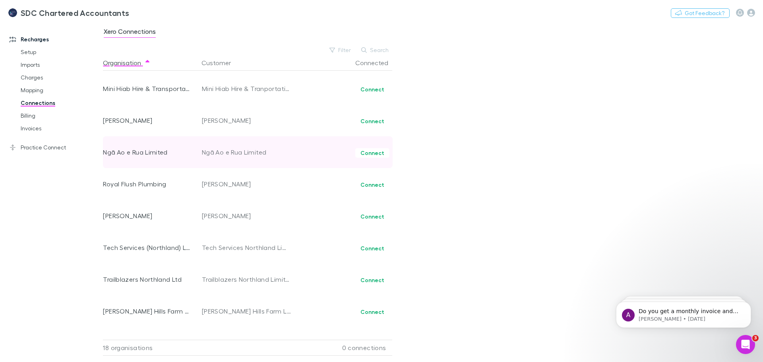
scroll to position [304, 0]
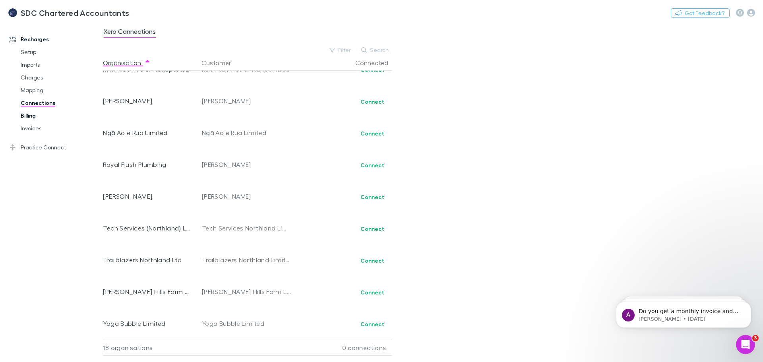
click at [40, 114] on link "Billing" at bounding box center [60, 115] width 95 height 13
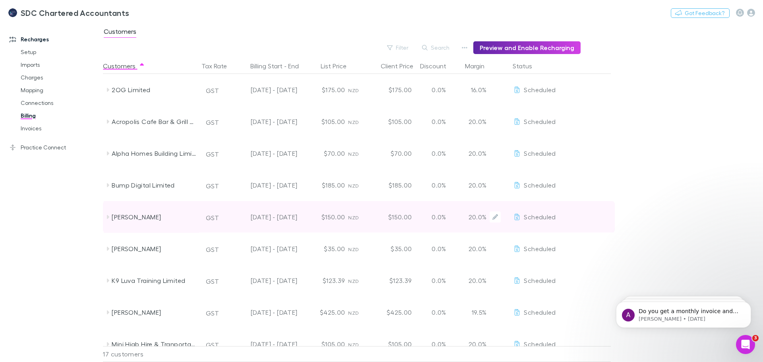
click at [104, 218] on div "[PERSON_NAME]" at bounding box center [151, 217] width 95 height 32
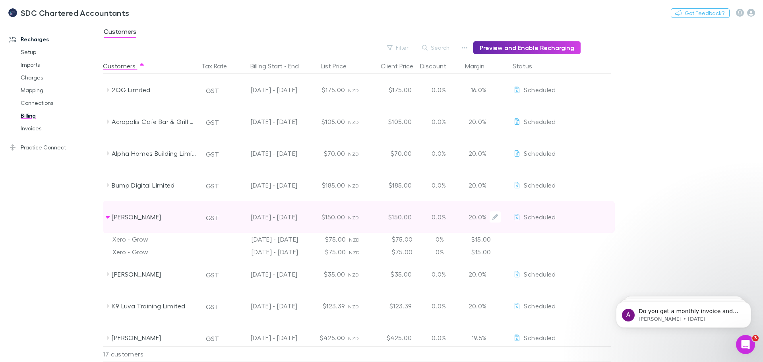
click at [104, 218] on div "[PERSON_NAME]" at bounding box center [151, 217] width 95 height 32
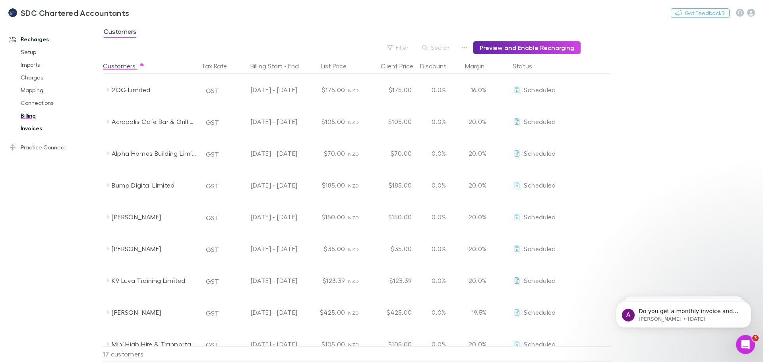
click at [29, 122] on link "Invoices" at bounding box center [60, 128] width 95 height 13
